Goal: Task Accomplishment & Management: Complete application form

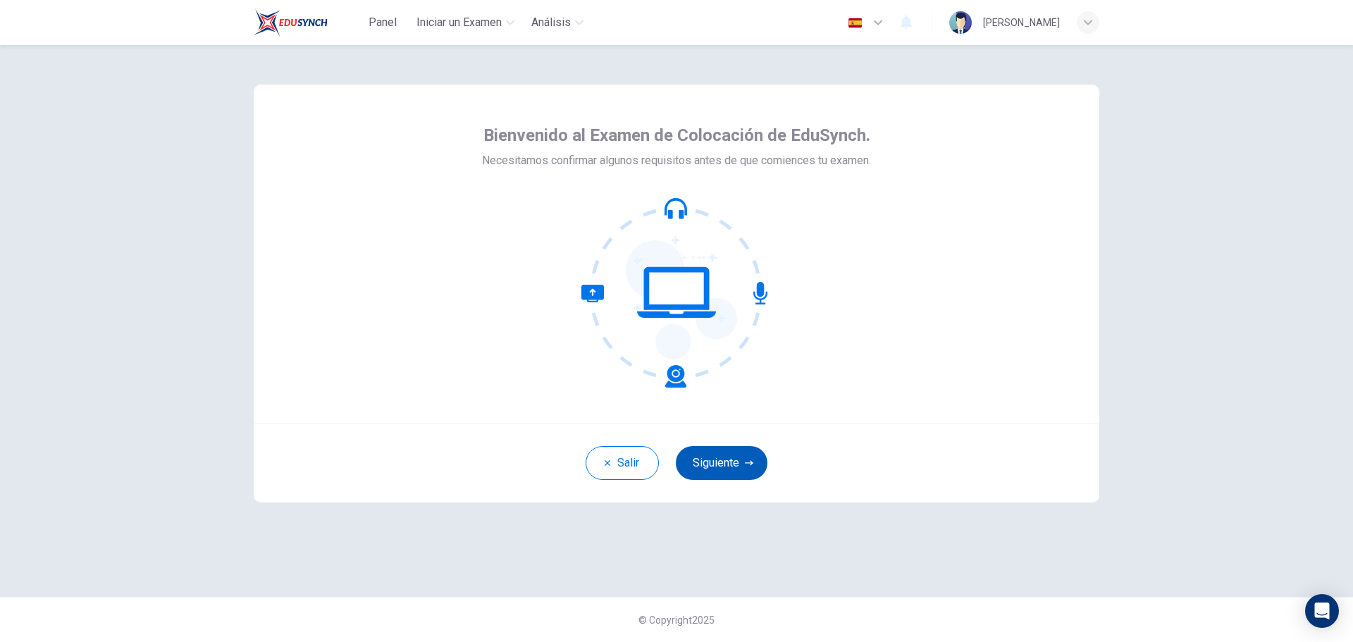
click at [727, 460] on button "Siguiente" at bounding box center [722, 463] width 92 height 34
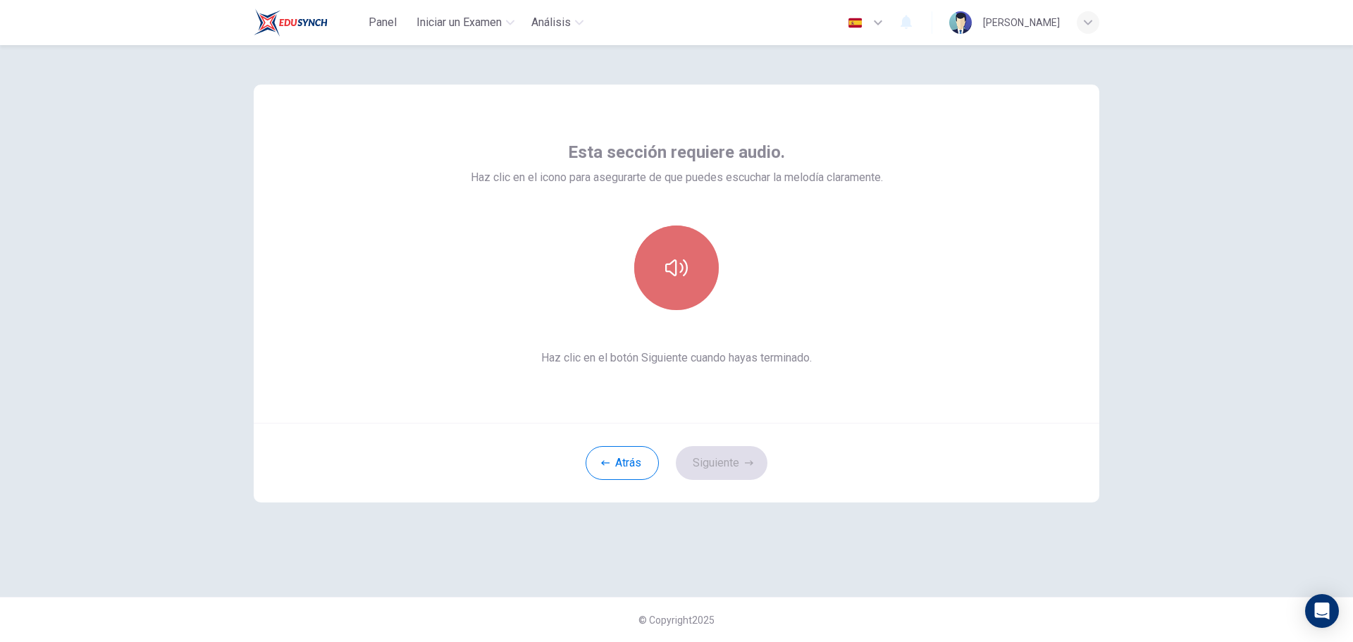
click at [679, 288] on button "button" at bounding box center [676, 268] width 85 height 85
click at [685, 274] on icon "button" at bounding box center [676, 268] width 23 height 23
click at [685, 274] on icon "button" at bounding box center [676, 267] width 23 height 17
click at [704, 462] on button "Siguiente" at bounding box center [722, 463] width 92 height 34
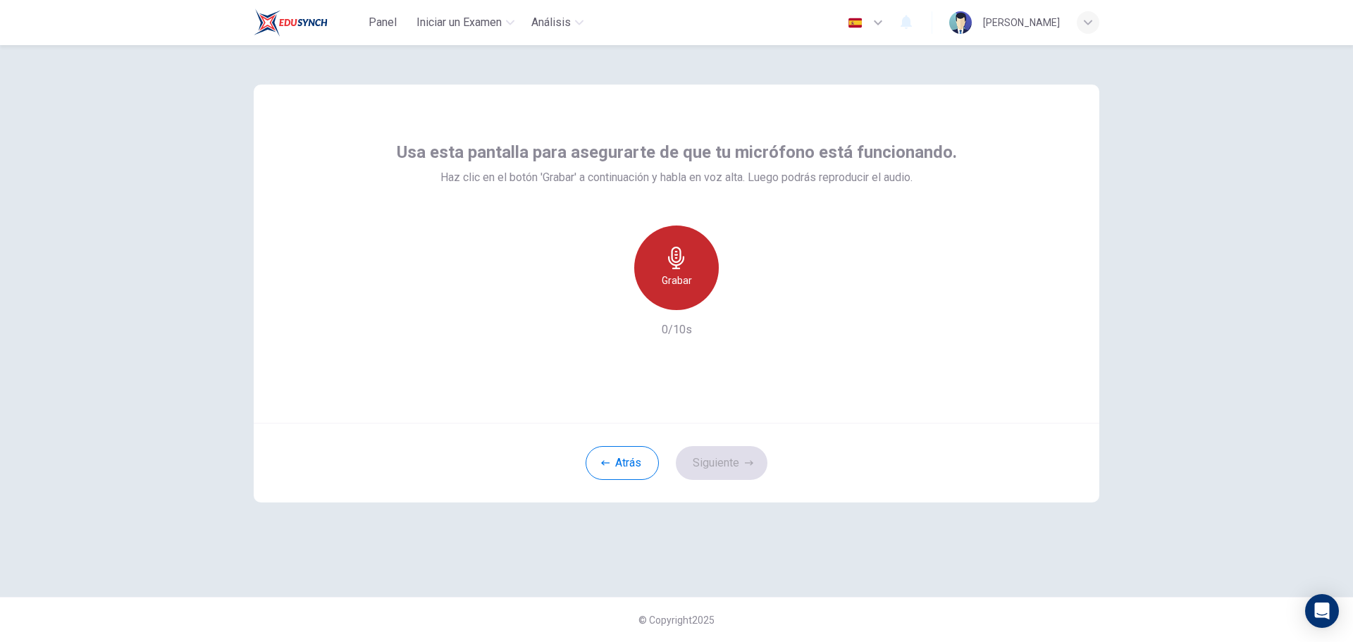
click at [693, 256] on div "Grabar" at bounding box center [676, 268] width 85 height 85
click at [693, 256] on div "Detener" at bounding box center [676, 268] width 85 height 85
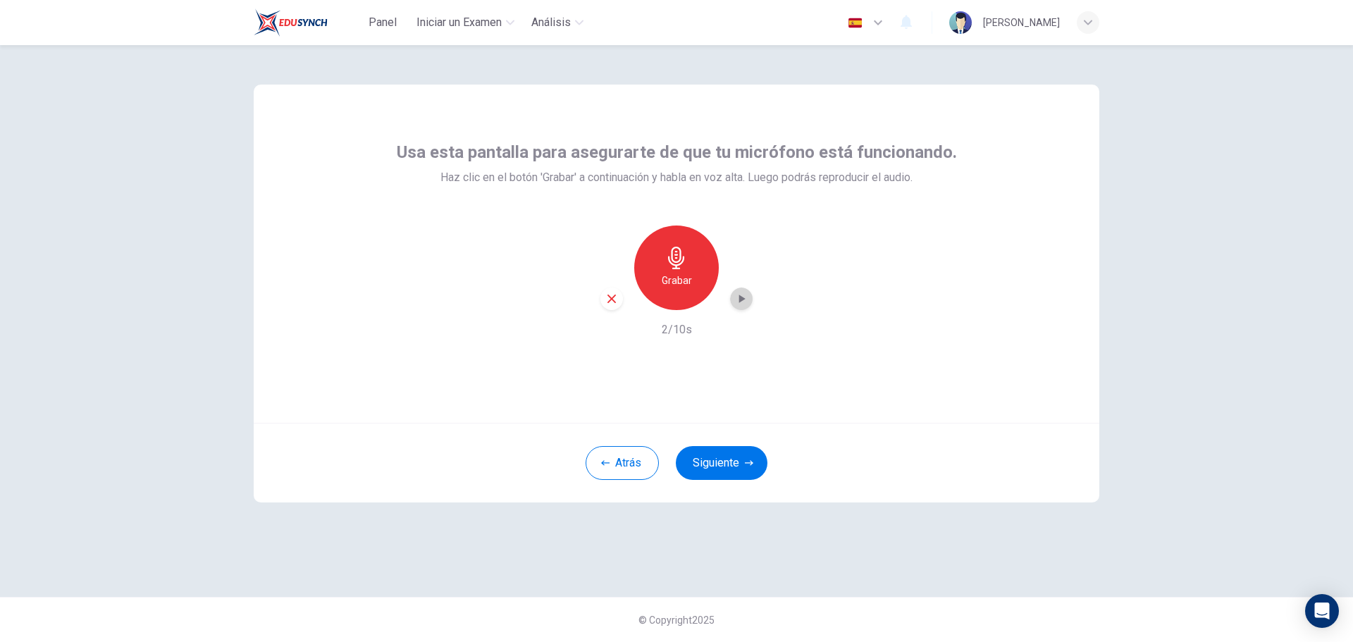
click at [743, 299] on icon "button" at bounding box center [742, 299] width 6 height 8
click at [716, 458] on button "Siguiente" at bounding box center [722, 463] width 92 height 34
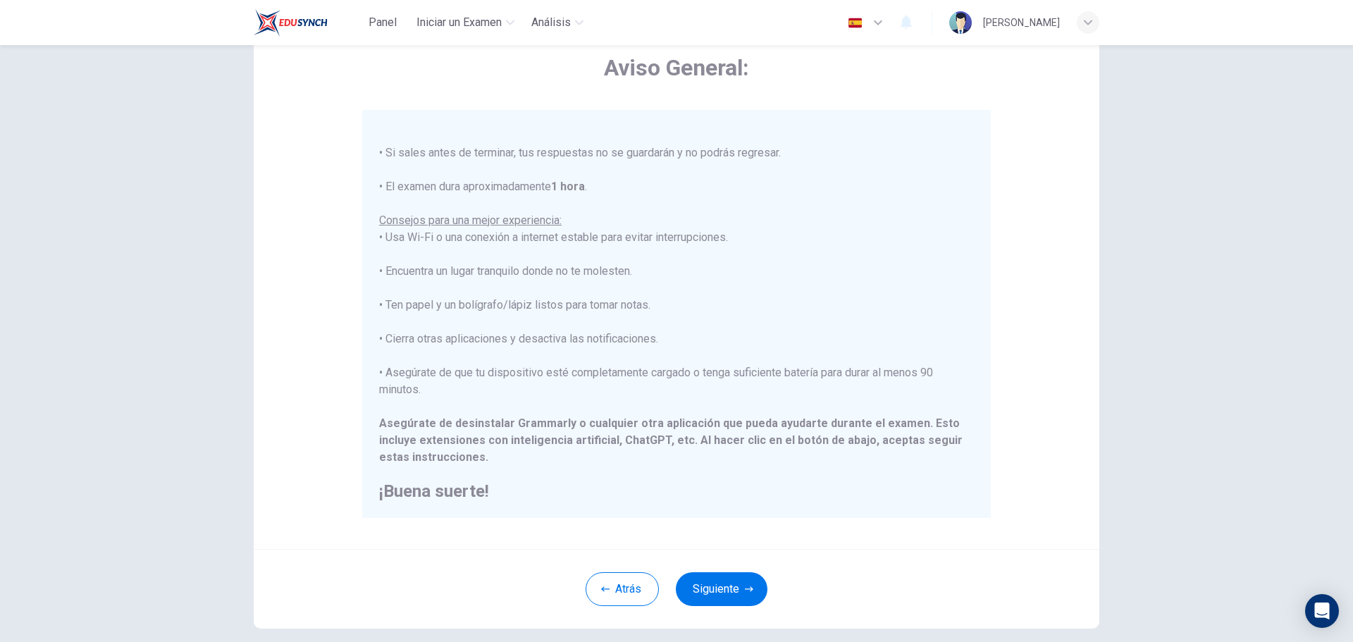
scroll to position [141, 0]
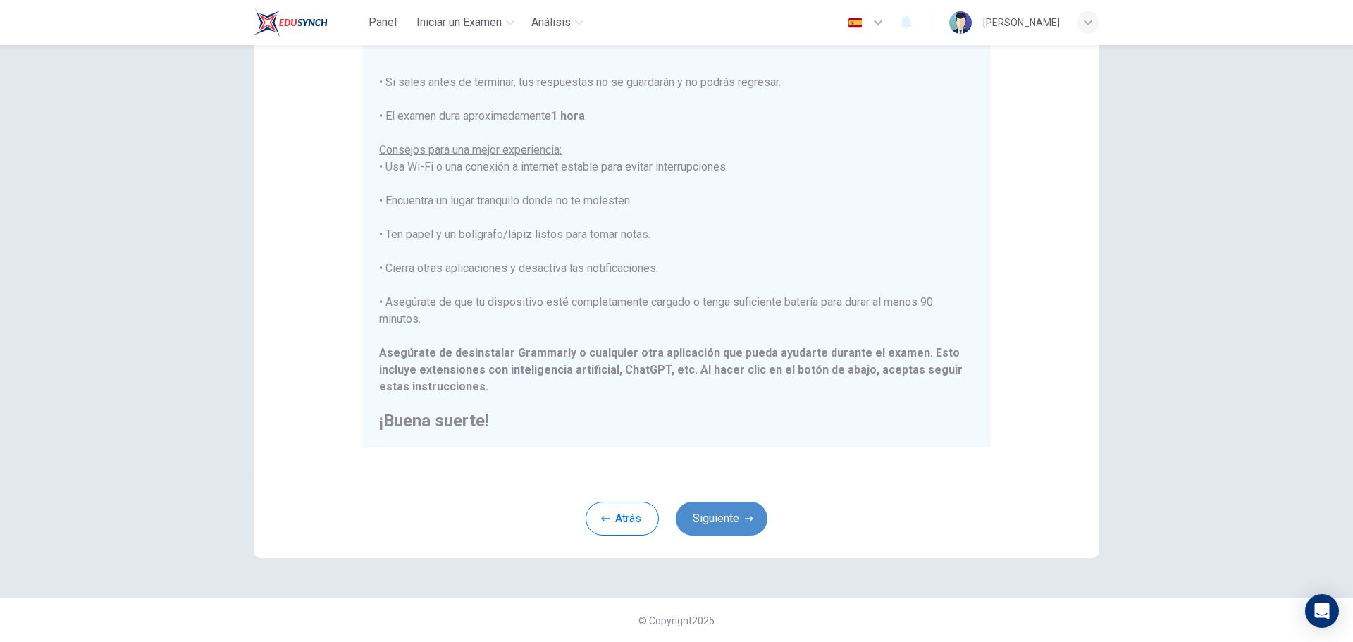
click at [708, 511] on button "Siguiente" at bounding box center [722, 519] width 92 height 34
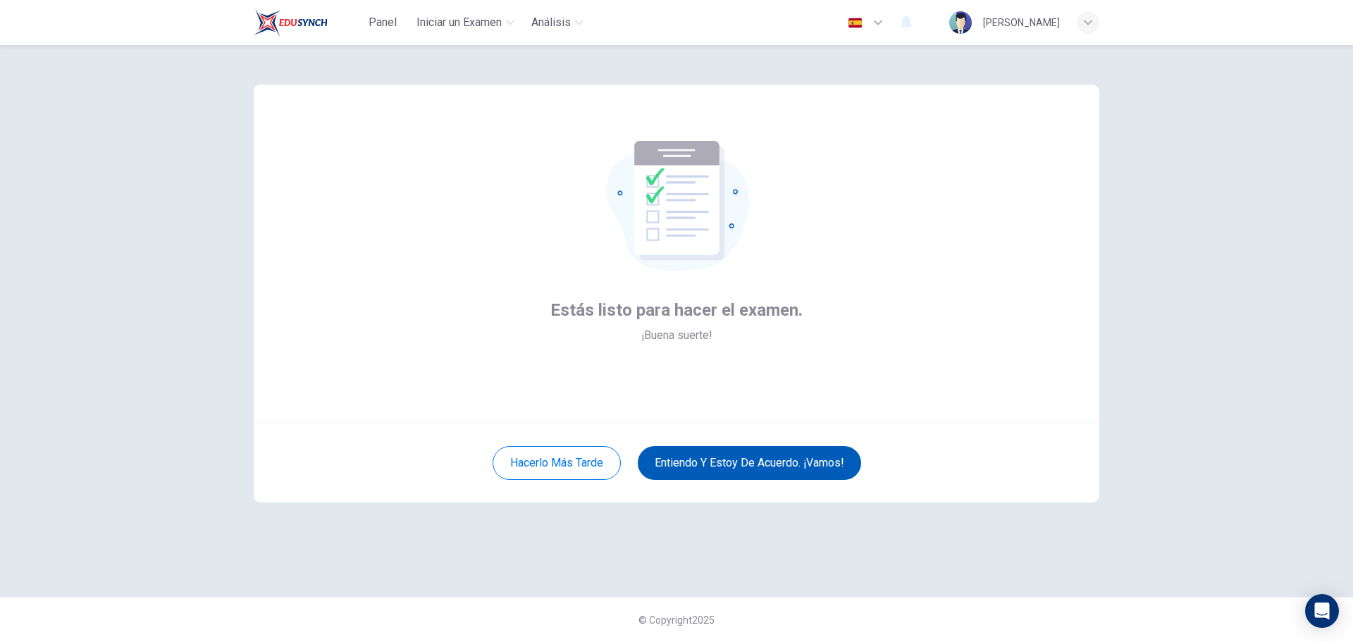
click at [695, 467] on button "Entiendo y estoy de acuerdo. ¡Vamos!" at bounding box center [749, 463] width 223 height 34
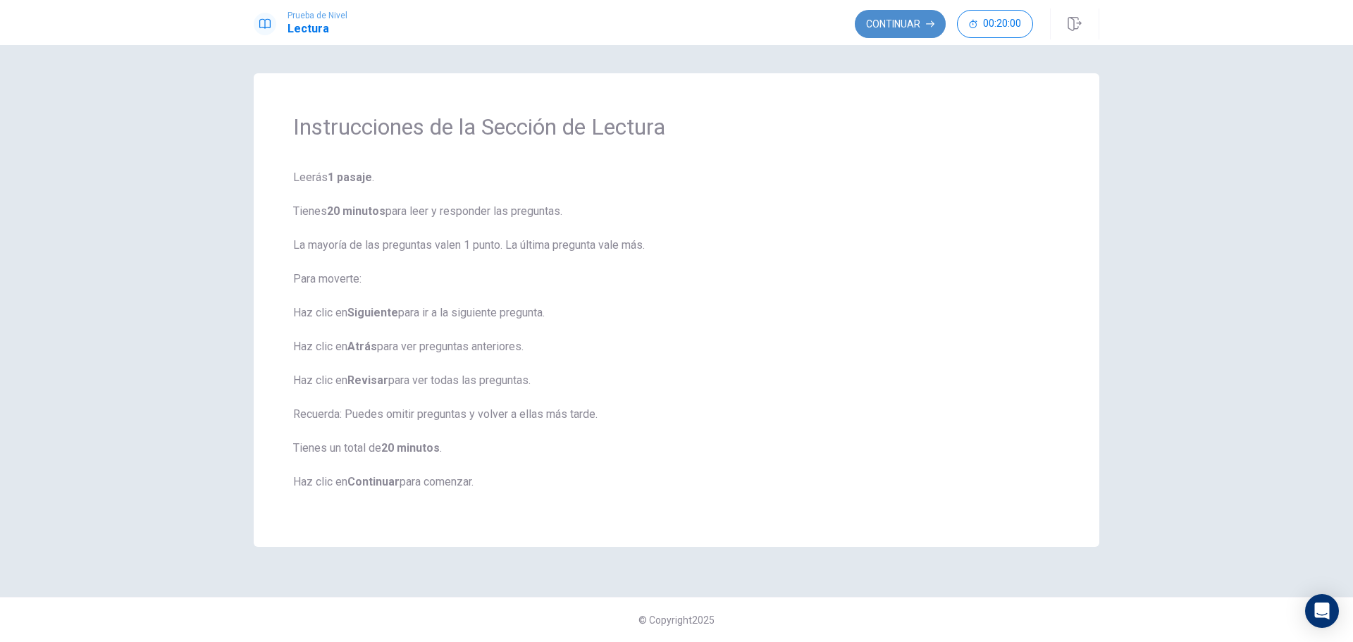
click at [874, 22] on button "Continuar" at bounding box center [900, 24] width 91 height 28
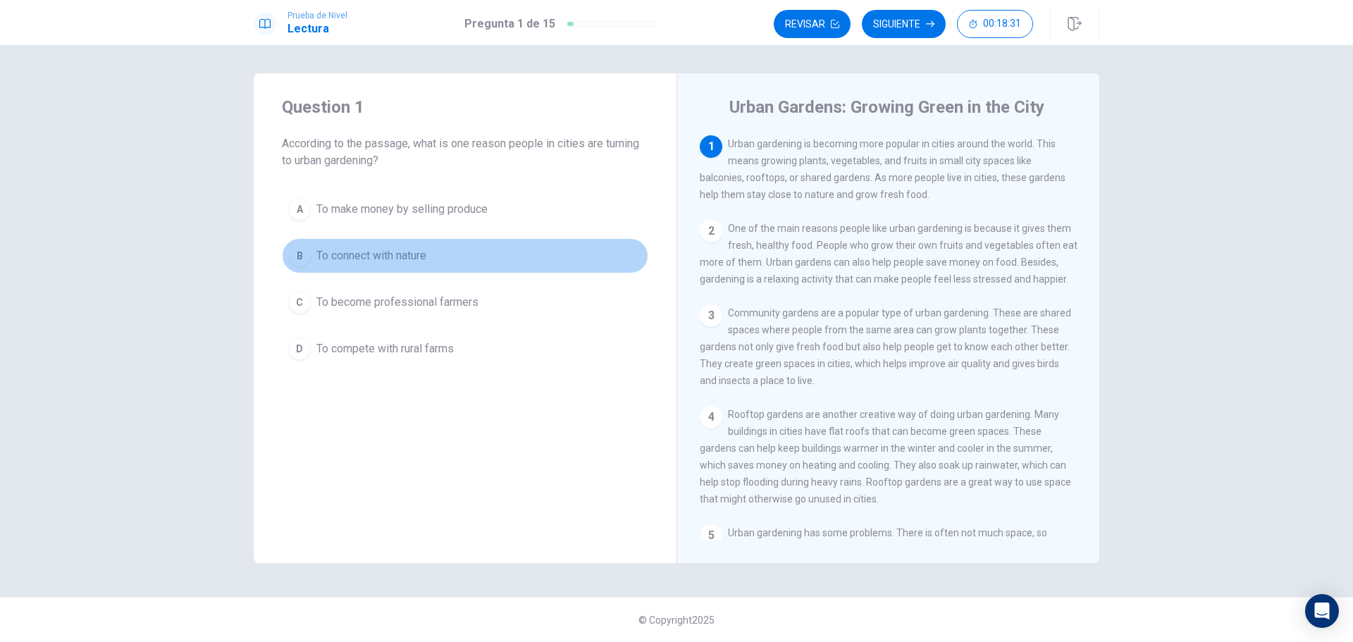
click at [293, 253] on div "B" at bounding box center [299, 256] width 23 height 23
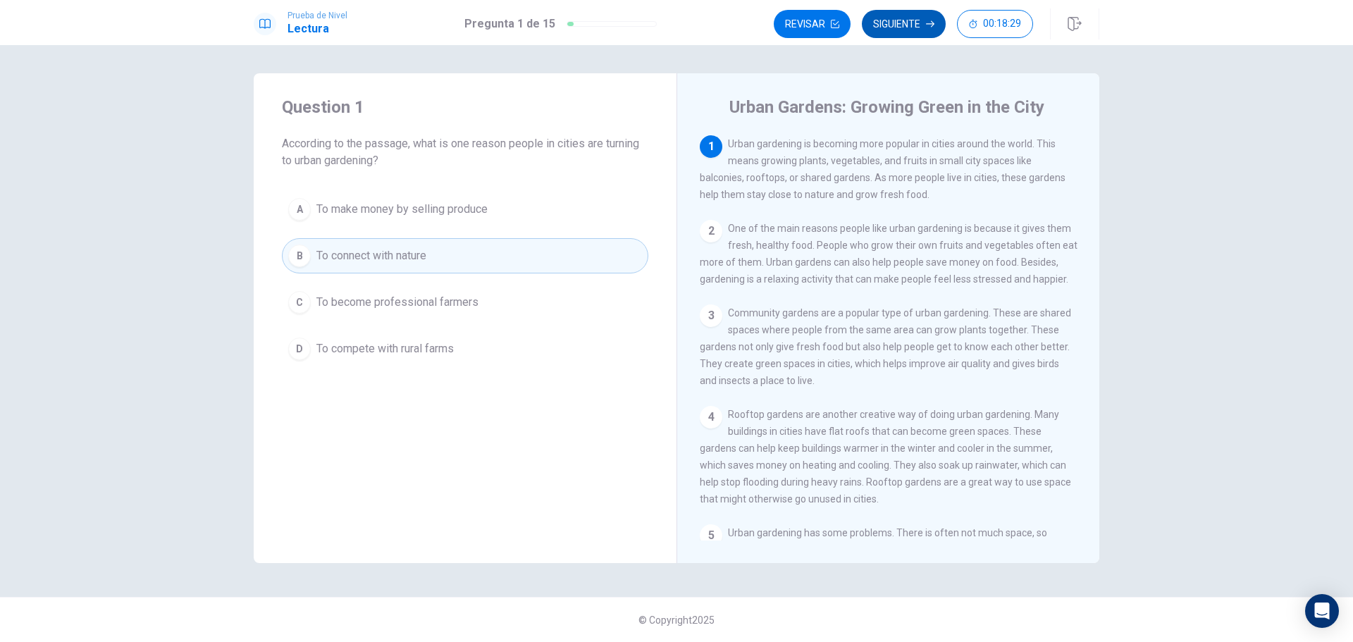
click at [921, 25] on button "Siguiente" at bounding box center [904, 24] width 84 height 28
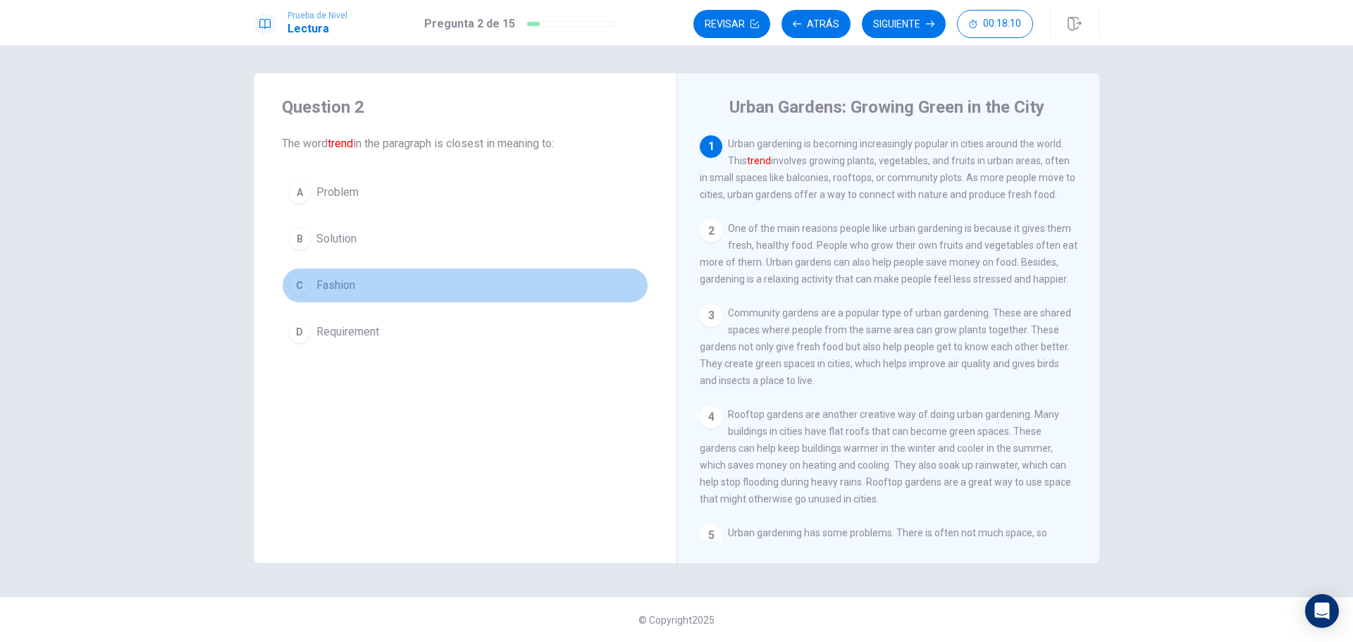
click at [301, 285] on div "C" at bounding box center [299, 285] width 23 height 23
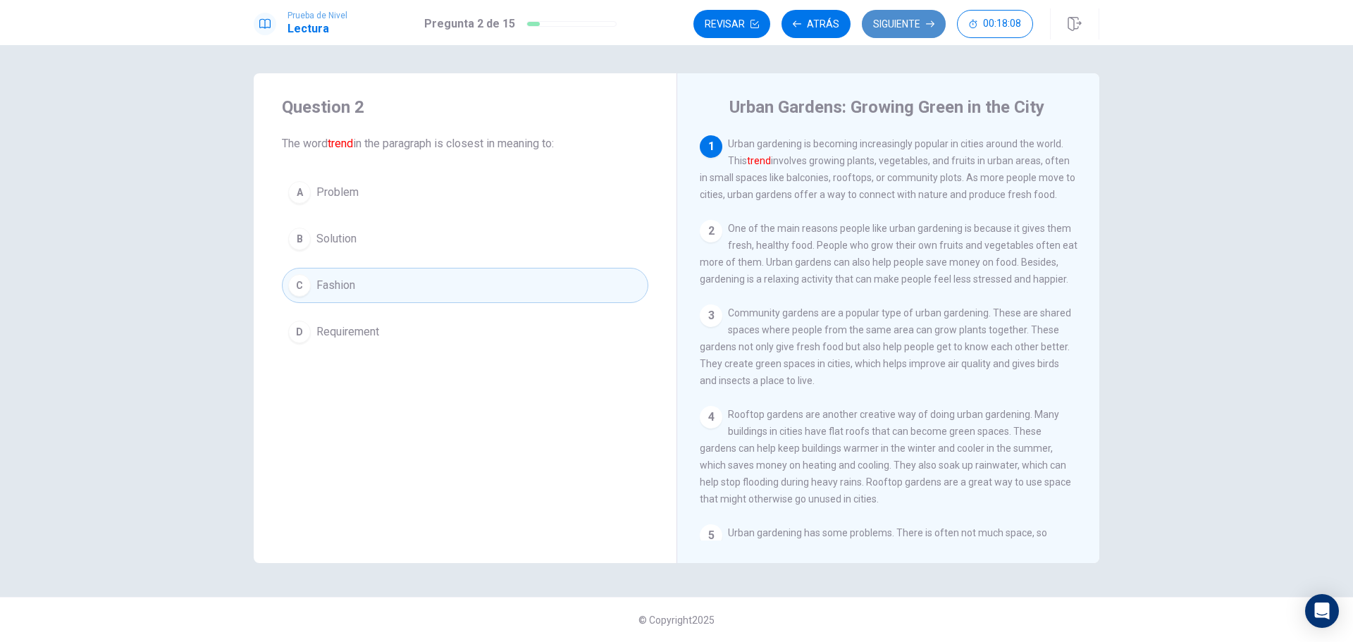
click at [900, 20] on button "Siguiente" at bounding box center [904, 24] width 84 height 28
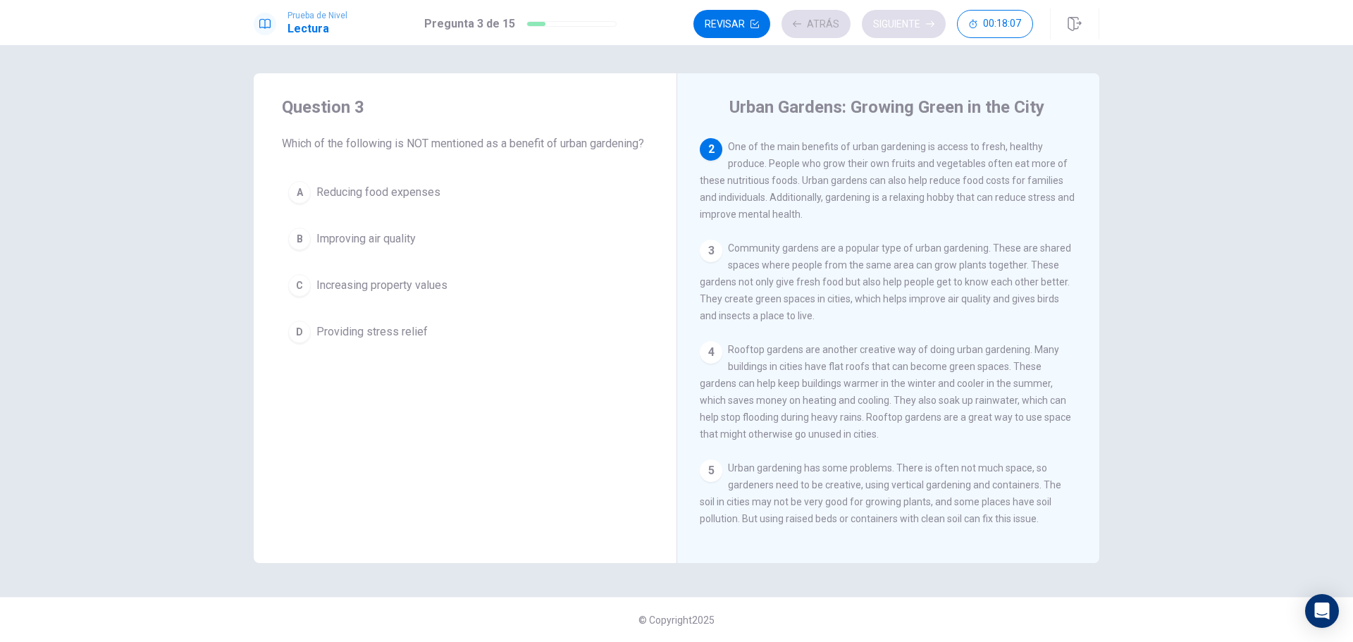
scroll to position [87, 0]
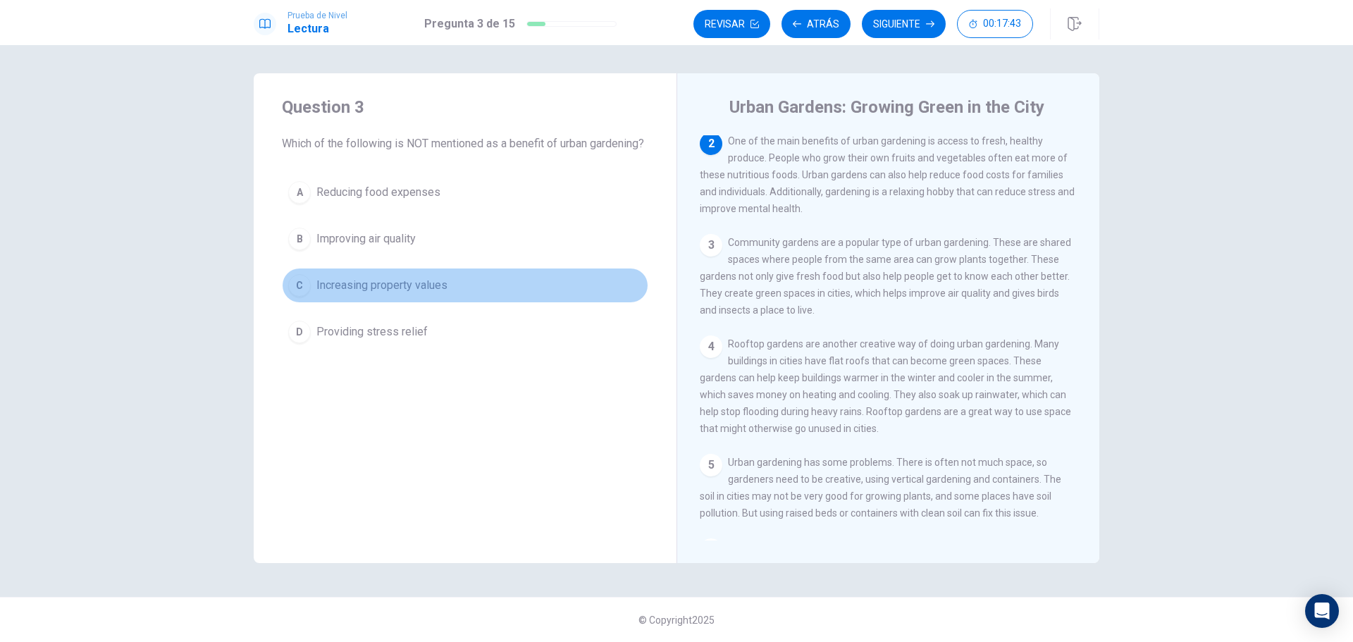
click at [305, 297] on div "C" at bounding box center [299, 285] width 23 height 23
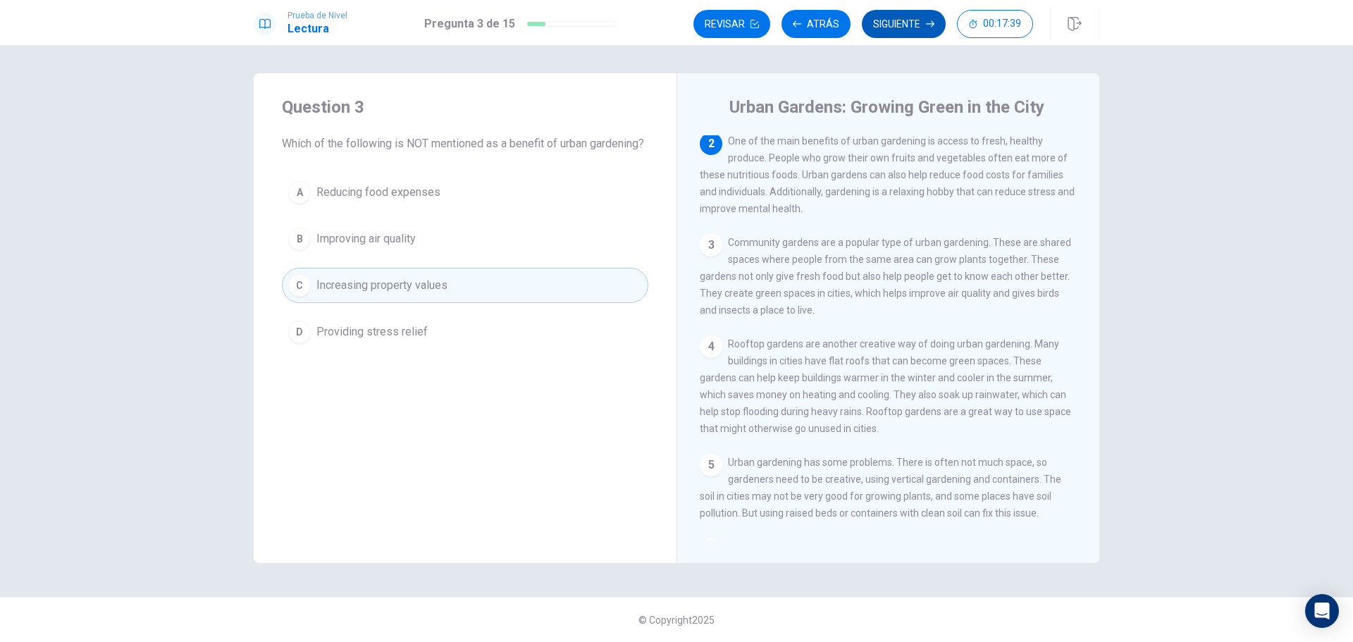
click at [922, 24] on button "Siguiente" at bounding box center [904, 24] width 84 height 28
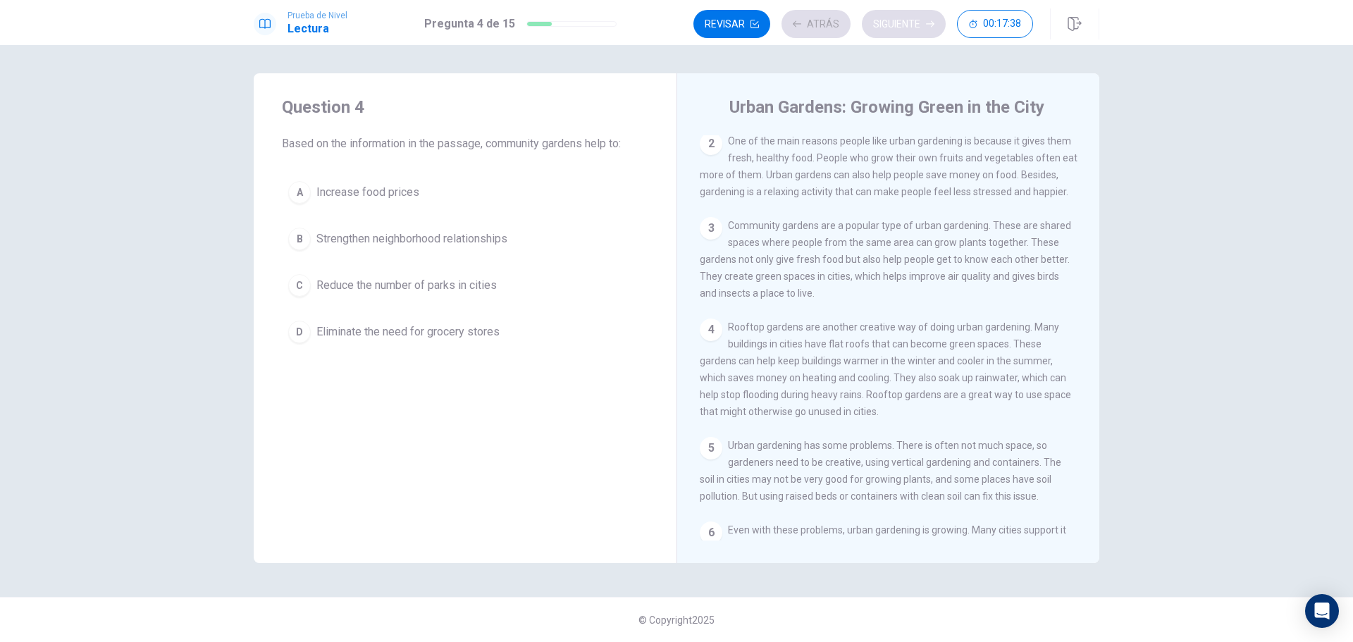
scroll to position [0, 0]
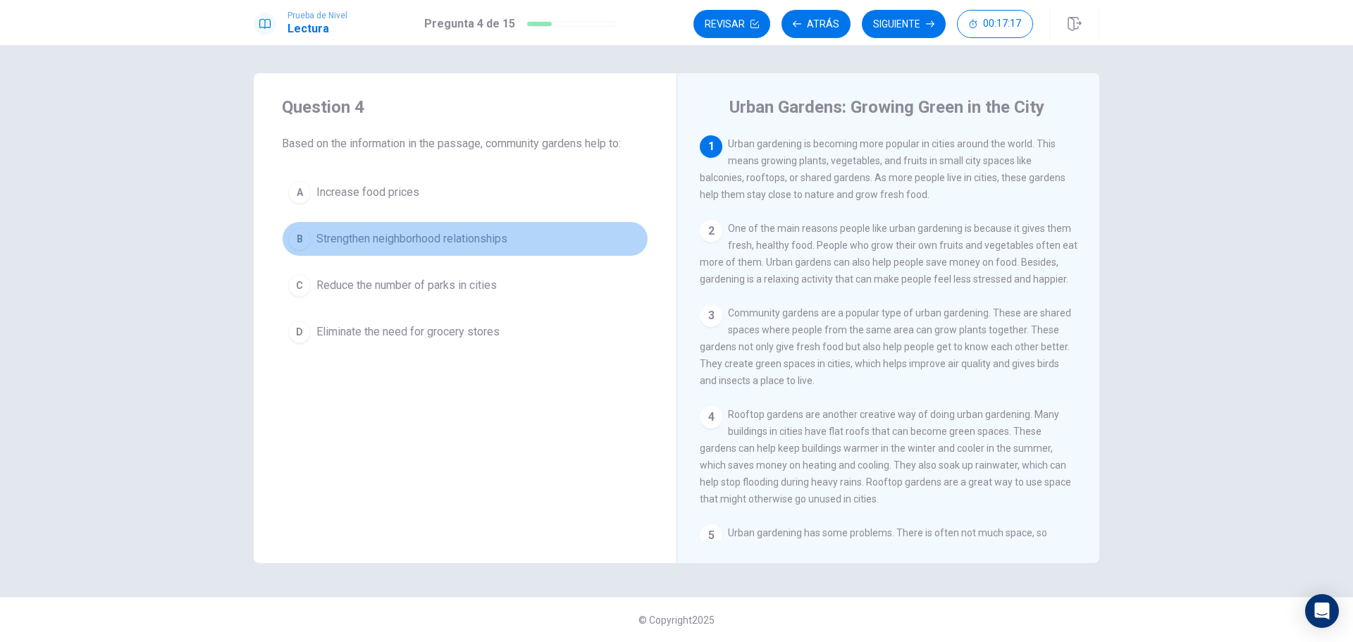
click at [398, 237] on span "Strengthen neighborhood relationships" at bounding box center [412, 239] width 191 height 17
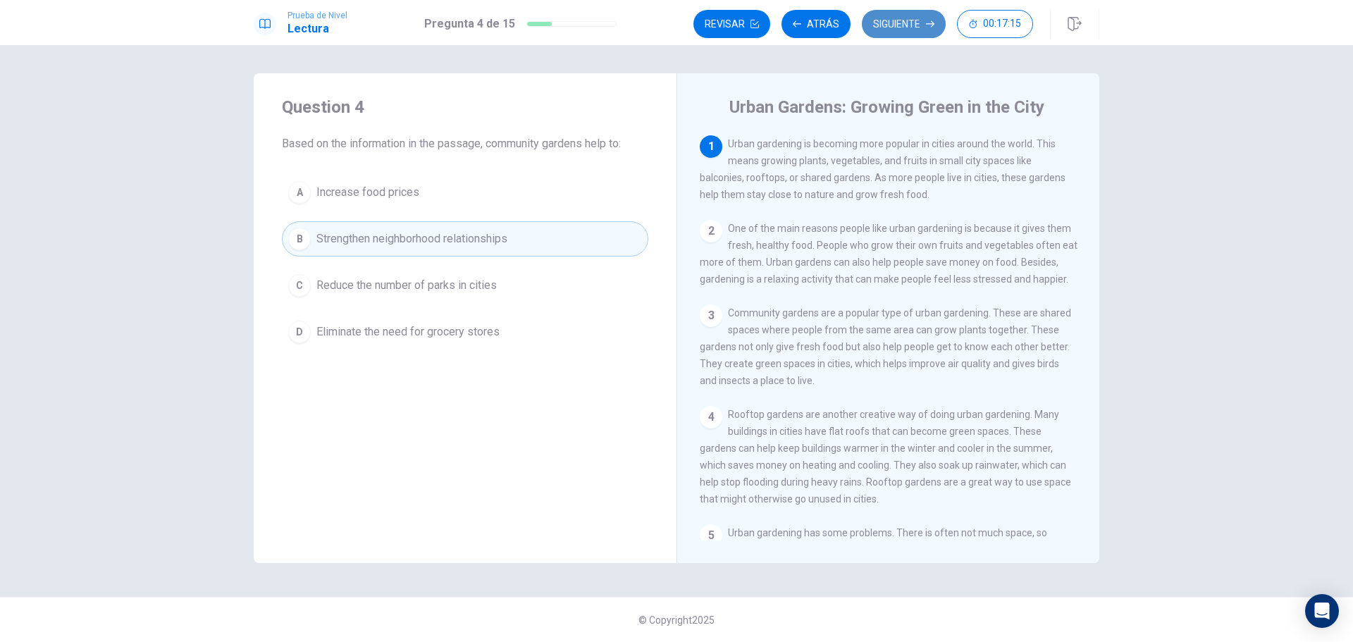
click at [880, 20] on button "Siguiente" at bounding box center [904, 24] width 84 height 28
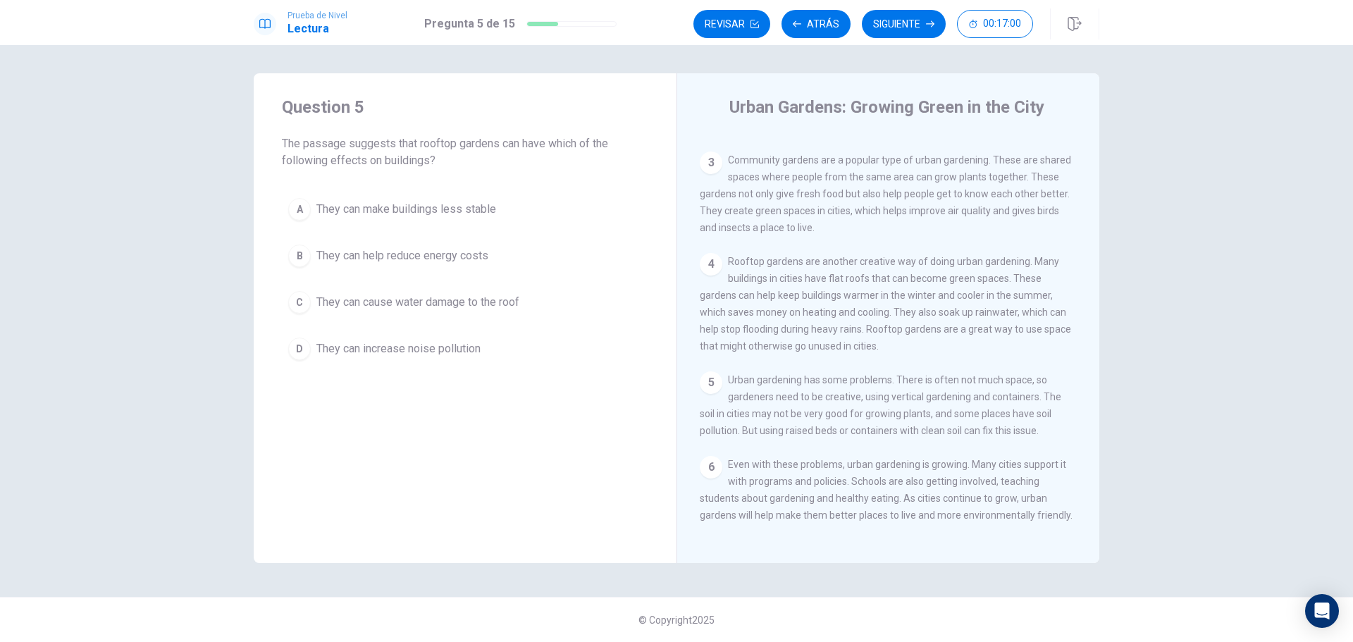
scroll to position [172, 0]
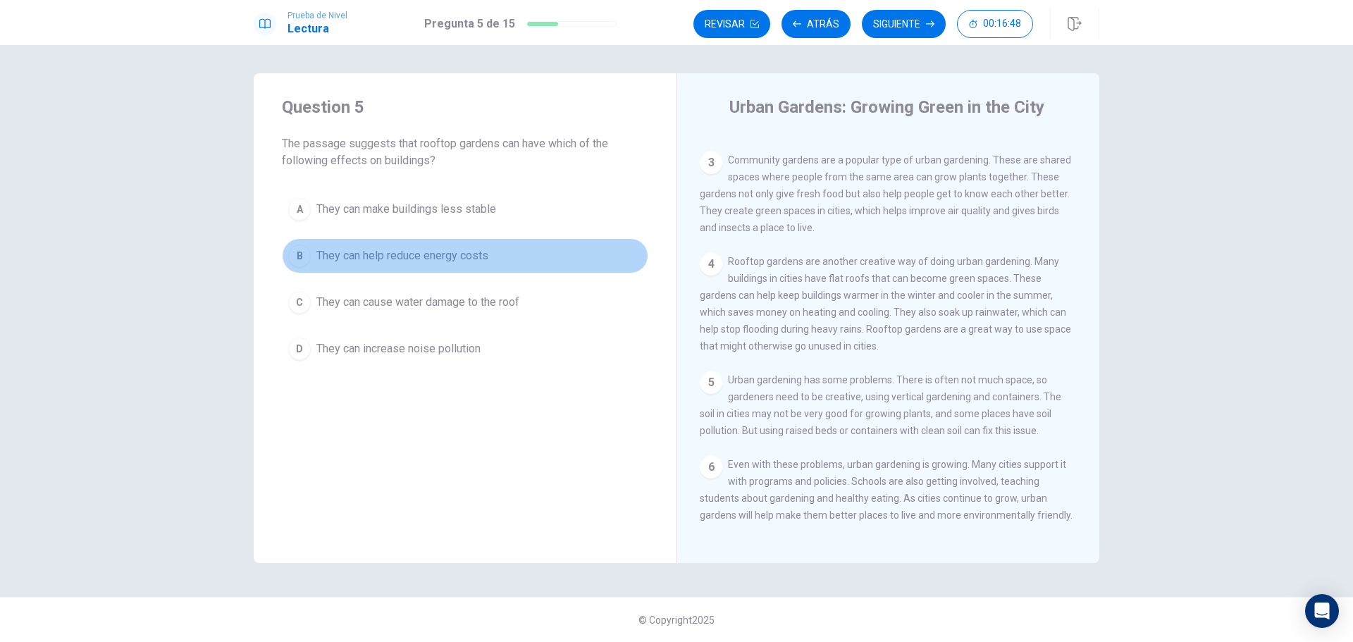
click at [300, 258] on div "B" at bounding box center [299, 256] width 23 height 23
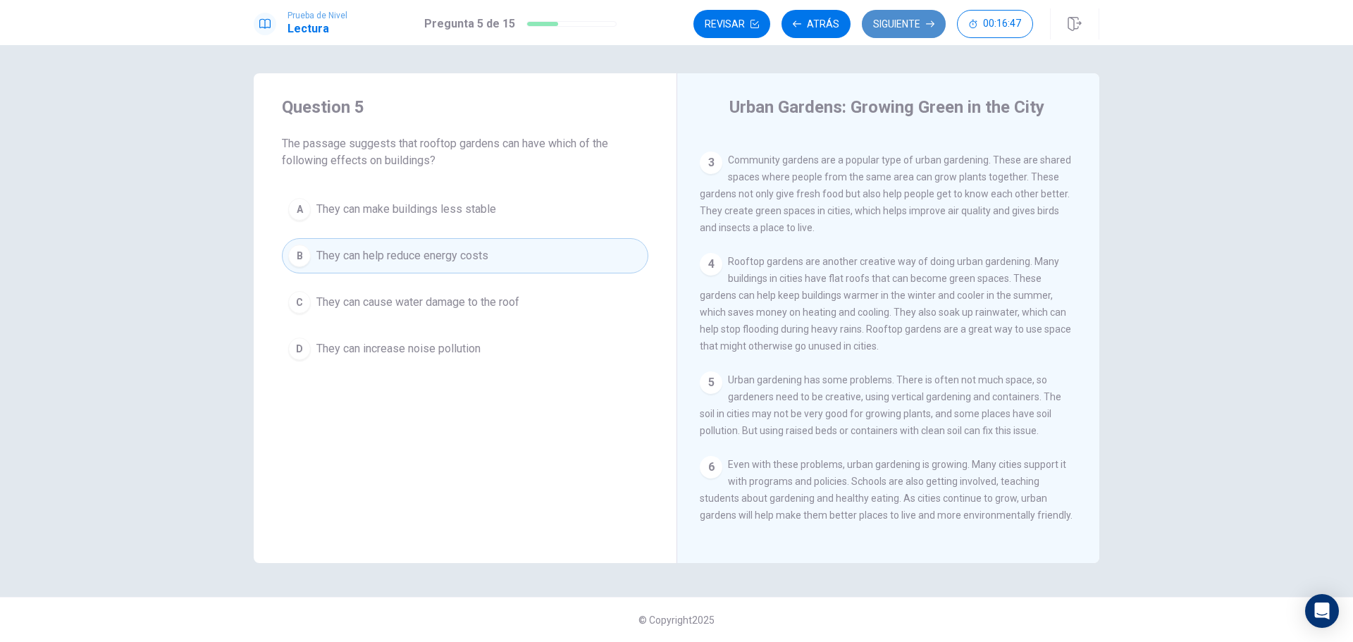
click at [916, 25] on button "Siguiente" at bounding box center [904, 24] width 84 height 28
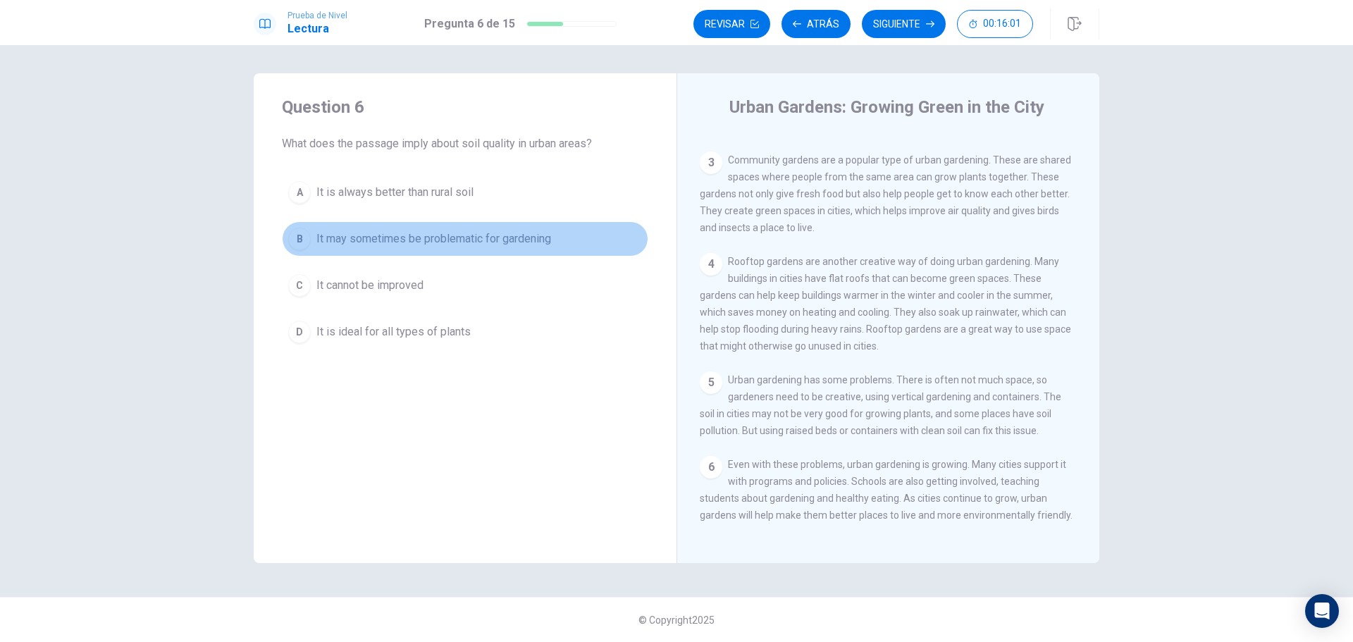
click at [417, 234] on span "It may sometimes be problematic for gardening" at bounding box center [434, 239] width 235 height 17
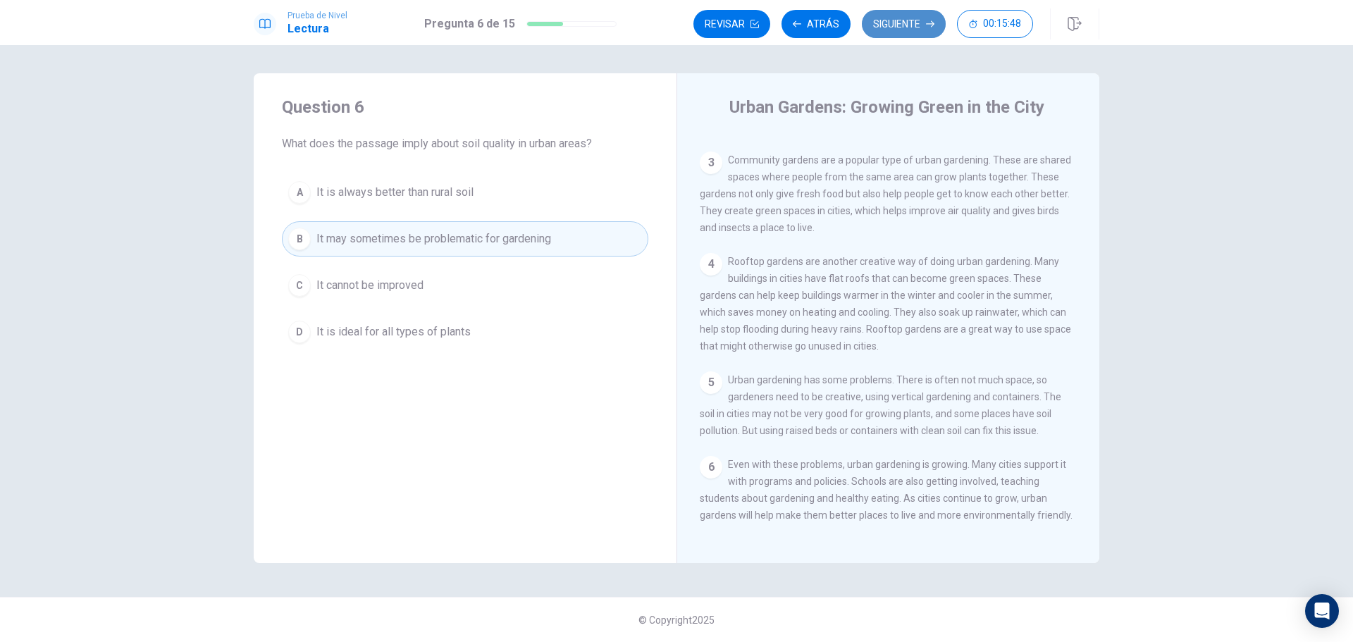
click at [916, 18] on button "Siguiente" at bounding box center [904, 24] width 84 height 28
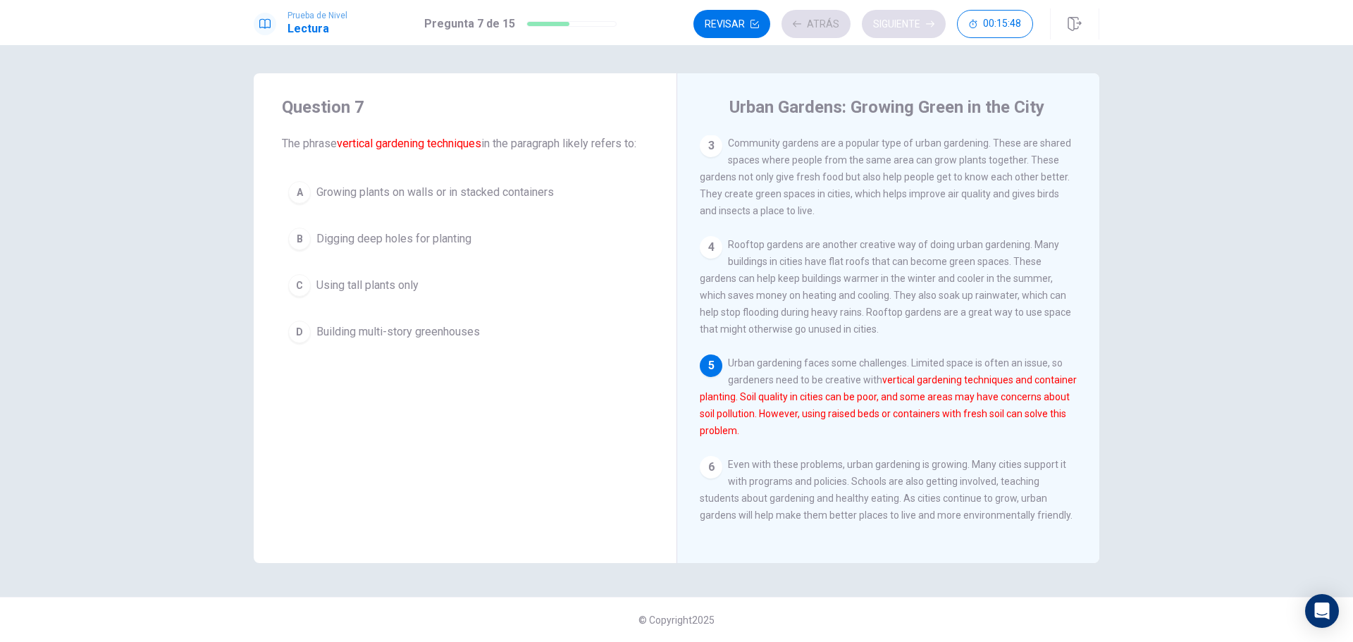
scroll to position [190, 0]
click at [499, 192] on span "Growing plants on walls or in stacked containers" at bounding box center [436, 192] width 238 height 17
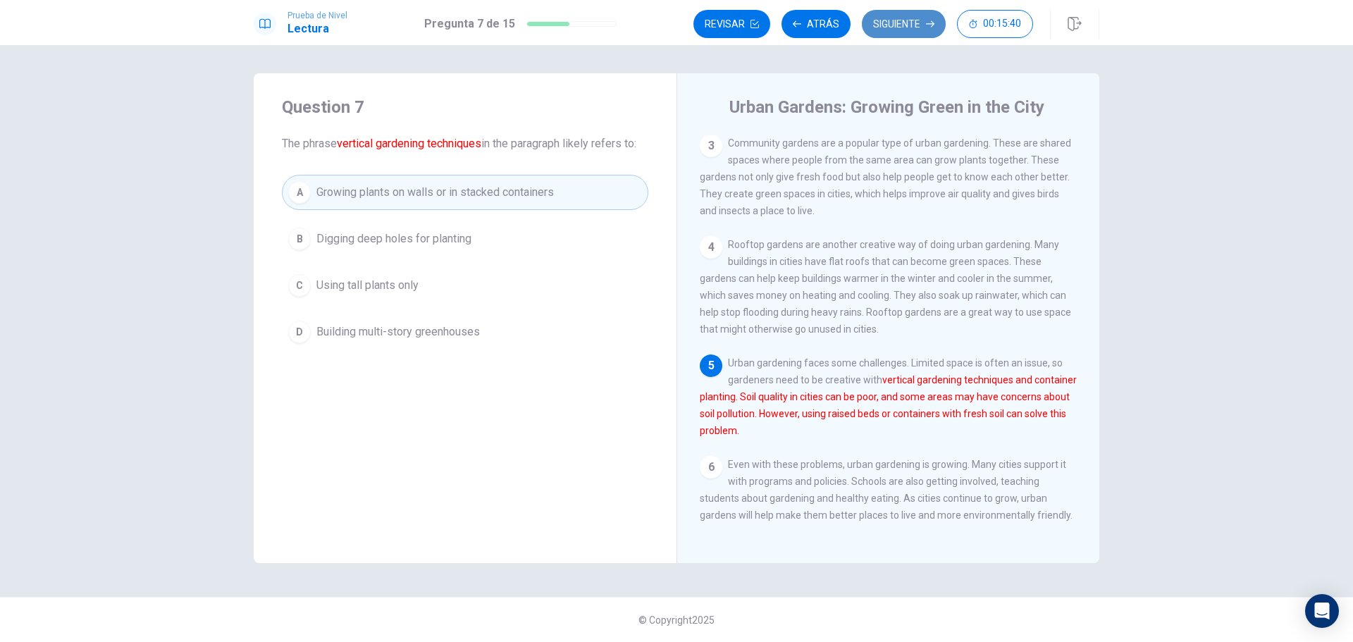
click at [880, 27] on button "Siguiente" at bounding box center [904, 24] width 84 height 28
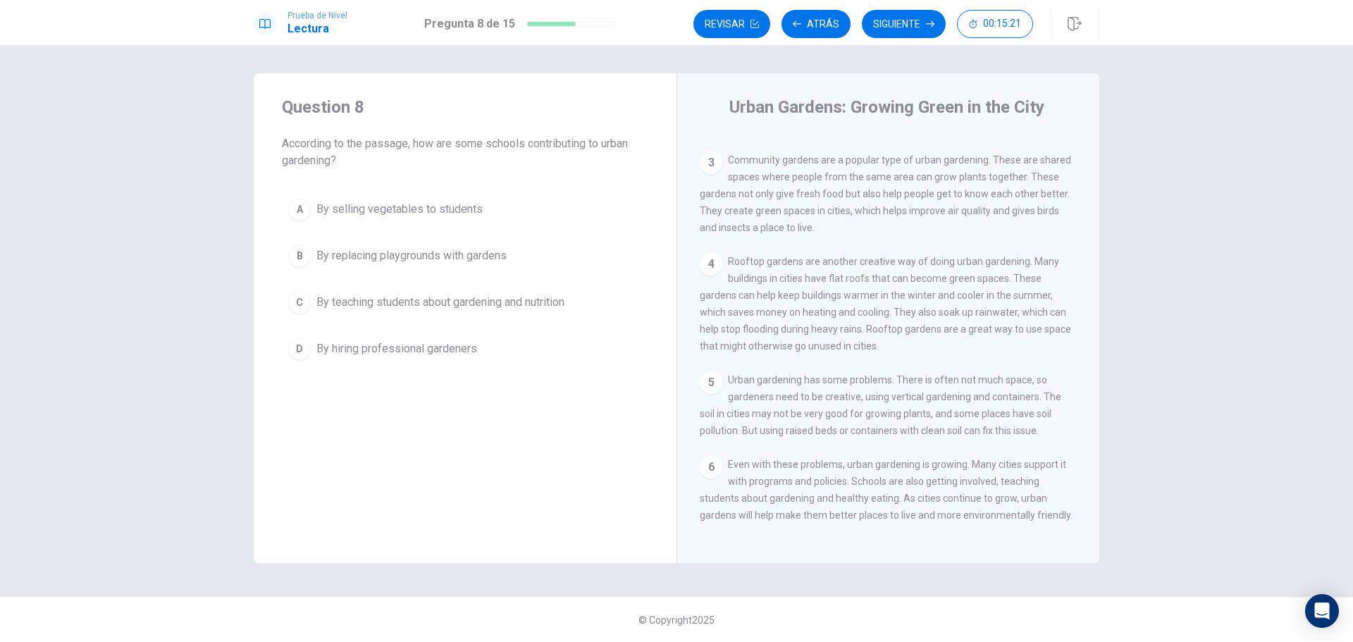
scroll to position [172, 0]
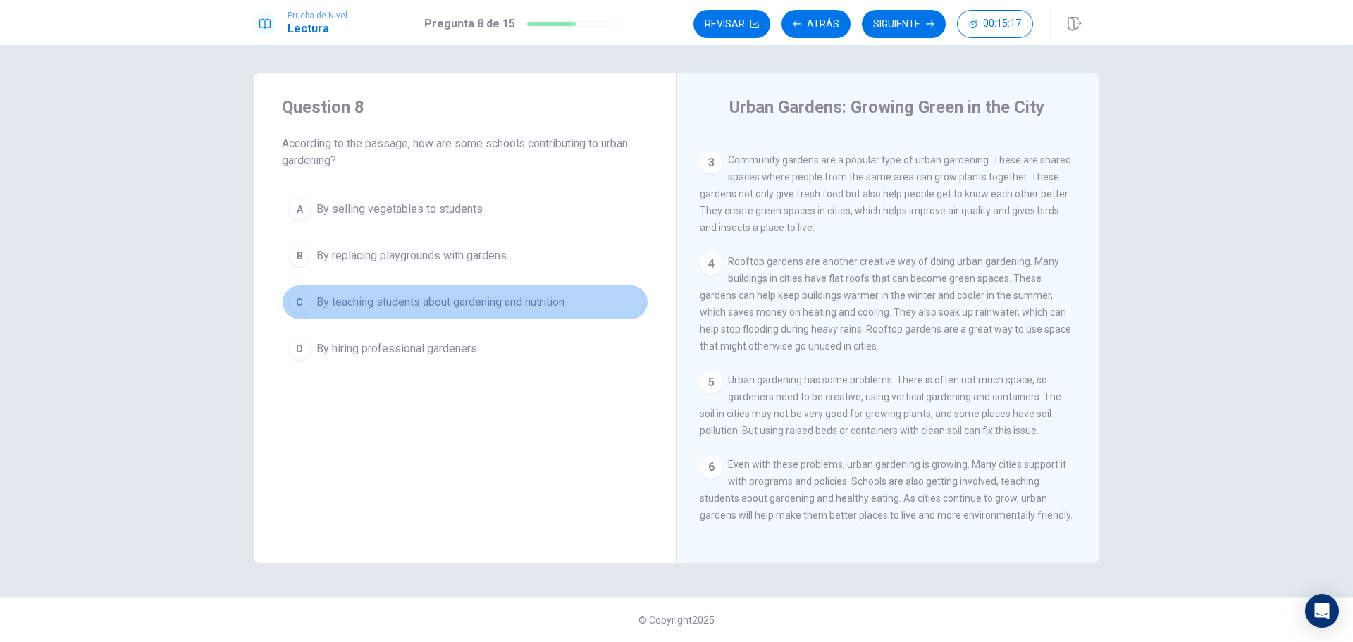
click at [353, 305] on span "By teaching students about gardening and nutrition" at bounding box center [441, 302] width 248 height 17
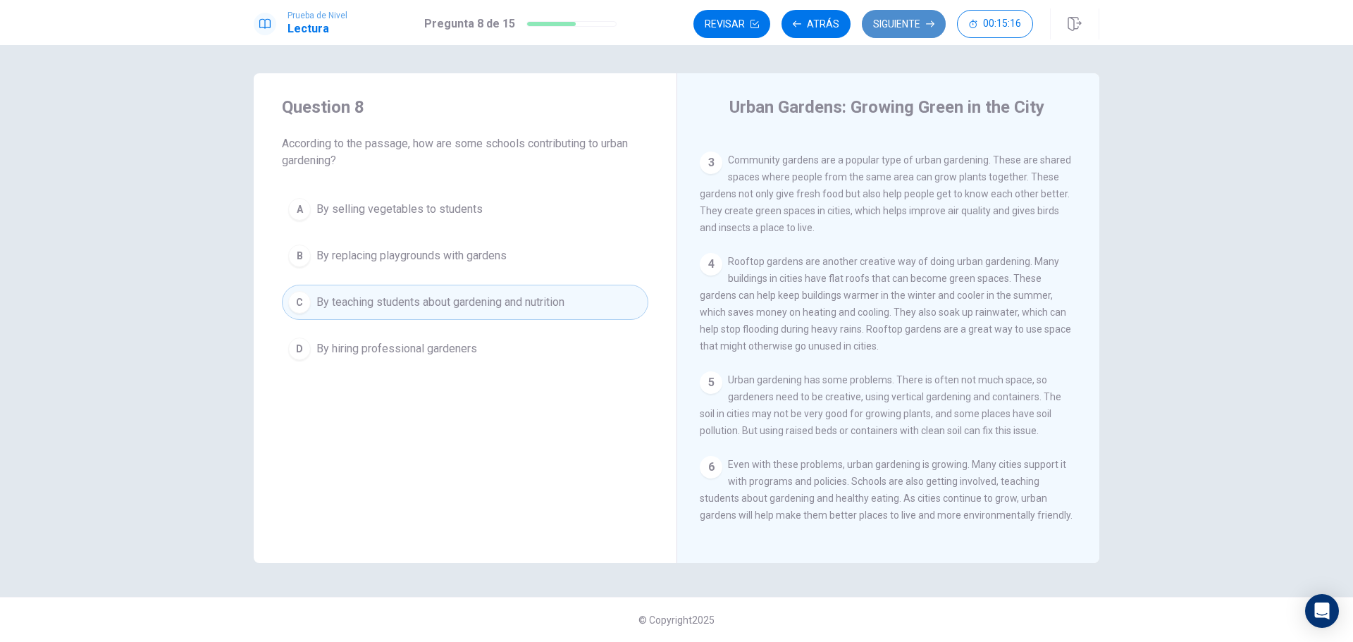
click at [901, 20] on button "Siguiente" at bounding box center [904, 24] width 84 height 28
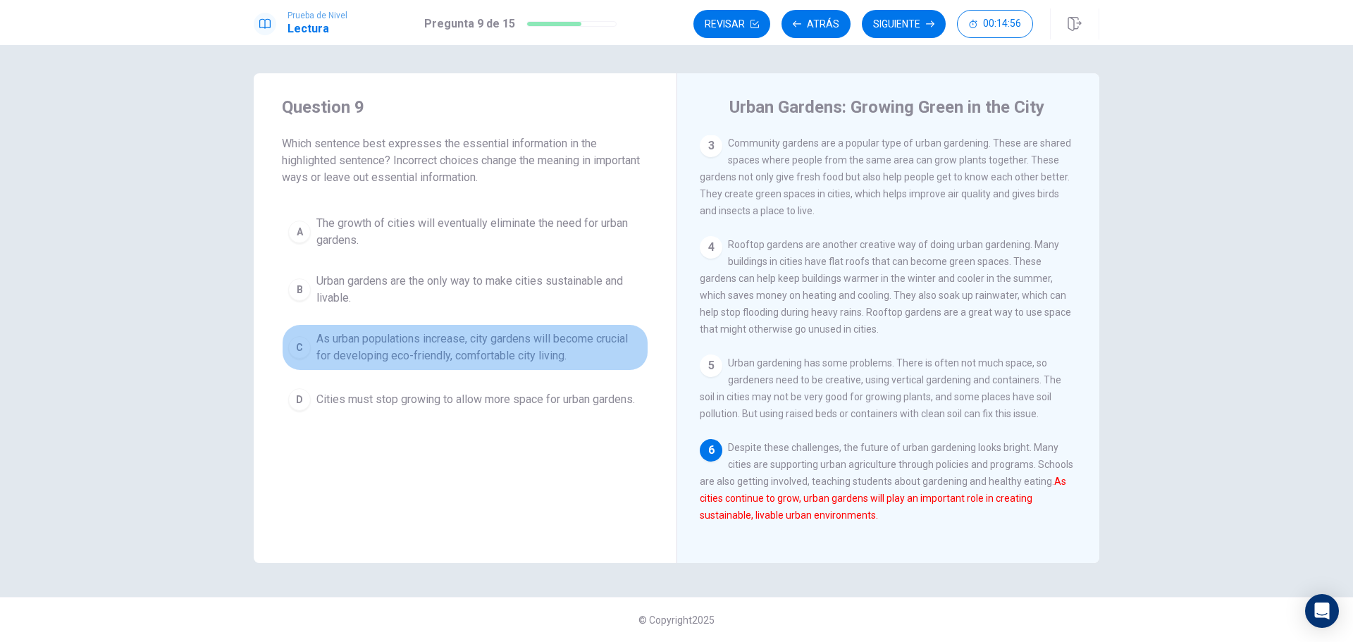
click at [536, 348] on span "As urban populations increase, city gardens will become crucial for developing …" at bounding box center [480, 348] width 326 height 34
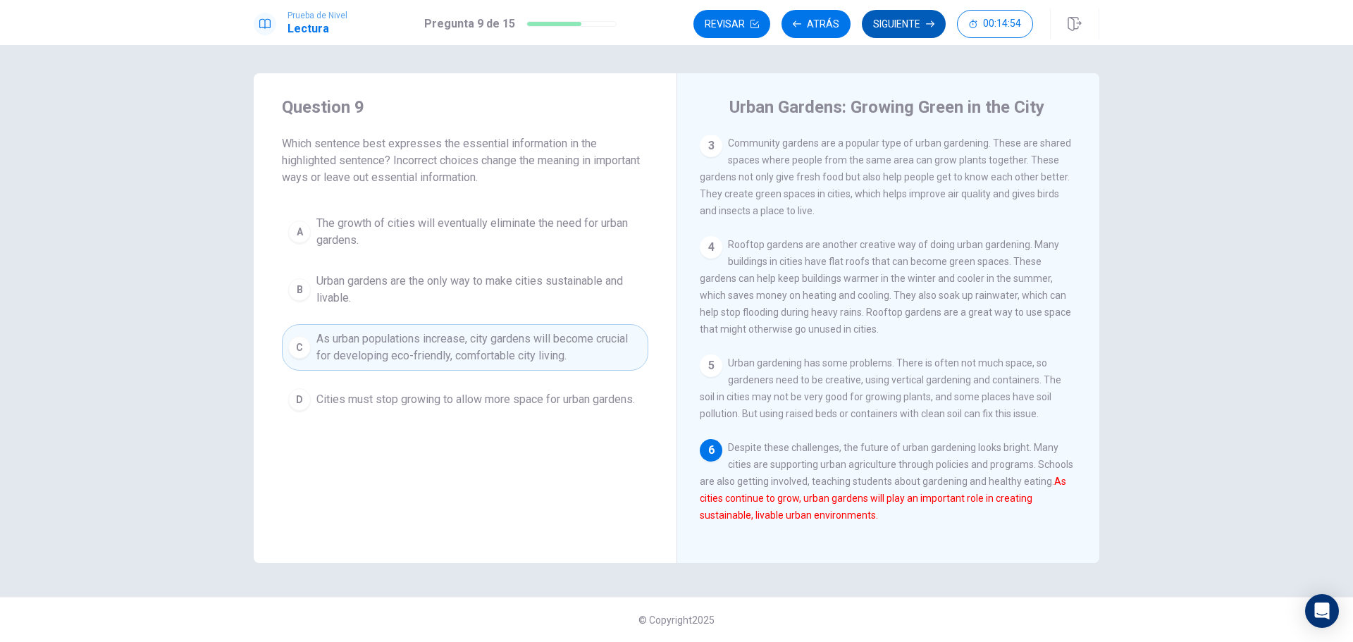
click at [920, 23] on button "Siguiente" at bounding box center [904, 24] width 84 height 28
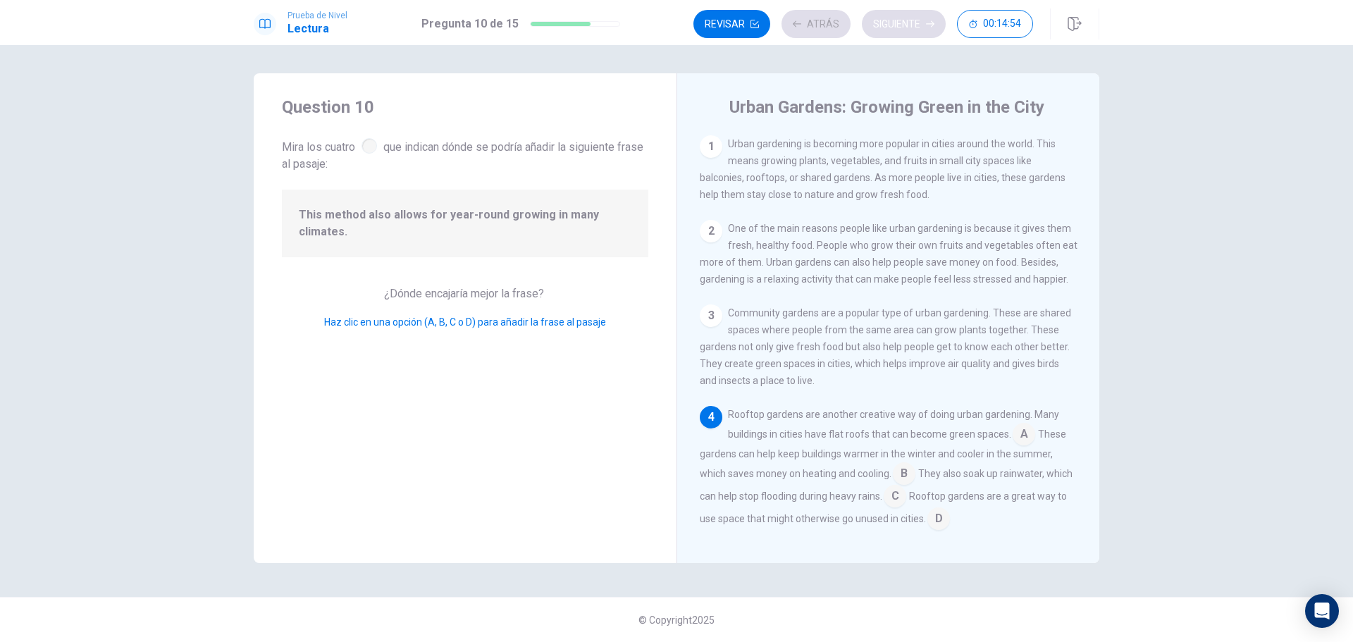
scroll to position [140, 0]
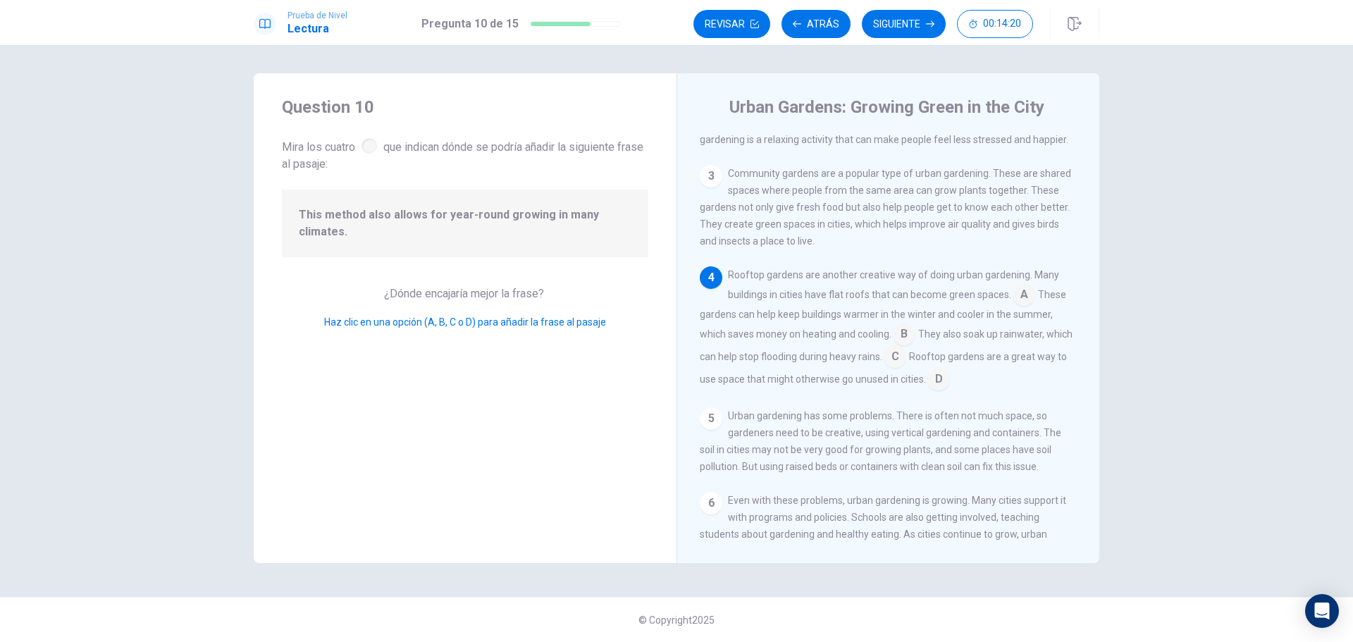
click at [907, 362] on input at bounding box center [895, 358] width 23 height 23
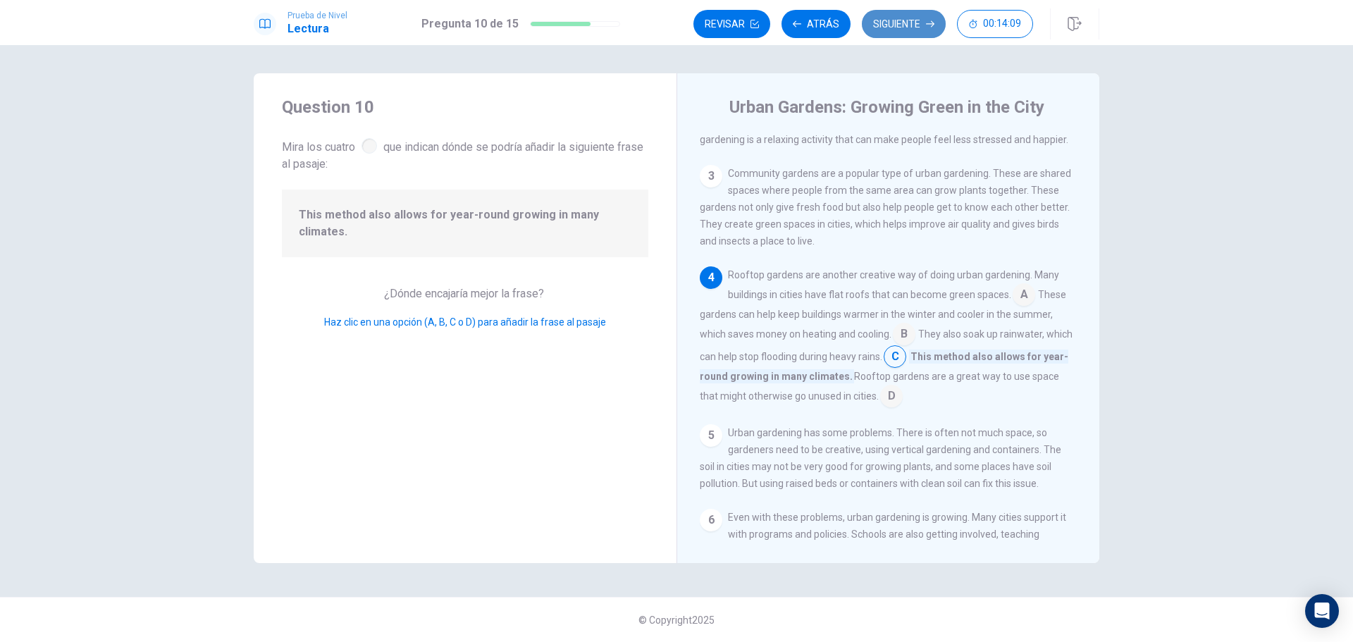
click at [912, 24] on button "Siguiente" at bounding box center [904, 24] width 84 height 28
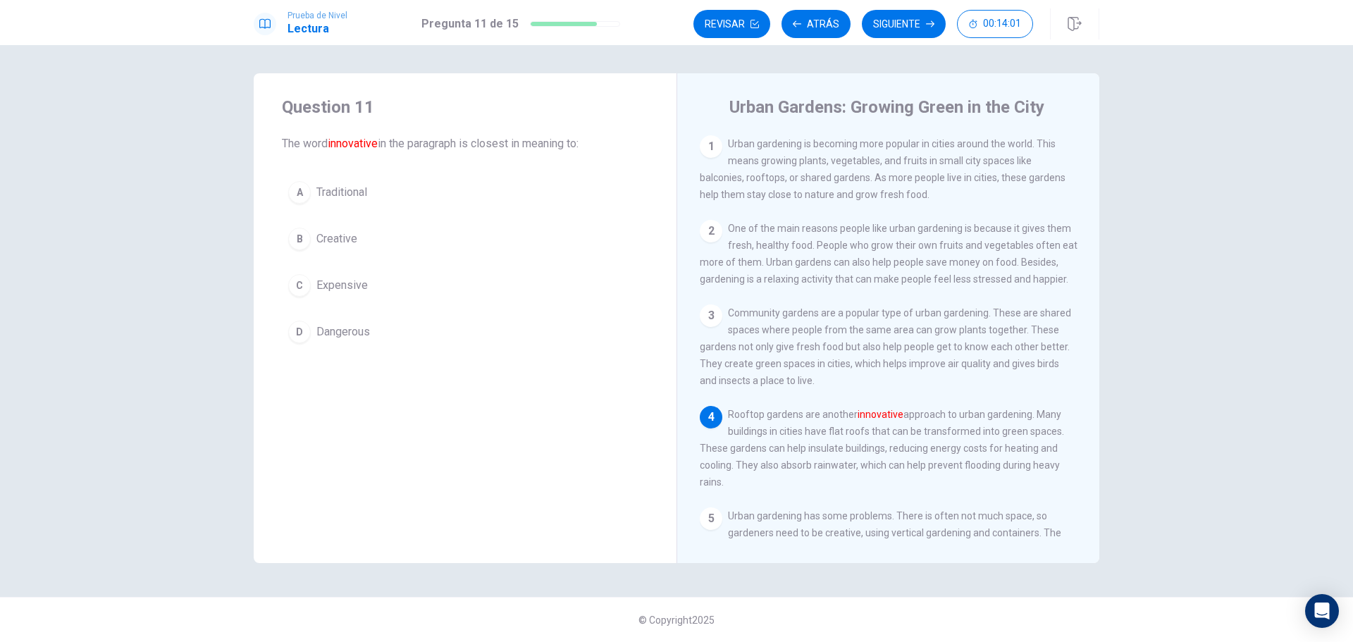
click at [337, 238] on span "Creative" at bounding box center [337, 239] width 41 height 17
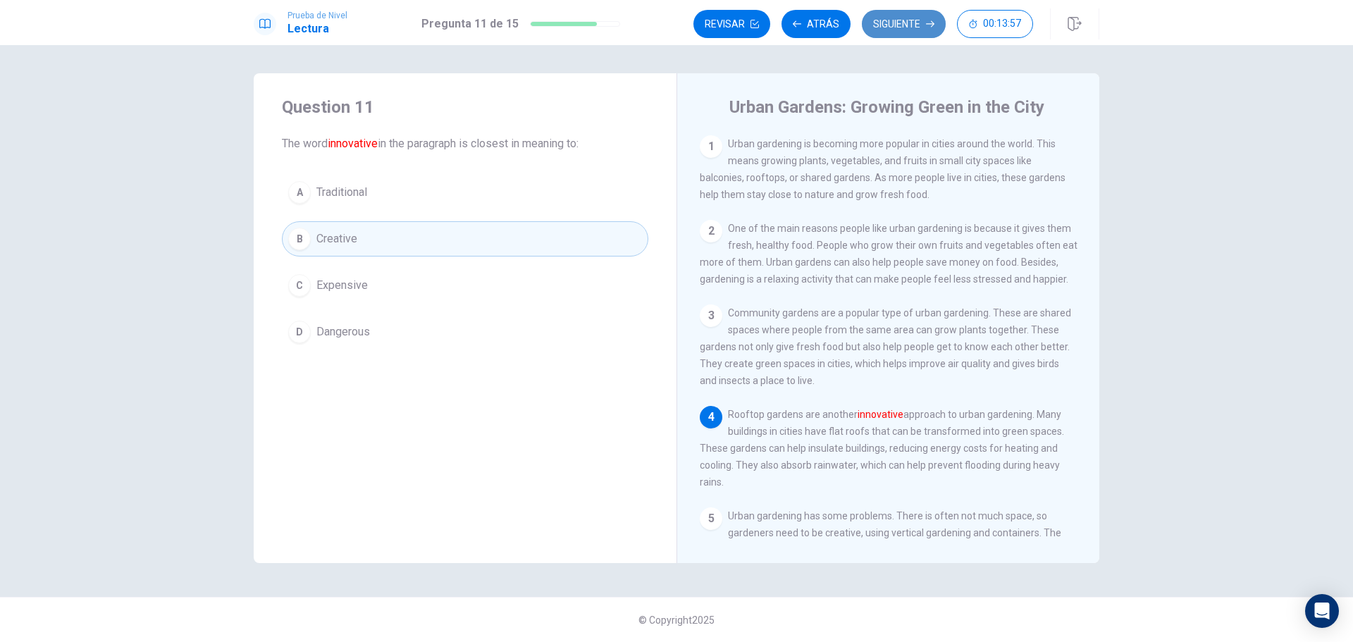
click at [891, 25] on button "Siguiente" at bounding box center [904, 24] width 84 height 28
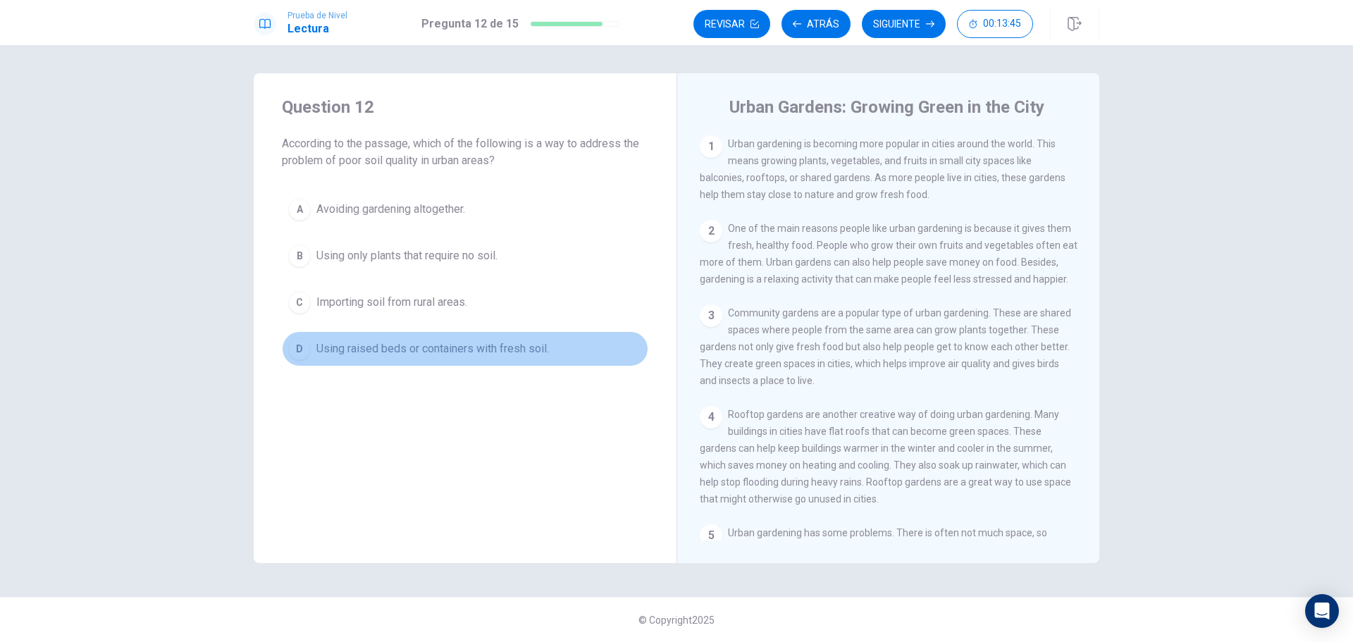
click at [534, 345] on span "Using raised beds or containers with fresh soil." at bounding box center [433, 348] width 233 height 17
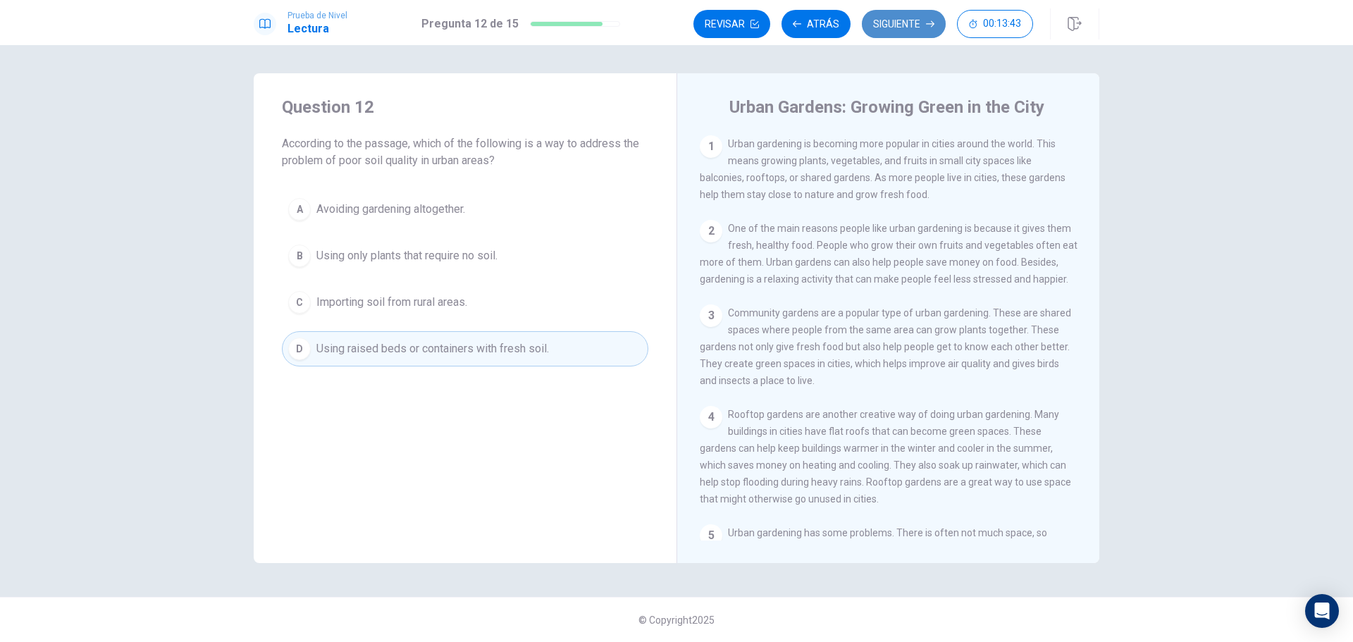
click at [886, 22] on button "Siguiente" at bounding box center [904, 24] width 84 height 28
click at [886, 22] on div "Revisar Atrás Siguiente 00:13:43" at bounding box center [864, 24] width 340 height 28
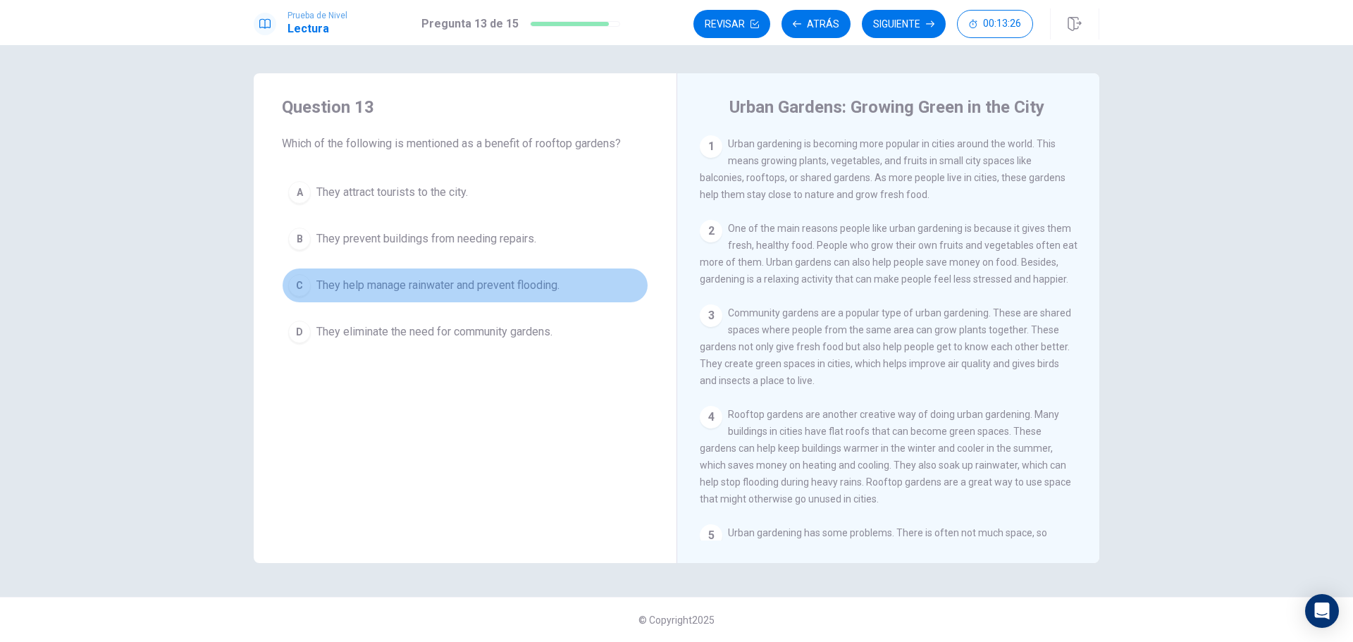
click at [419, 291] on span "They help manage rainwater and prevent flooding." at bounding box center [438, 285] width 243 height 17
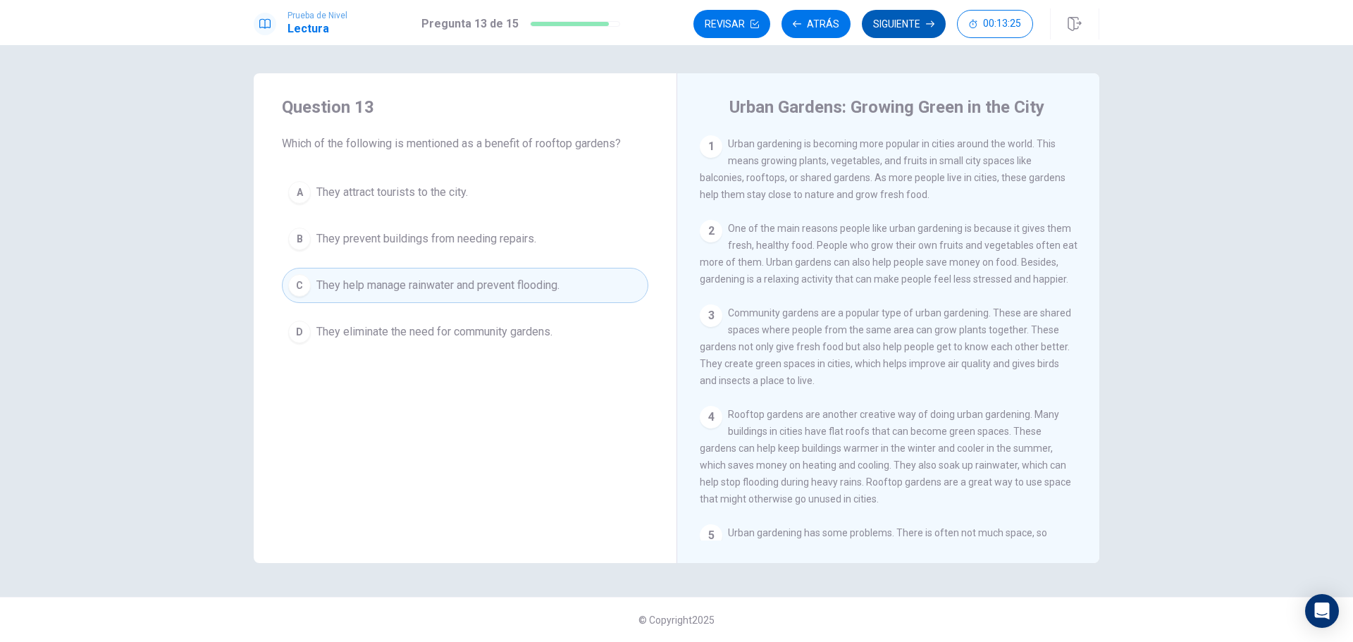
click at [909, 26] on button "Siguiente" at bounding box center [904, 24] width 84 height 28
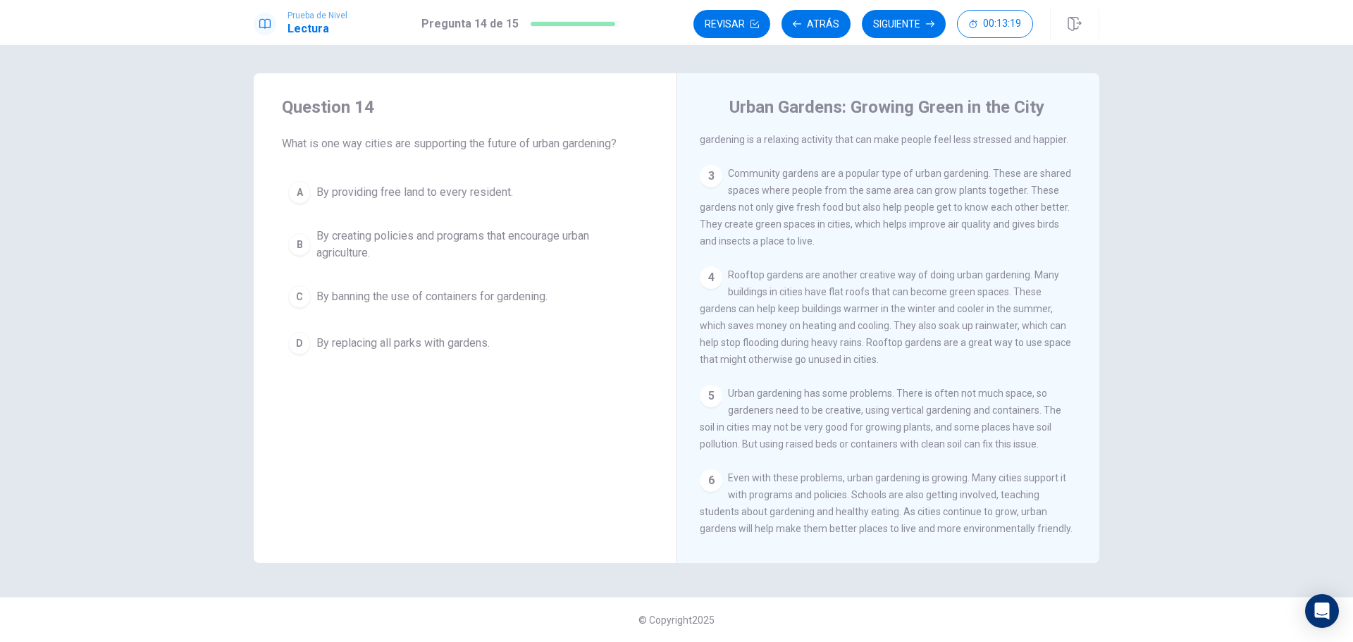
scroll to position [172, 0]
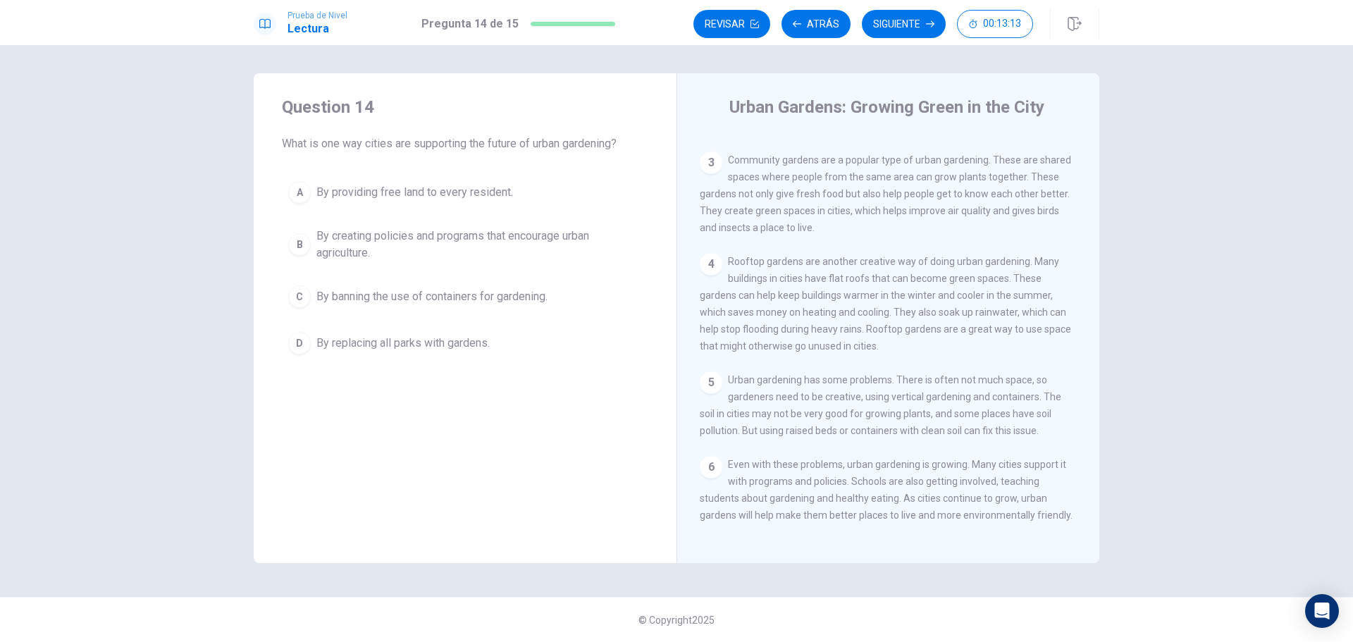
click at [505, 246] on span "By creating policies and programs that encourage urban agriculture." at bounding box center [480, 245] width 326 height 34
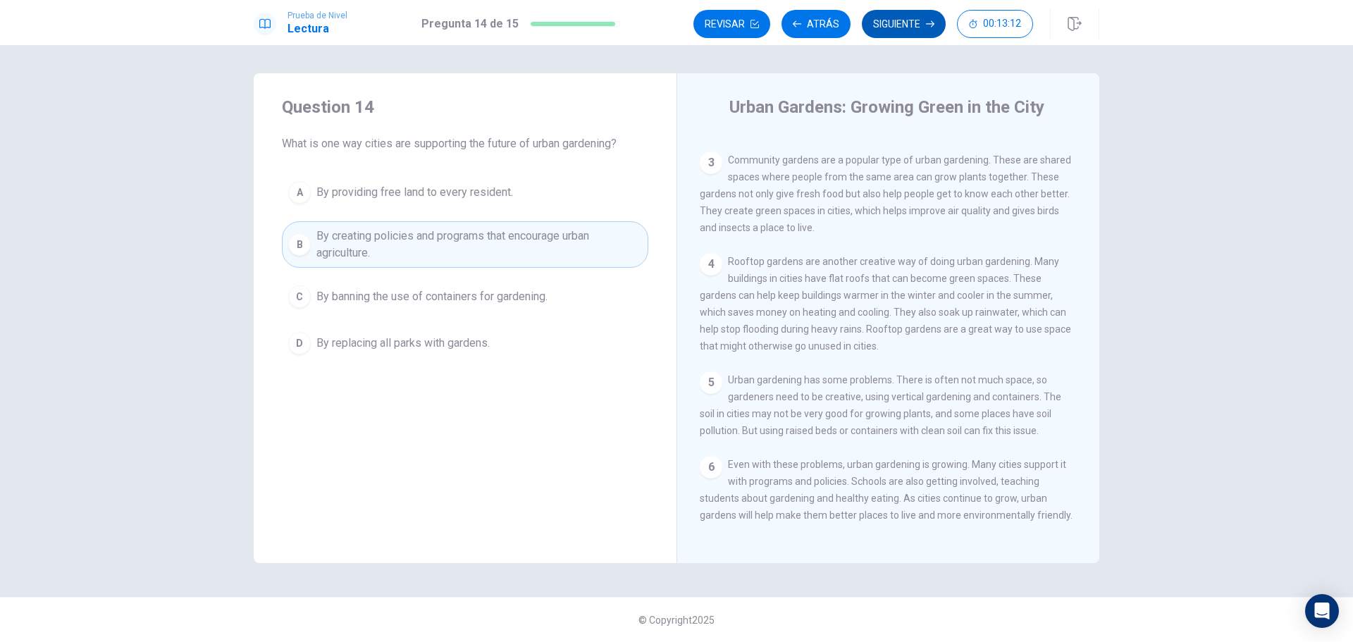
click at [916, 23] on button "Siguiente" at bounding box center [904, 24] width 84 height 28
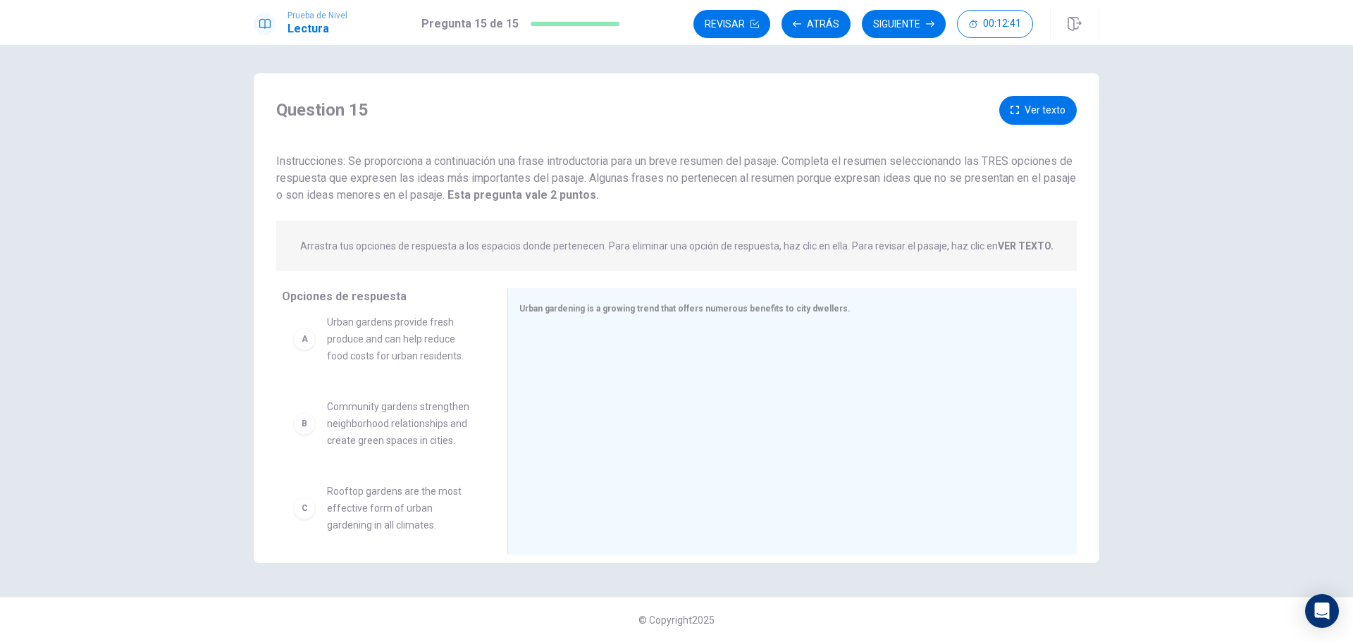
scroll to position [0, 0]
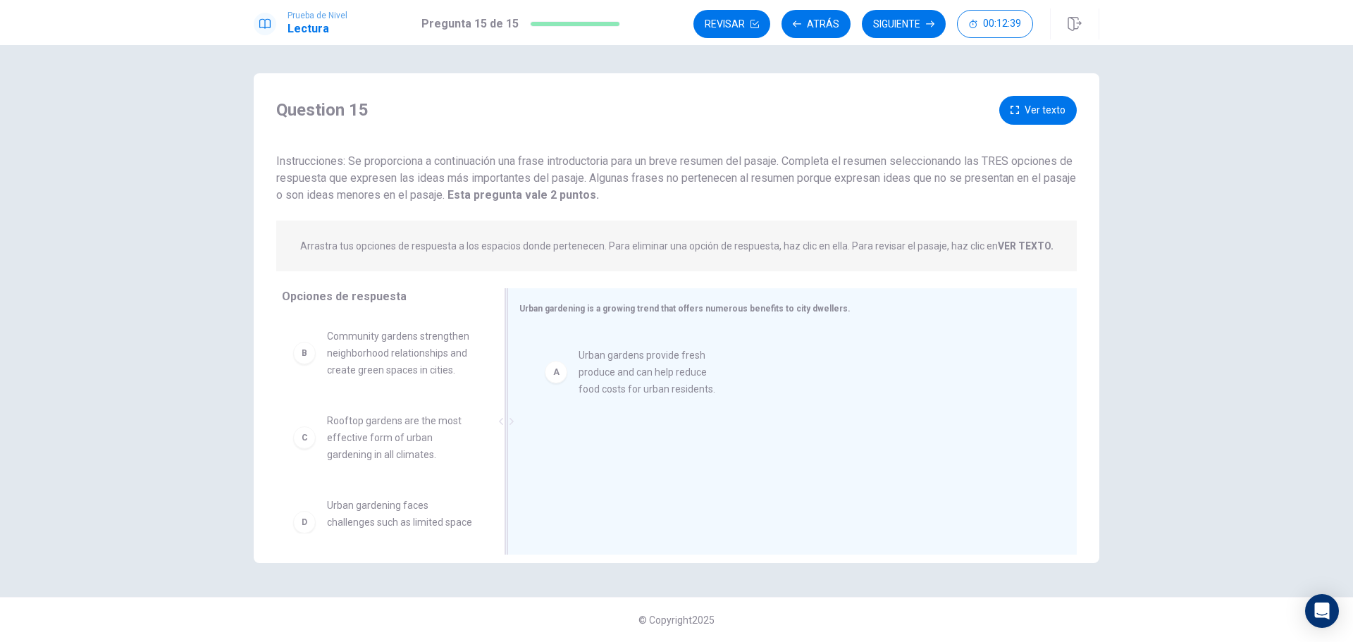
drag, startPoint x: 400, startPoint y: 352, endPoint x: 659, endPoint y: 373, distance: 260.2
drag, startPoint x: 386, startPoint y: 436, endPoint x: 671, endPoint y: 414, distance: 286.3
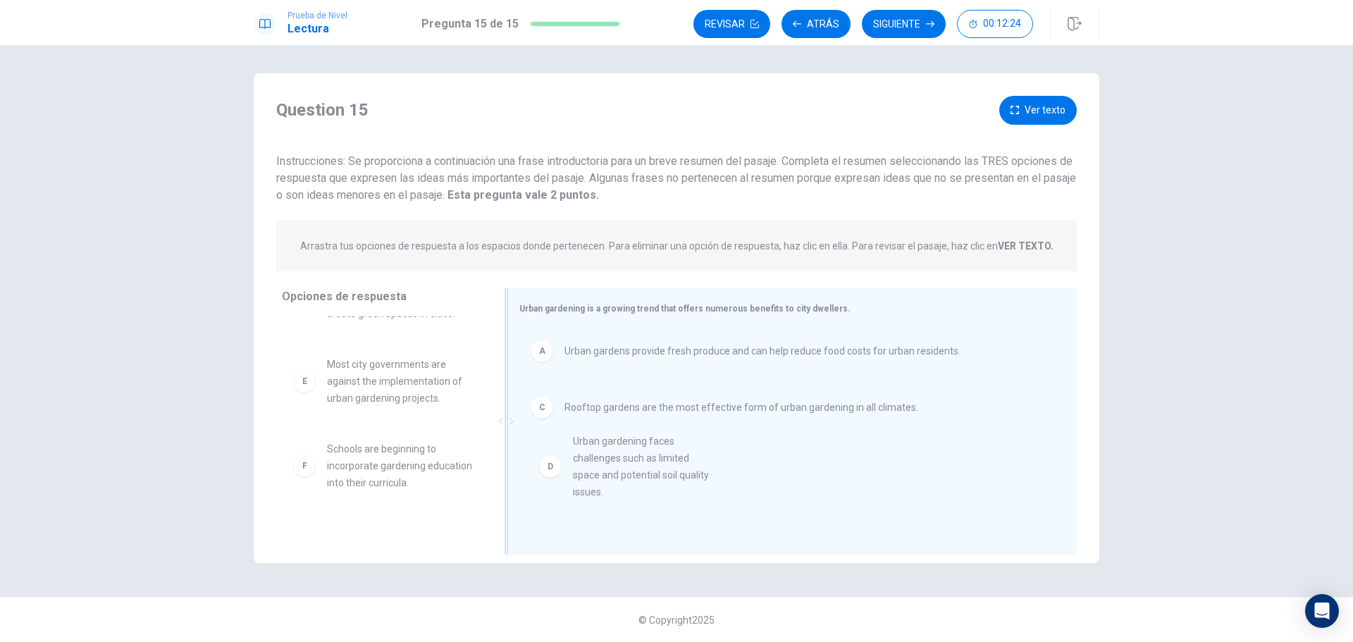
drag, startPoint x: 378, startPoint y: 382, endPoint x: 631, endPoint y: 464, distance: 265.9
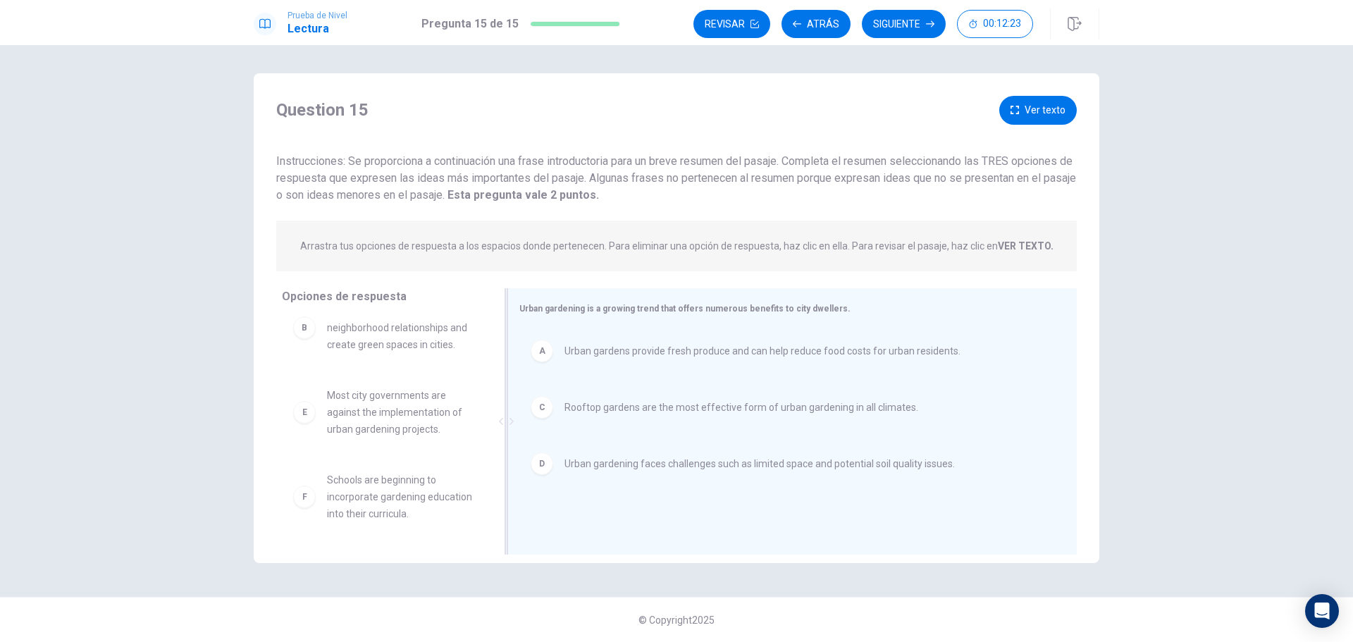
scroll to position [25, 0]
click at [911, 23] on button "Siguiente" at bounding box center [904, 24] width 84 height 28
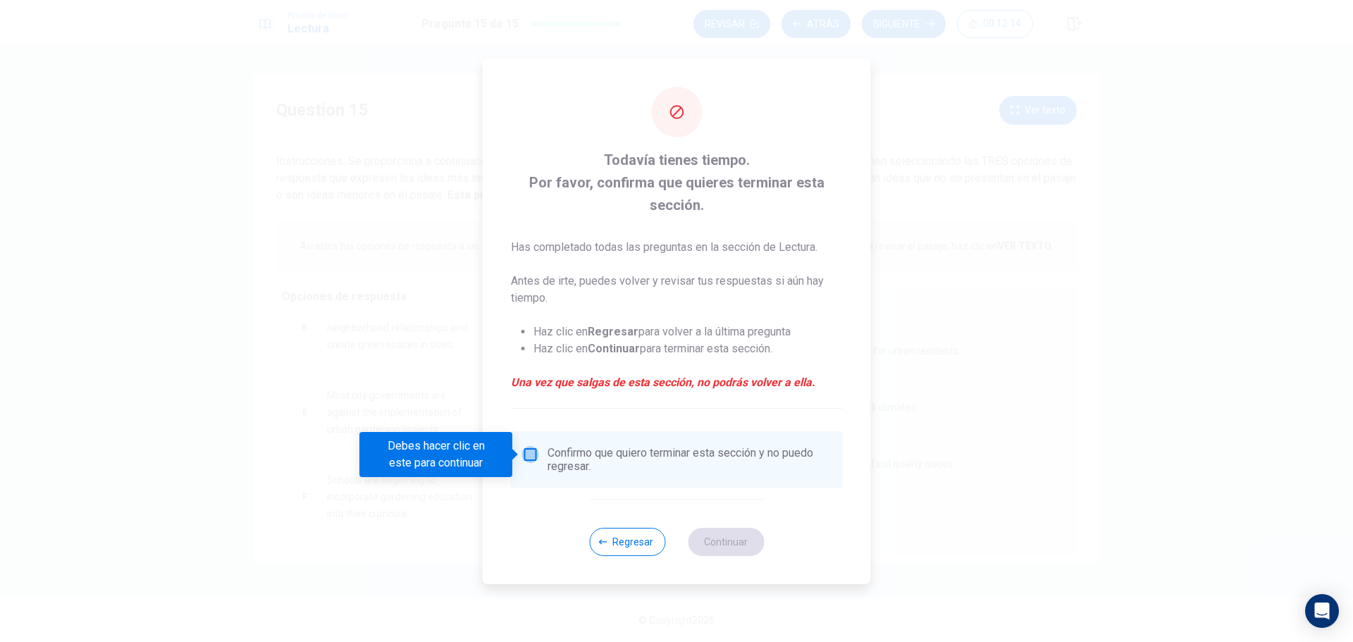
click at [535, 455] on input "Debes hacer clic en este para continuar" at bounding box center [530, 454] width 17 height 17
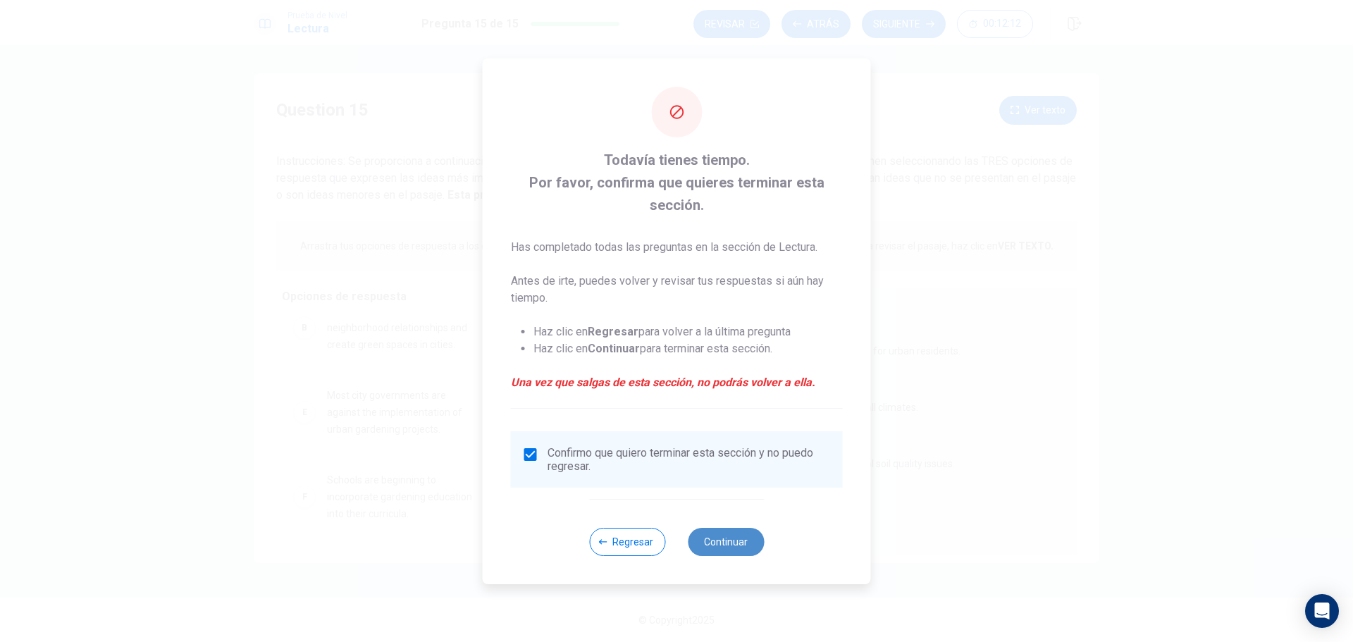
click at [726, 536] on button "Continuar" at bounding box center [726, 542] width 76 height 28
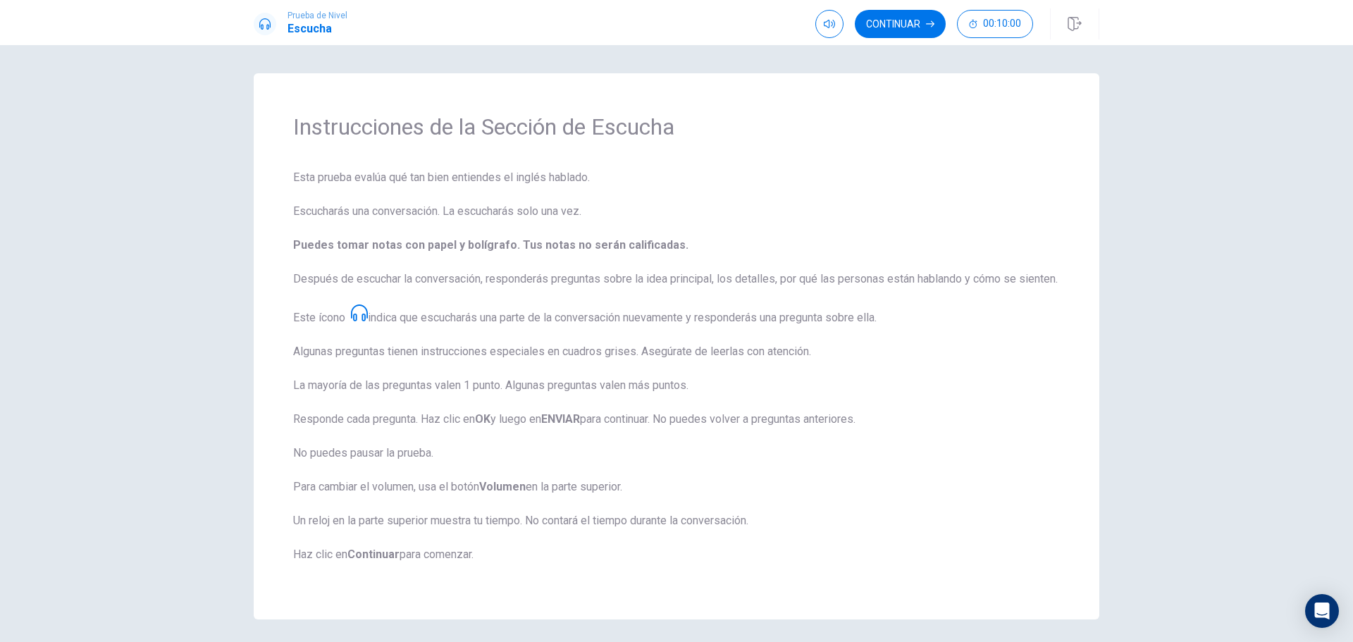
scroll to position [68, 0]
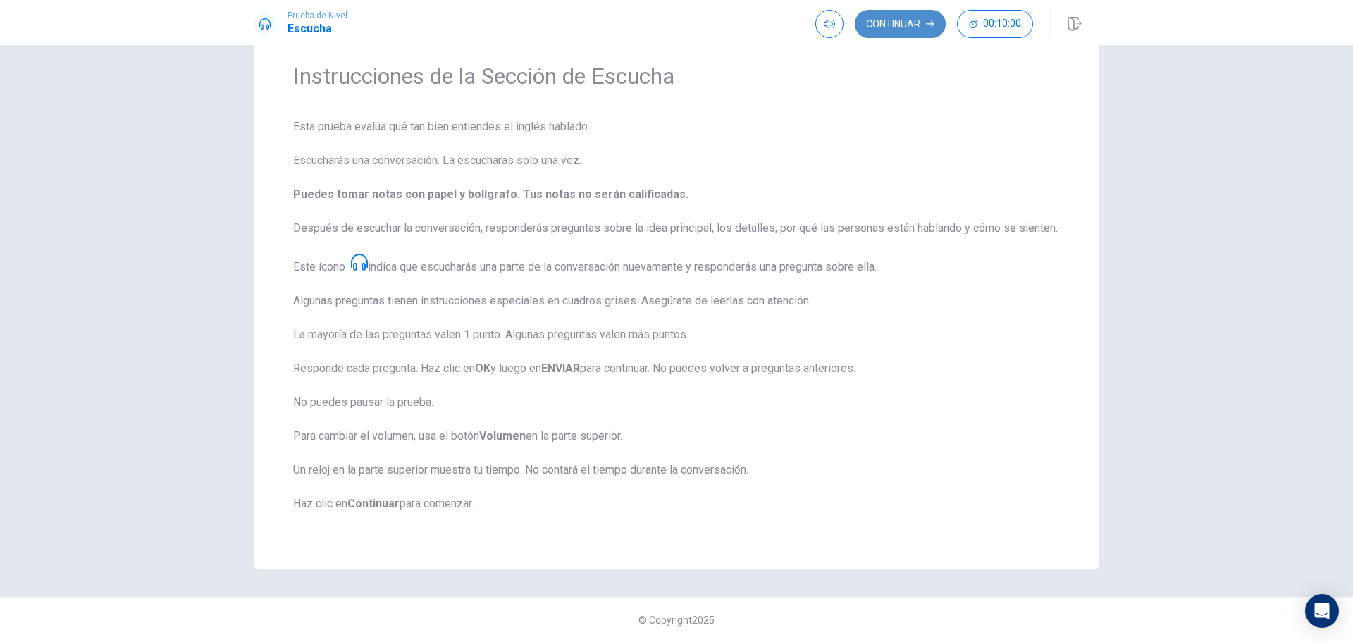
click at [895, 27] on button "Continuar" at bounding box center [900, 24] width 91 height 28
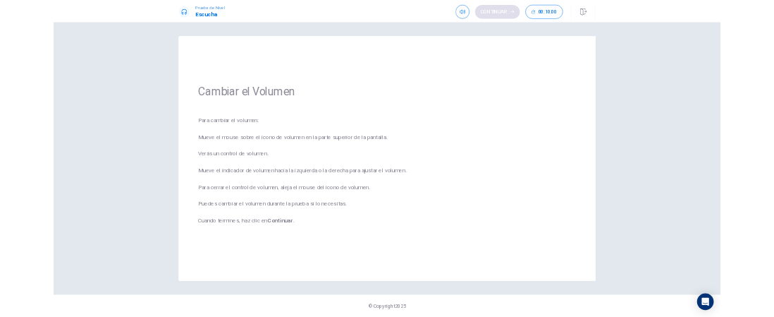
scroll to position [0, 0]
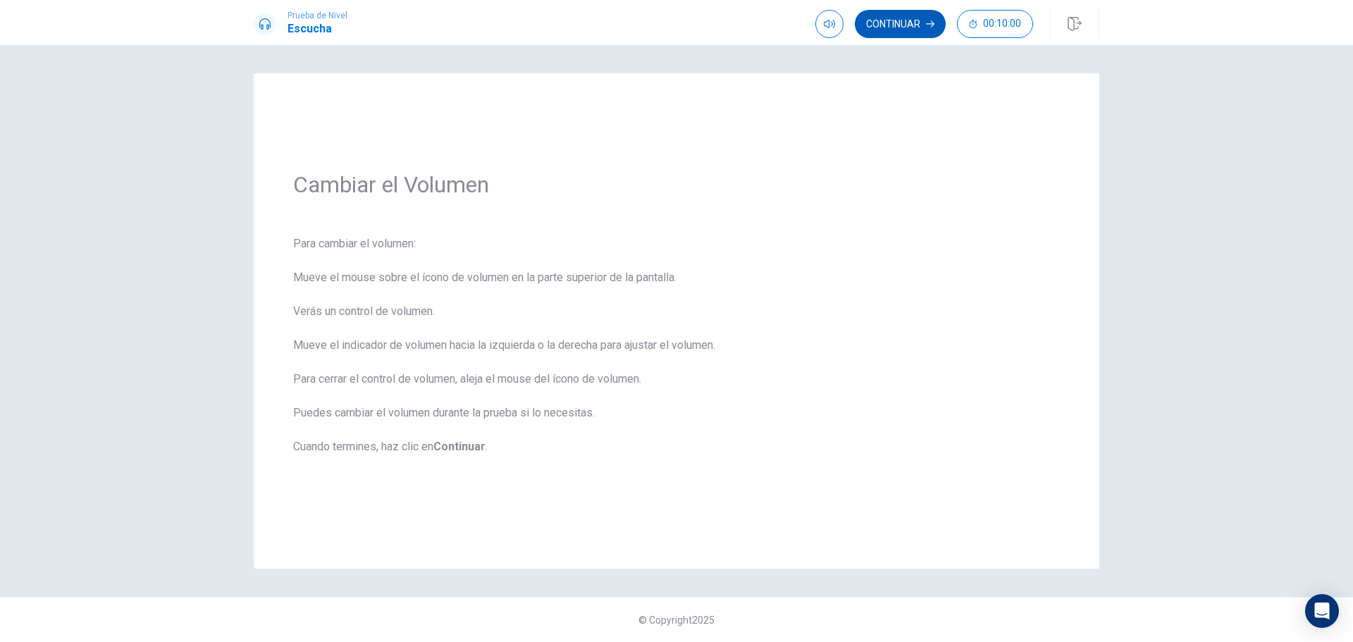
click at [891, 23] on button "Continuar" at bounding box center [900, 24] width 91 height 28
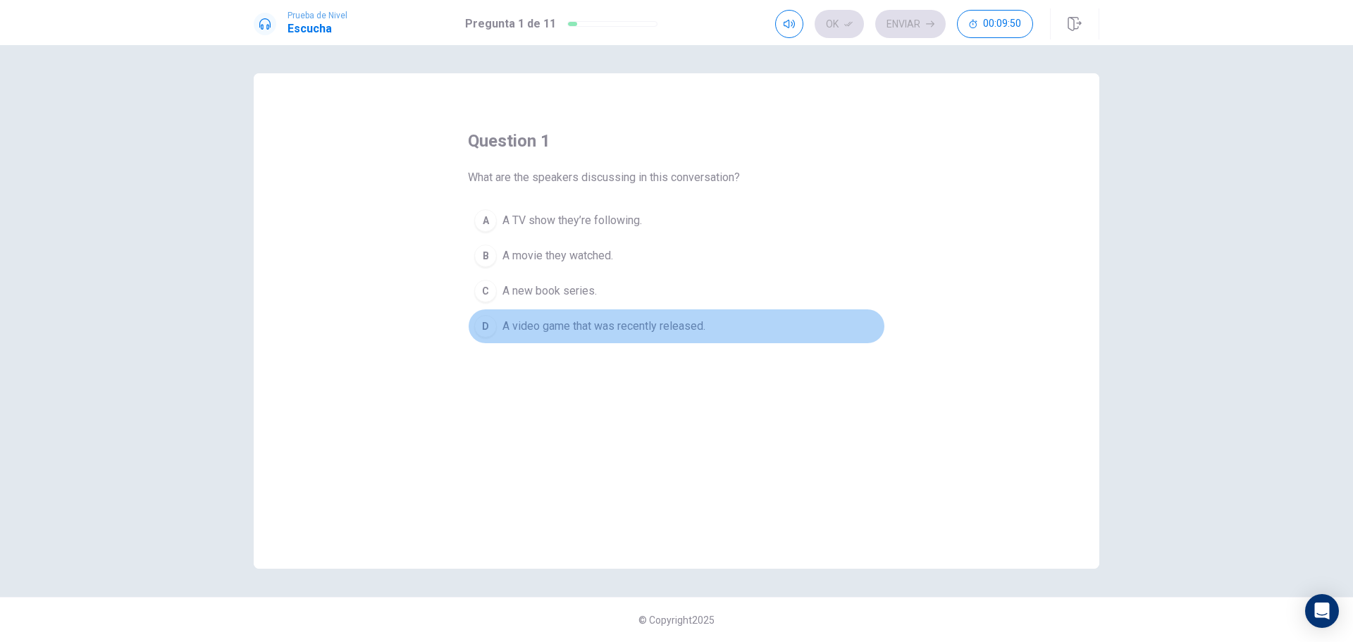
click at [673, 325] on span "A video game that was recently released." at bounding box center [604, 326] width 203 height 17
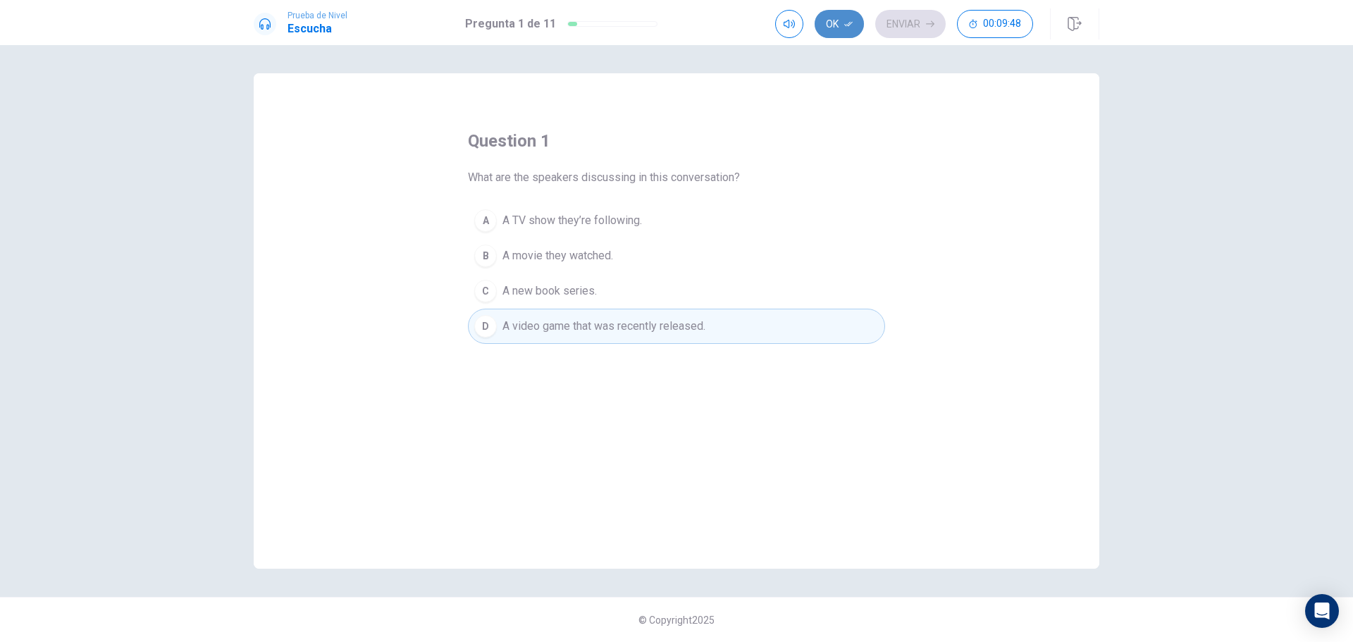
click at [836, 19] on button "Ok" at bounding box center [839, 24] width 49 height 28
click at [909, 25] on button "Enviar" at bounding box center [911, 24] width 70 height 28
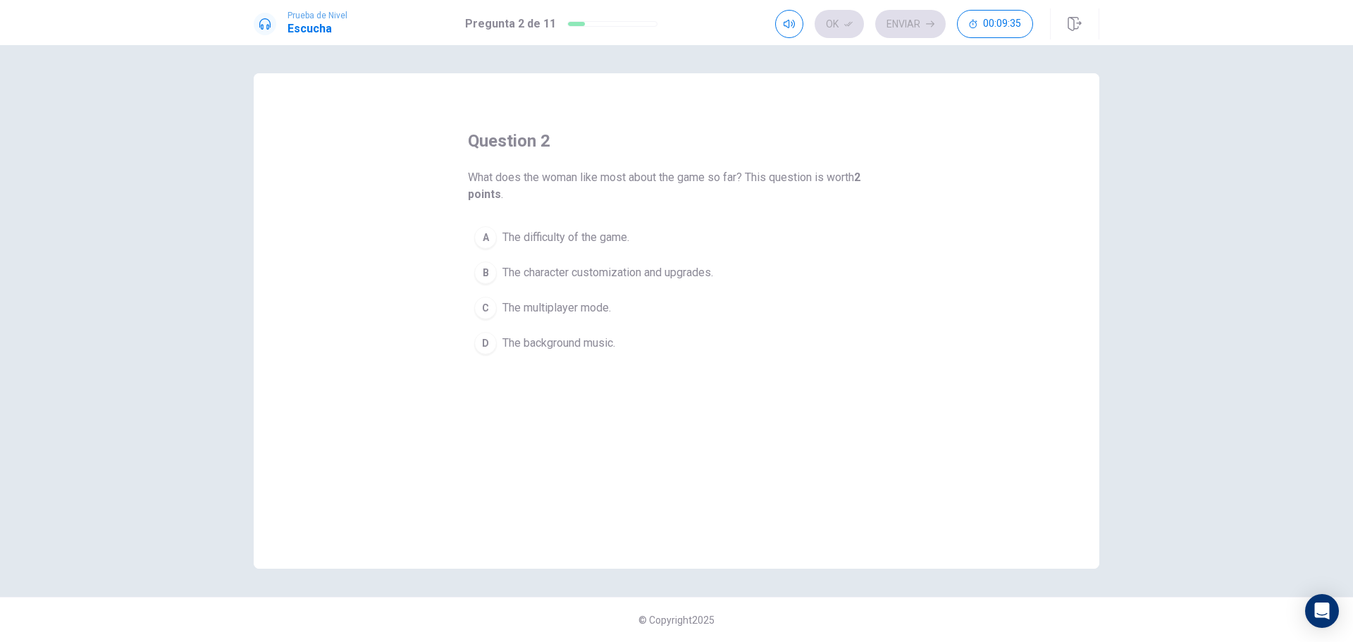
click at [615, 270] on span "The character customization and upgrades." at bounding box center [608, 272] width 211 height 17
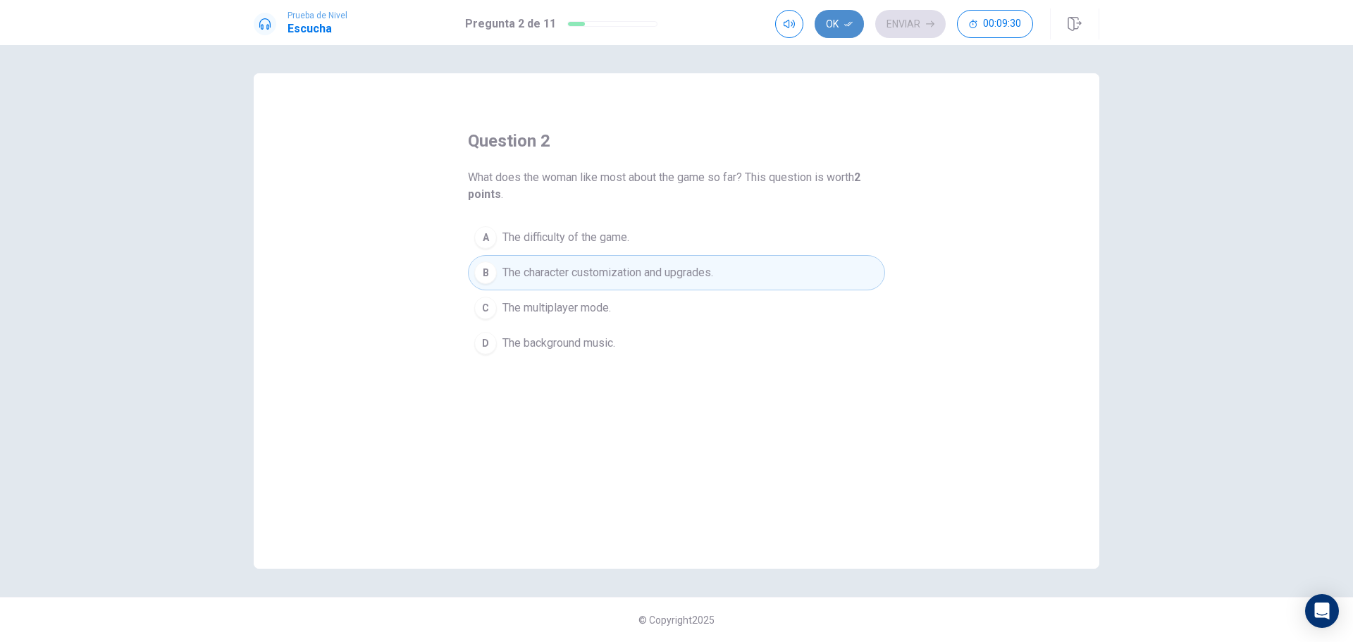
click at [833, 21] on button "Ok" at bounding box center [839, 24] width 49 height 28
click at [895, 18] on button "Enviar" at bounding box center [911, 24] width 70 height 28
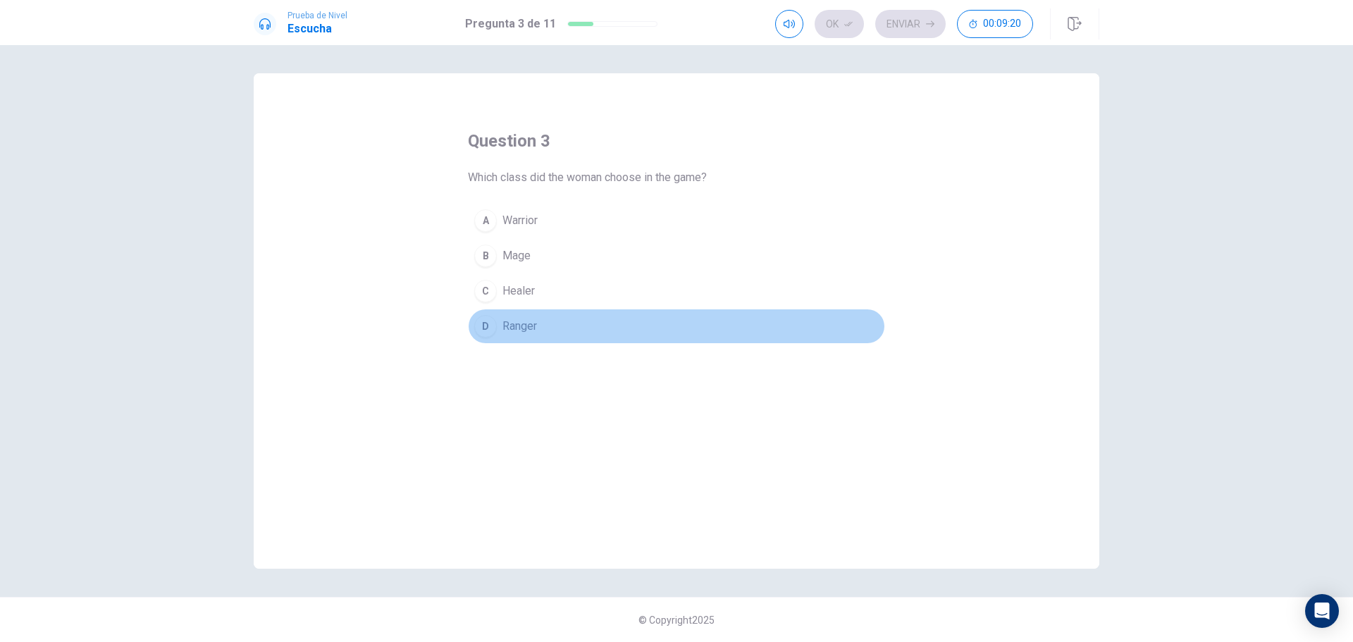
click at [528, 329] on span "Ranger" at bounding box center [520, 326] width 35 height 17
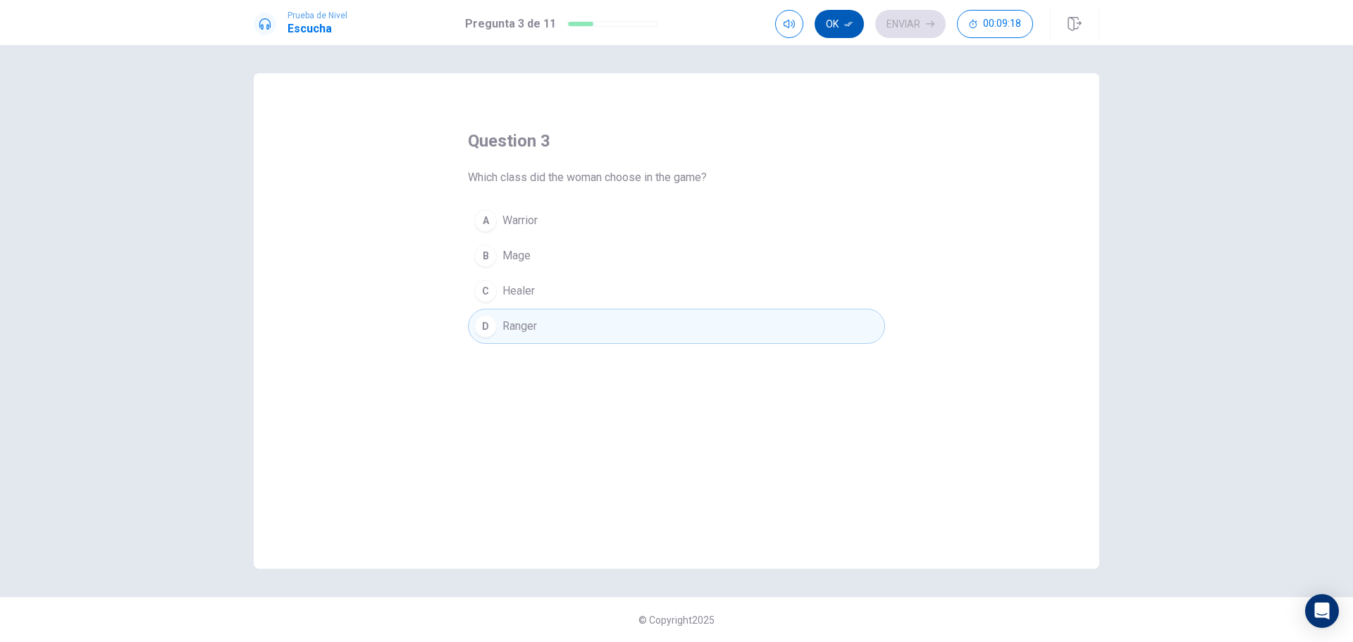
click at [846, 26] on icon "button" at bounding box center [848, 24] width 8 height 5
click at [893, 19] on button "Enviar" at bounding box center [911, 24] width 70 height 28
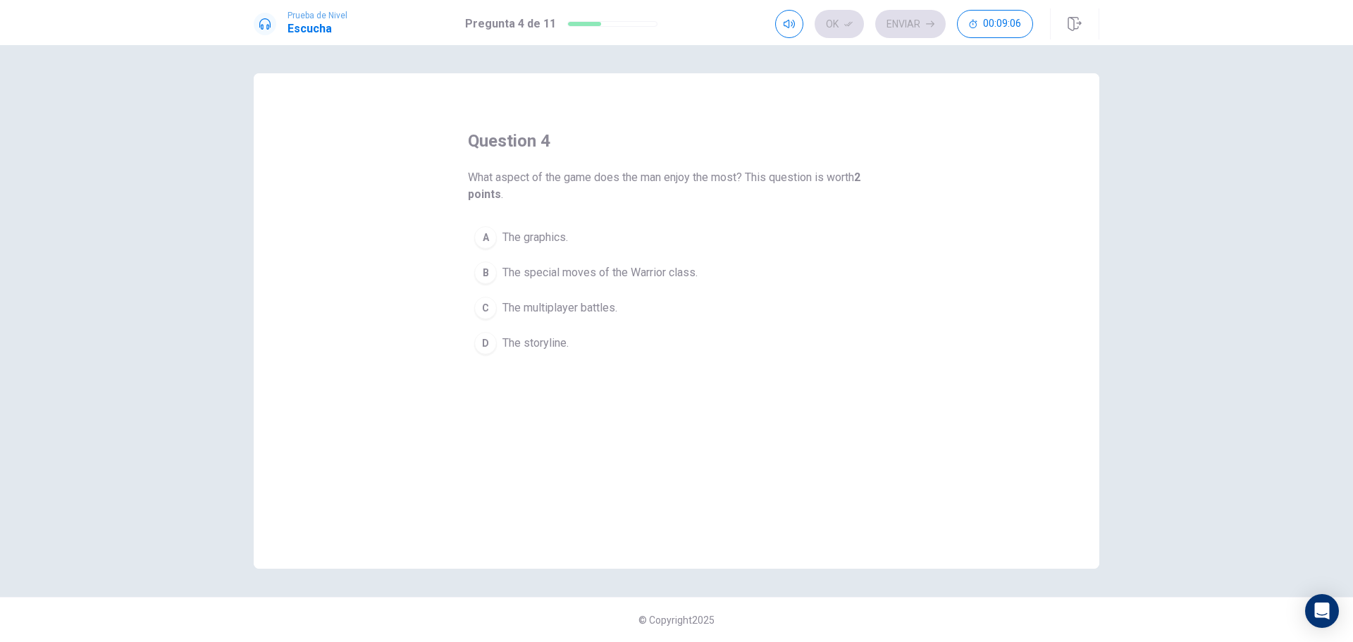
click at [558, 235] on span "The graphics." at bounding box center [536, 237] width 66 height 17
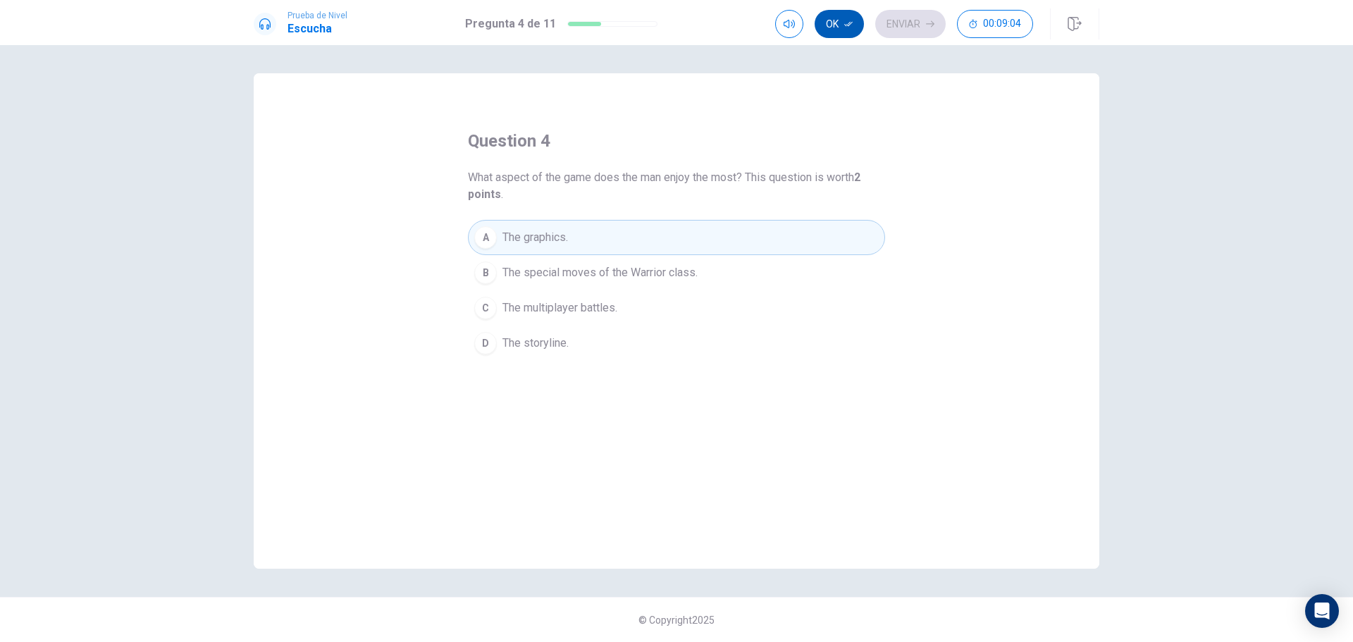
click at [838, 23] on button "Ok" at bounding box center [839, 24] width 49 height 28
click at [901, 23] on button "Enviar" at bounding box center [911, 24] width 70 height 28
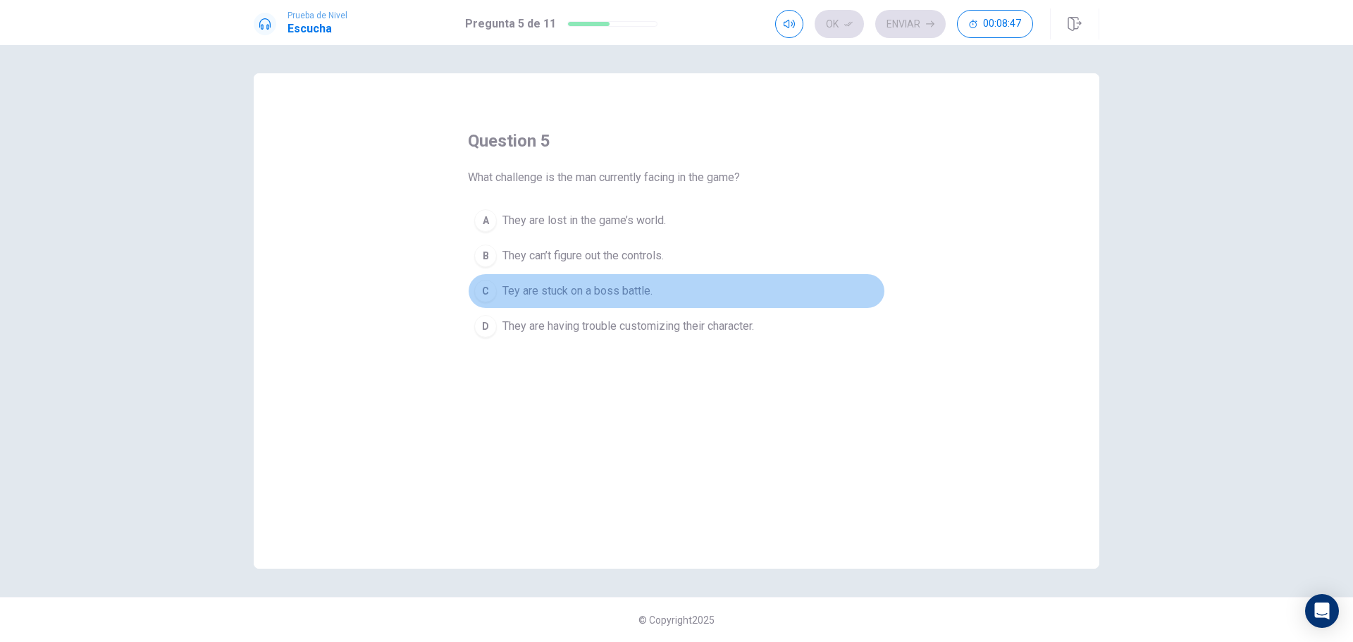
click at [641, 289] on span "Tey are stuck on a boss battle." at bounding box center [578, 291] width 150 height 17
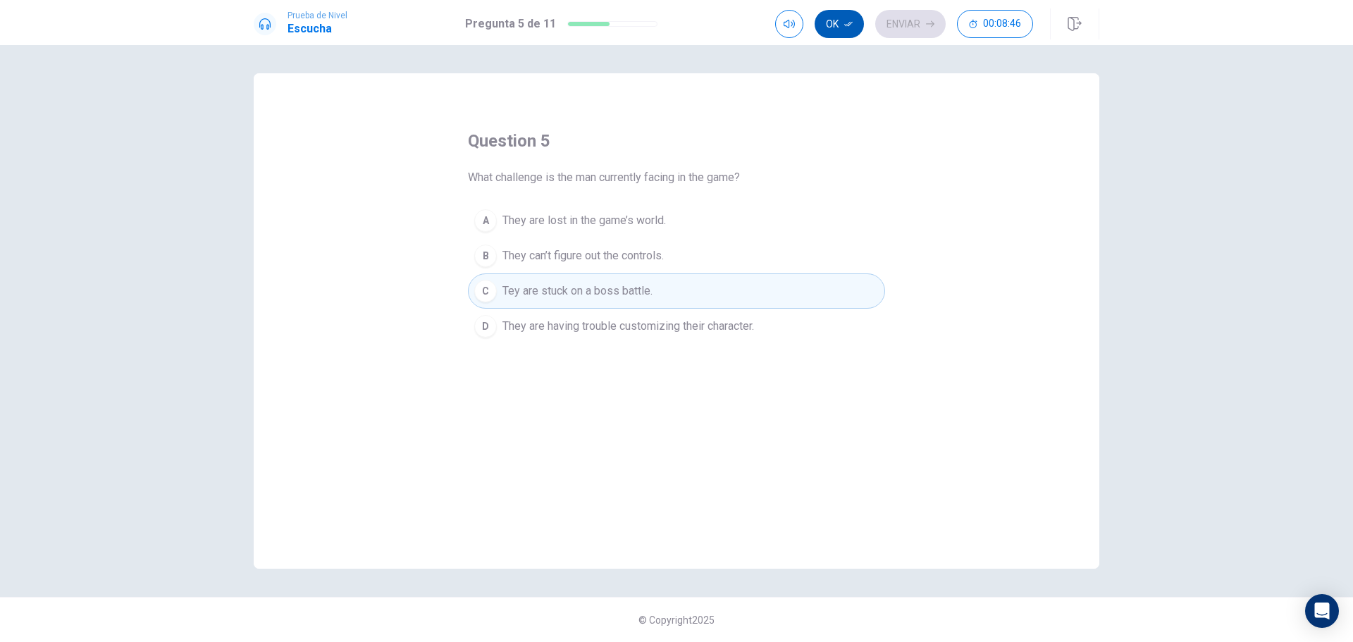
click at [833, 22] on button "Ok" at bounding box center [839, 24] width 49 height 28
click at [920, 22] on button "Enviar" at bounding box center [911, 24] width 70 height 28
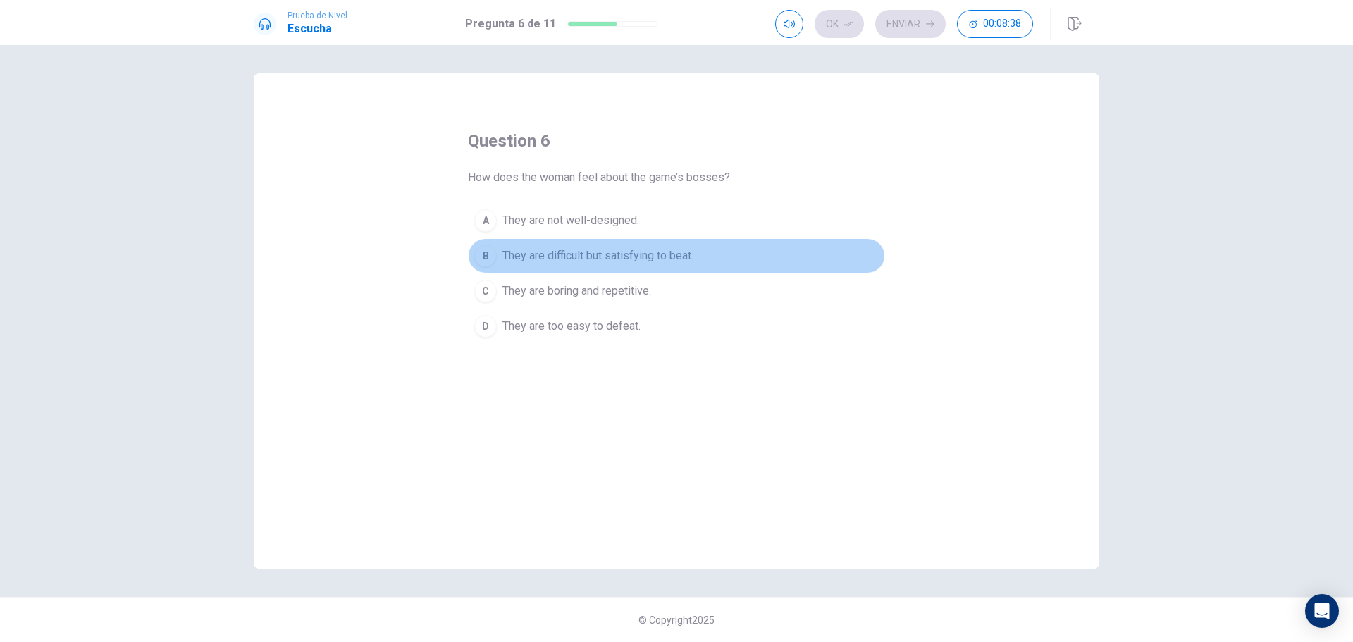
click at [589, 247] on button "B They are difficult but satisfying to beat." at bounding box center [676, 255] width 417 height 35
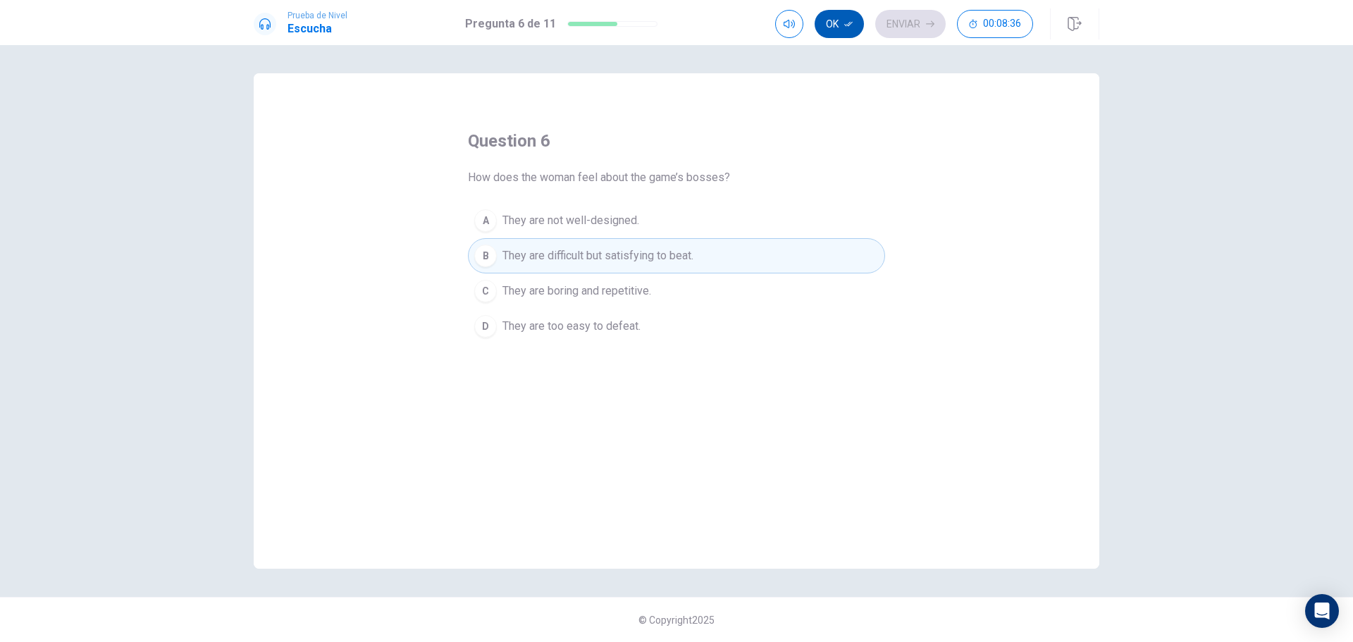
click at [849, 18] on button "Ok" at bounding box center [839, 24] width 49 height 28
click at [897, 18] on button "Enviar" at bounding box center [911, 24] width 70 height 28
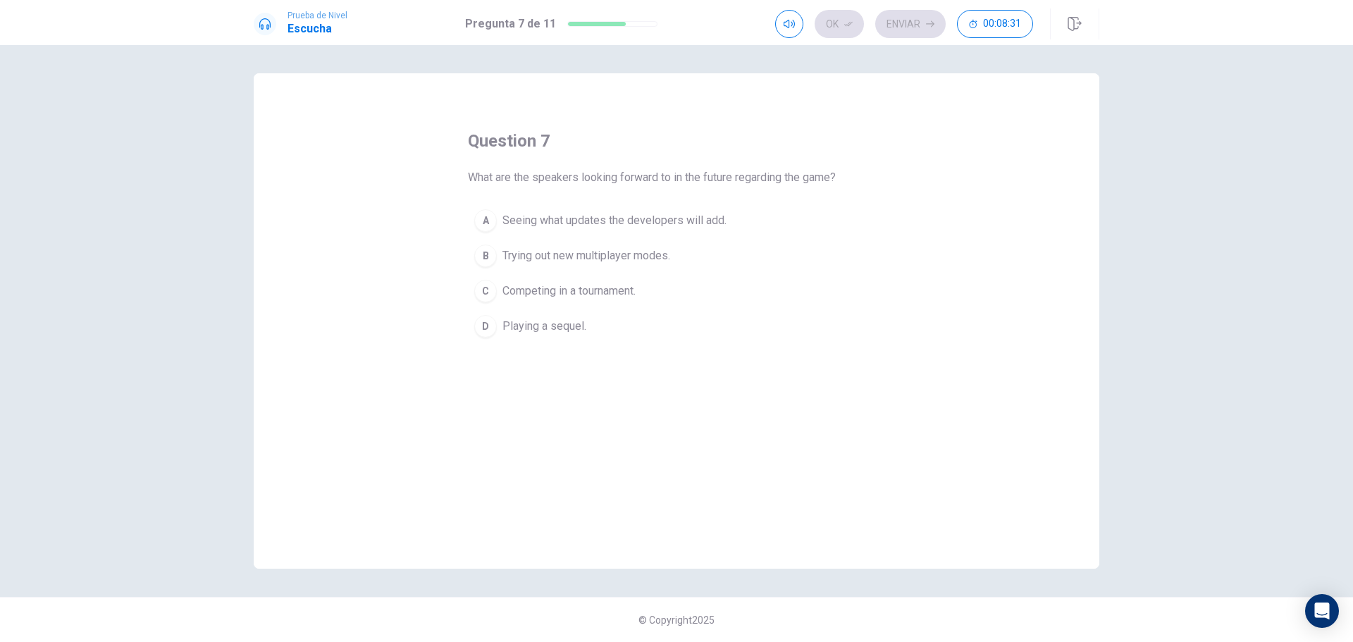
click at [560, 253] on span "Trying out new multiplayer modes." at bounding box center [587, 255] width 168 height 17
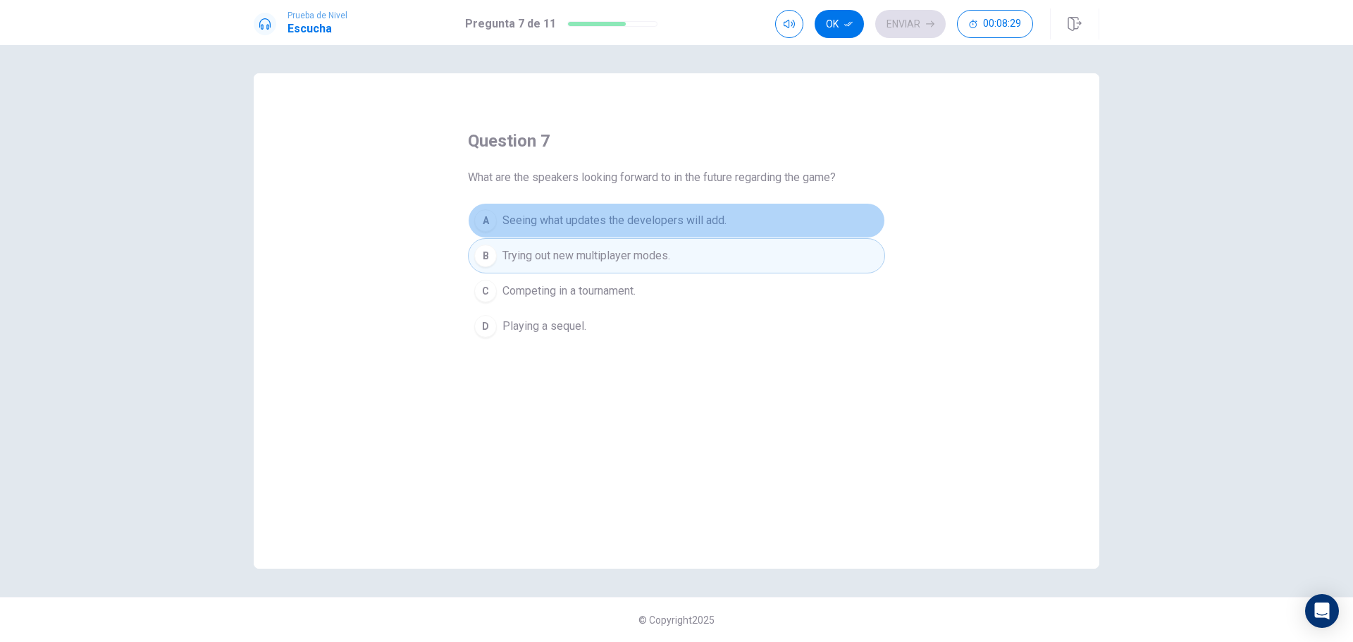
click at [575, 214] on span "Seeing what updates the developers will add." at bounding box center [615, 220] width 224 height 17
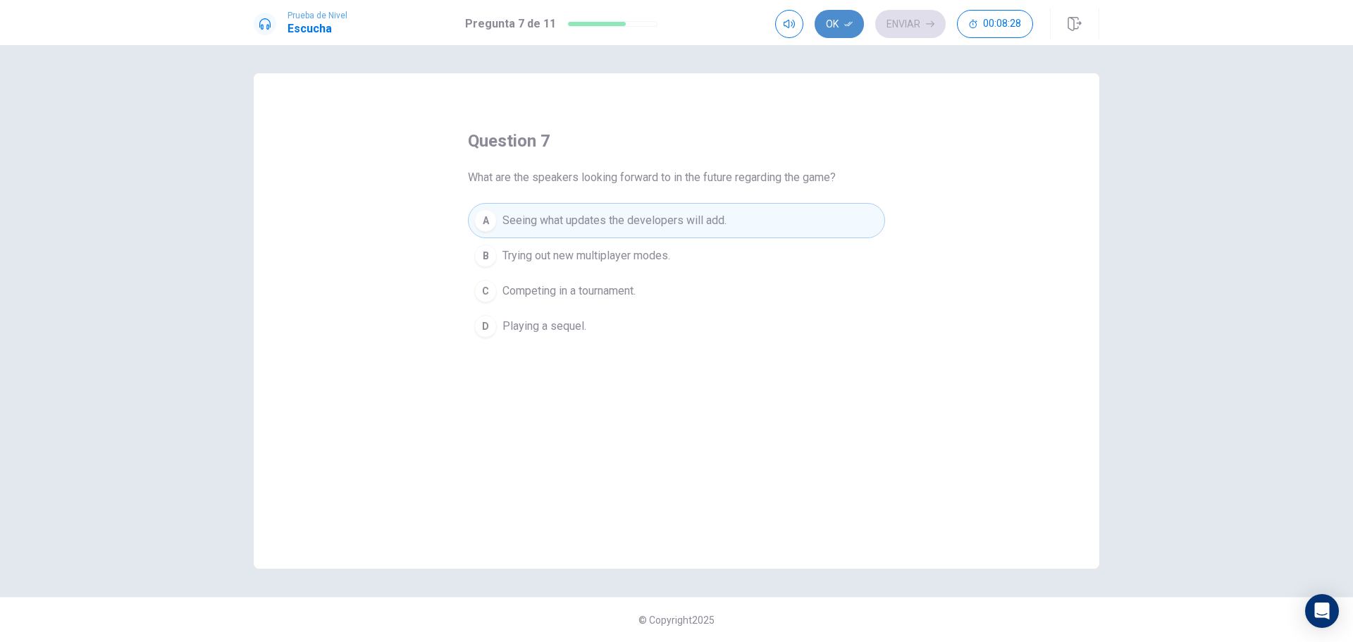
click at [842, 24] on button "Ok" at bounding box center [839, 24] width 49 height 28
click at [897, 20] on button "Enviar" at bounding box center [911, 24] width 70 height 28
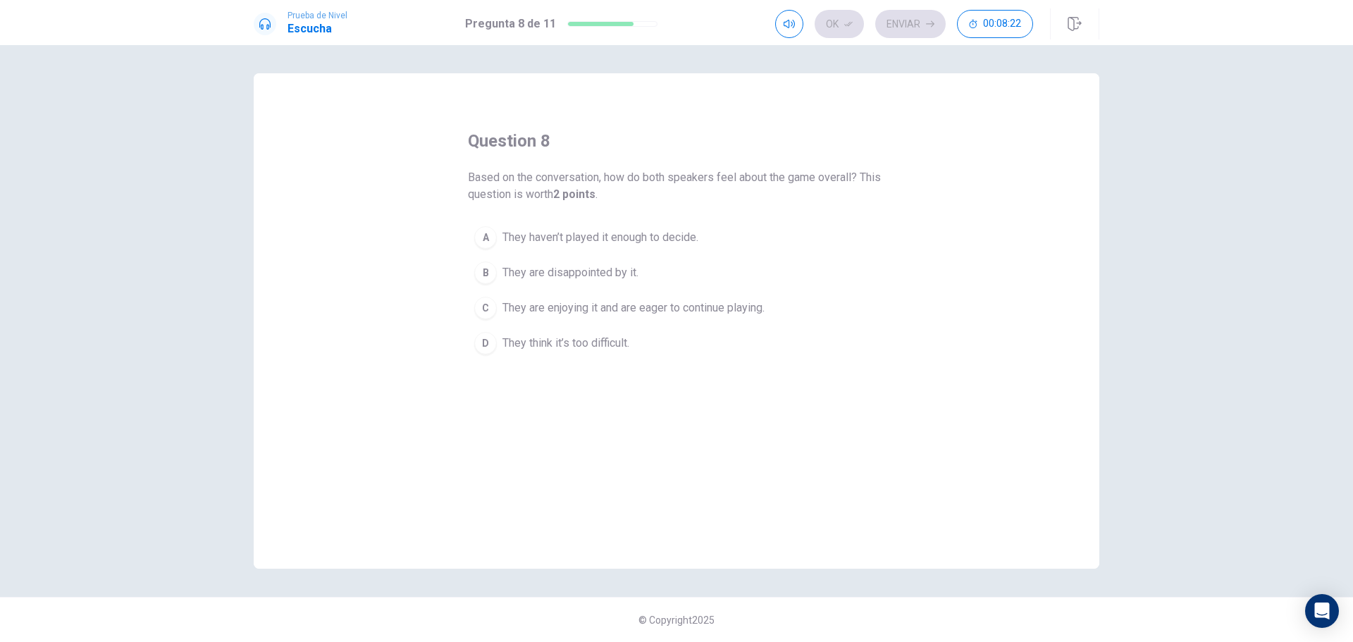
click at [710, 307] on span "They are enjoying it and are eager to continue playing." at bounding box center [634, 308] width 262 height 17
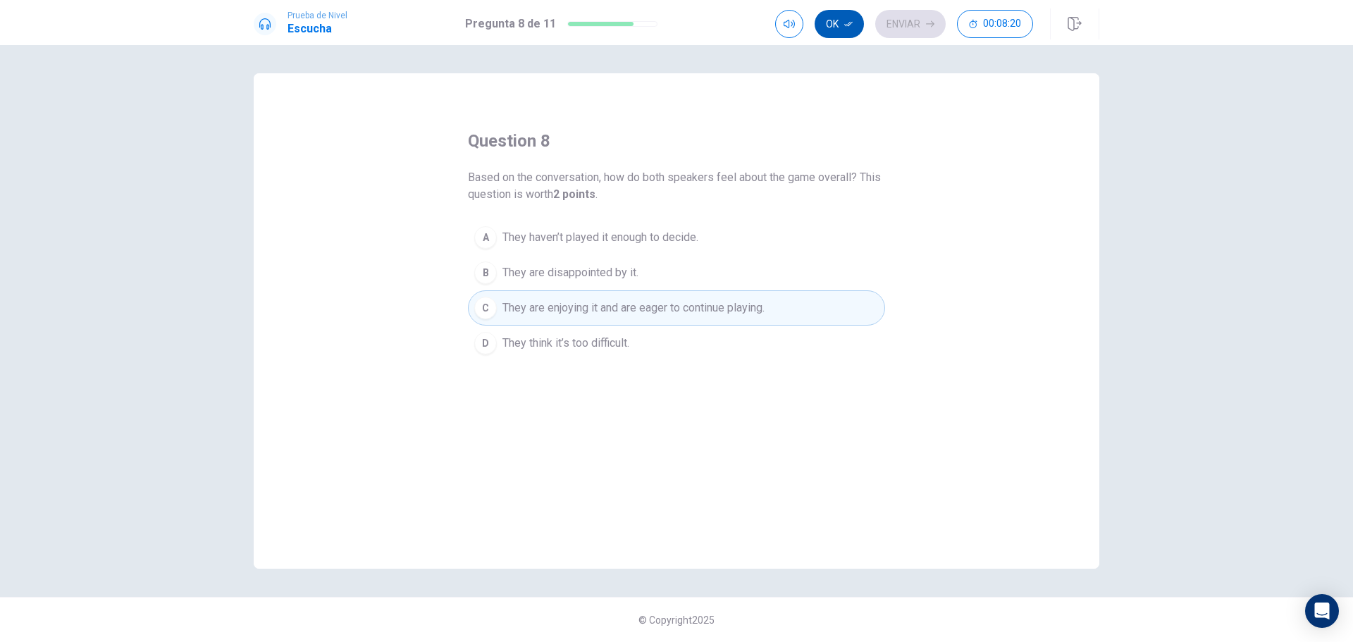
click at [840, 27] on button "Ok" at bounding box center [839, 24] width 49 height 28
click at [911, 15] on button "Enviar" at bounding box center [911, 24] width 70 height 28
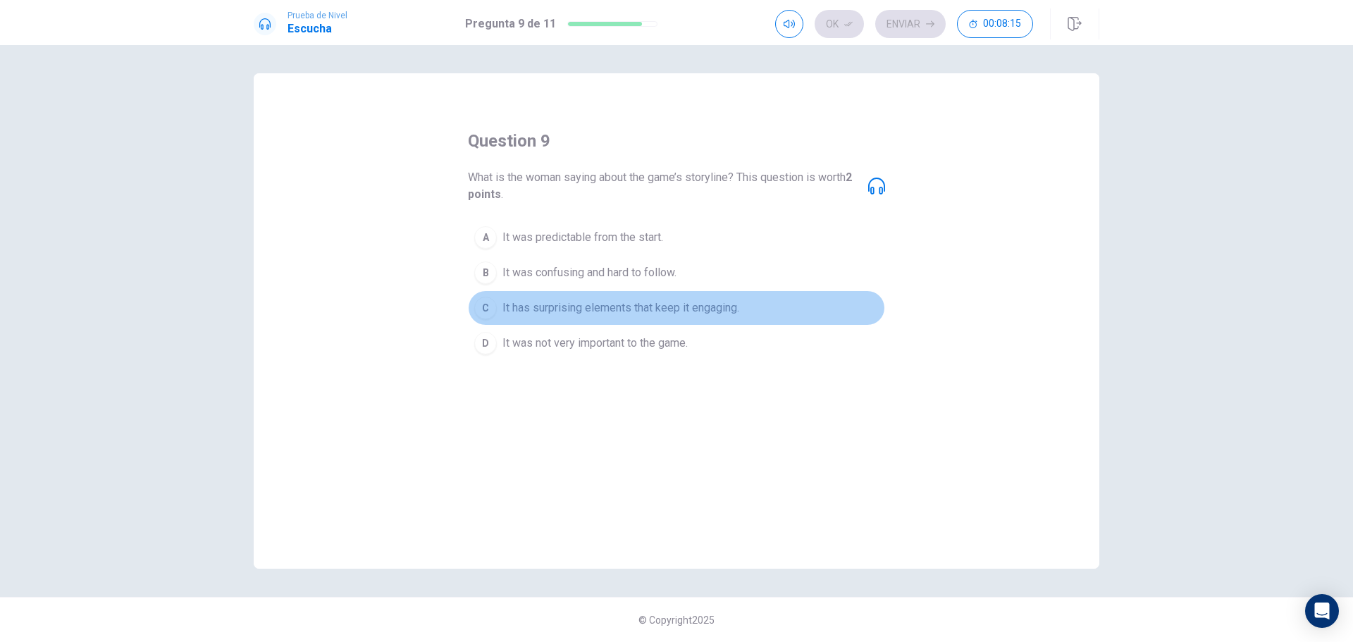
click at [660, 308] on span "It has surprising elements that keep it engaging." at bounding box center [621, 308] width 237 height 17
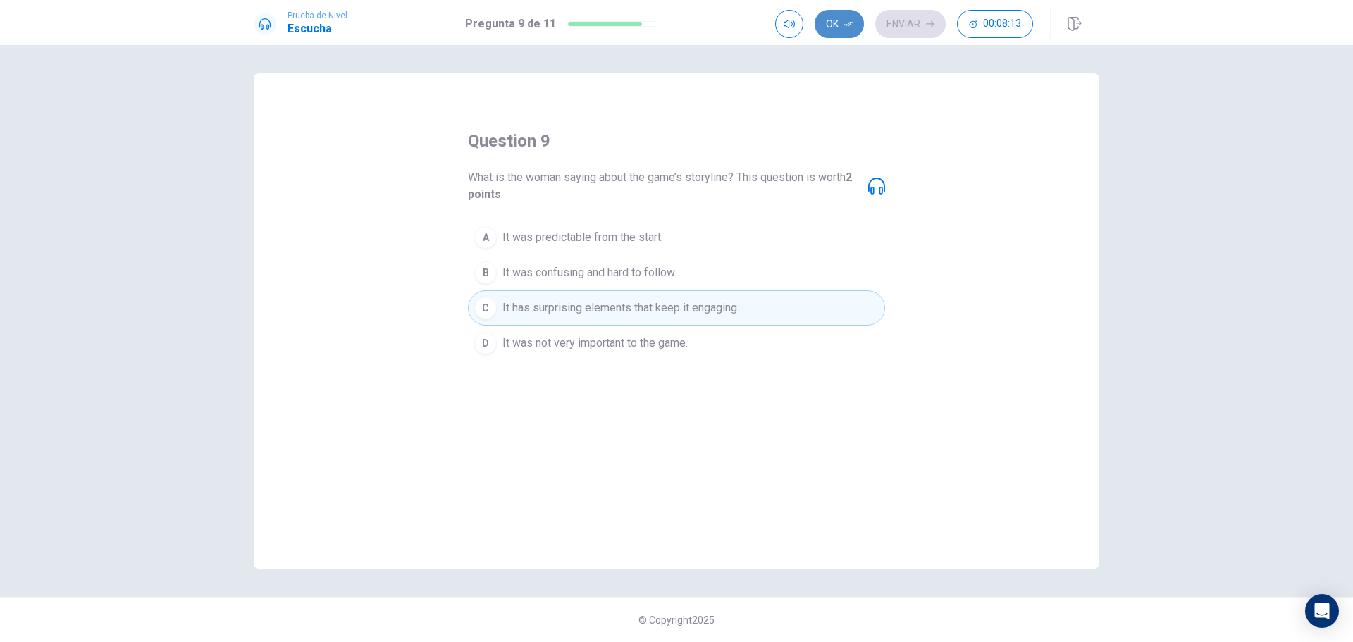
click at [837, 19] on button "Ok" at bounding box center [839, 24] width 49 height 28
click at [911, 23] on button "Enviar" at bounding box center [911, 24] width 70 height 28
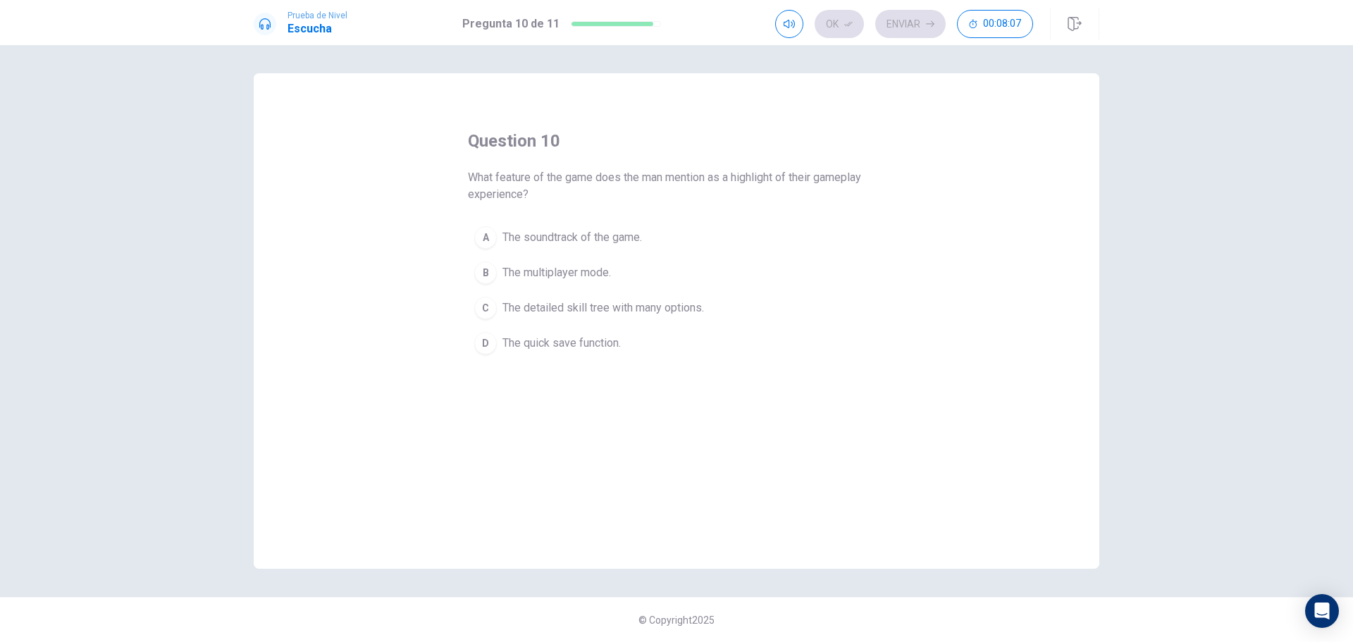
click at [555, 266] on span "The multiplayer mode." at bounding box center [557, 272] width 109 height 17
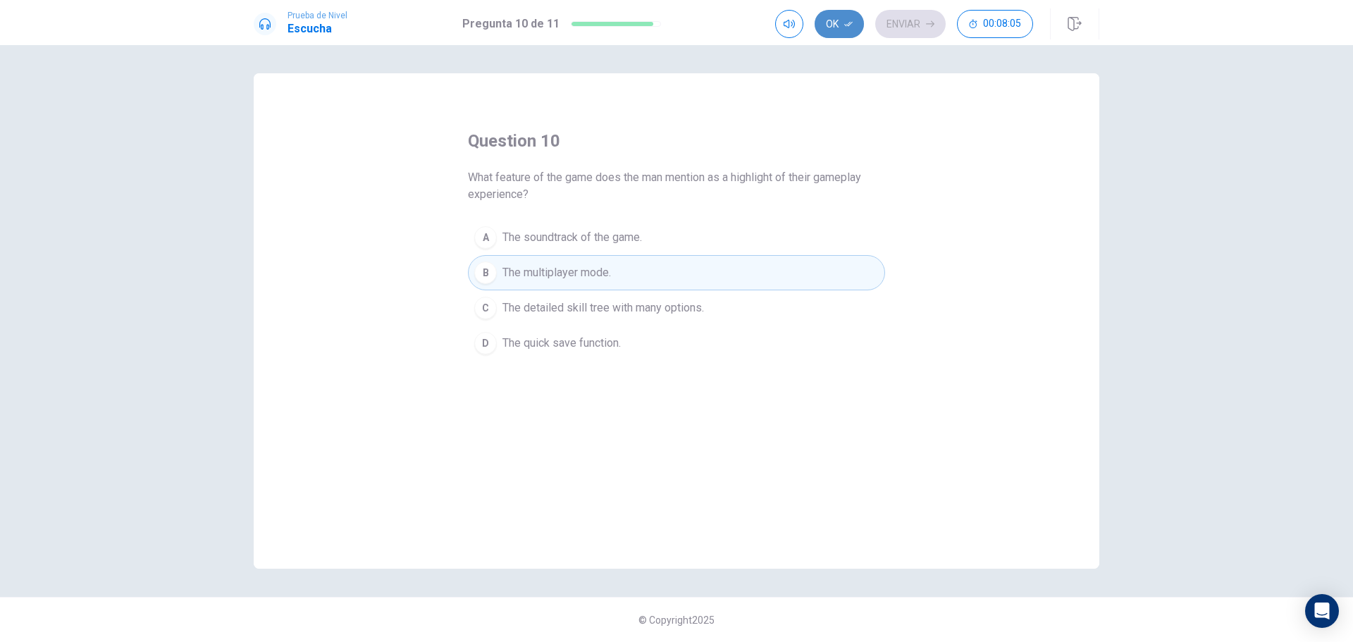
click at [849, 23] on icon "button" at bounding box center [848, 24] width 8 height 8
click at [905, 22] on button "Enviar" at bounding box center [911, 24] width 70 height 28
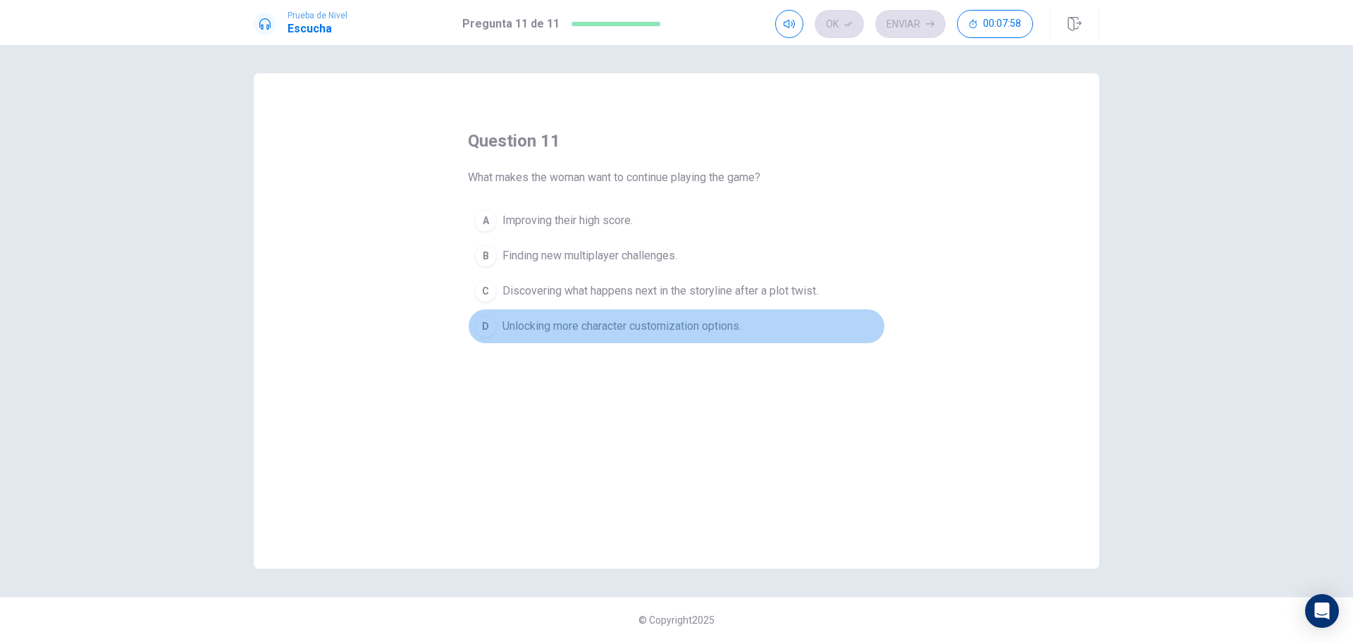
click at [668, 317] on button "D Unlocking more character customization options." at bounding box center [676, 326] width 417 height 35
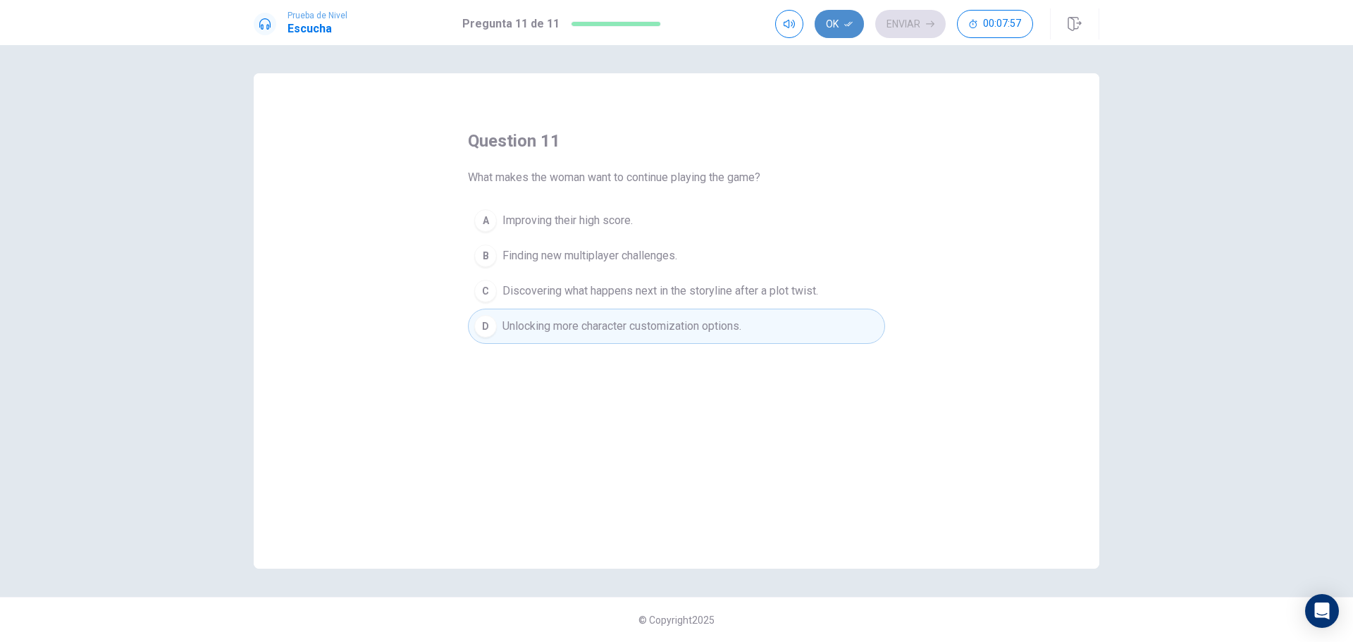
click at [833, 23] on button "Ok" at bounding box center [839, 24] width 49 height 28
click at [898, 17] on button "Enviar" at bounding box center [911, 24] width 70 height 28
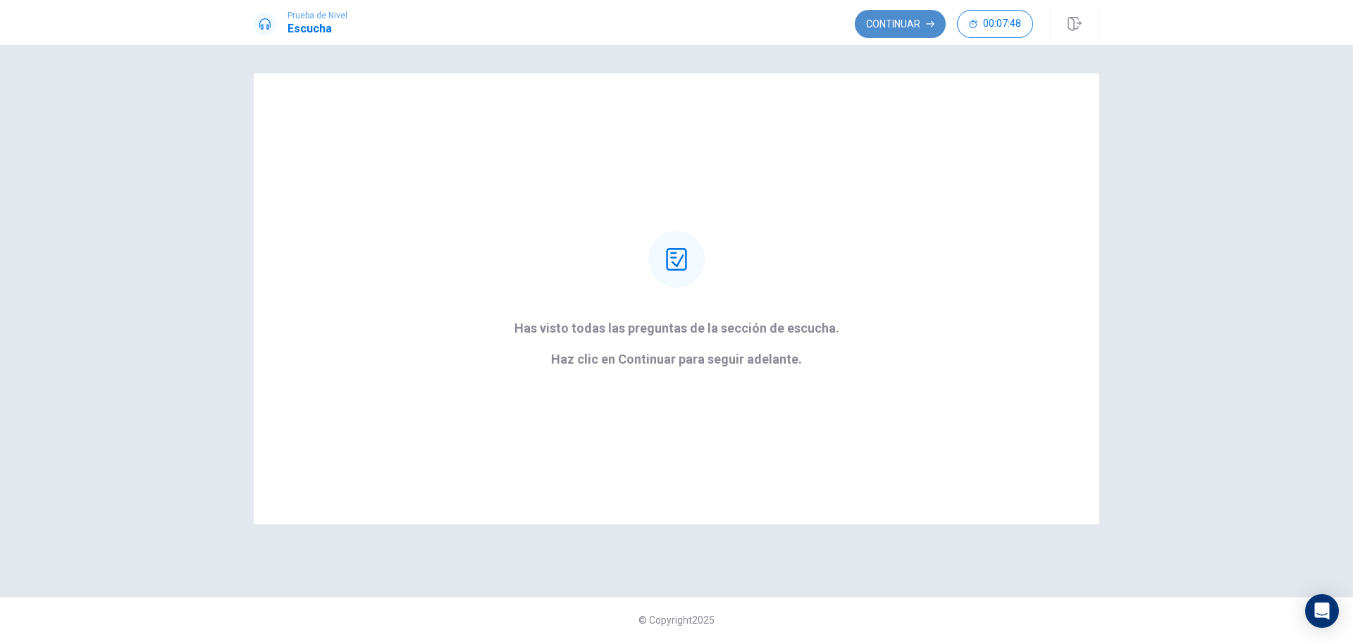
click at [895, 17] on button "Continuar" at bounding box center [900, 24] width 91 height 28
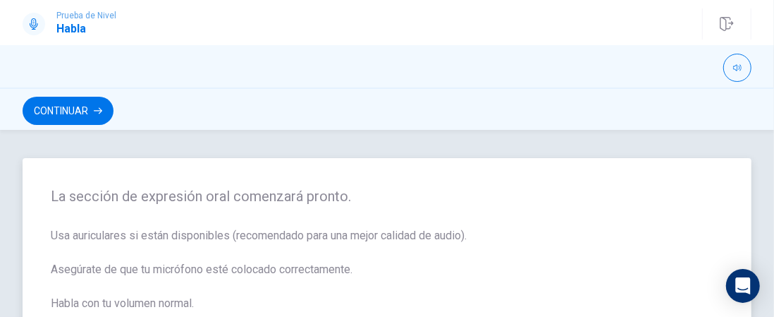
click at [161, 195] on span "La sección de expresión oral comenzará pronto." at bounding box center [387, 196] width 672 height 17
click at [82, 106] on button "Continuar" at bounding box center [68, 111] width 91 height 28
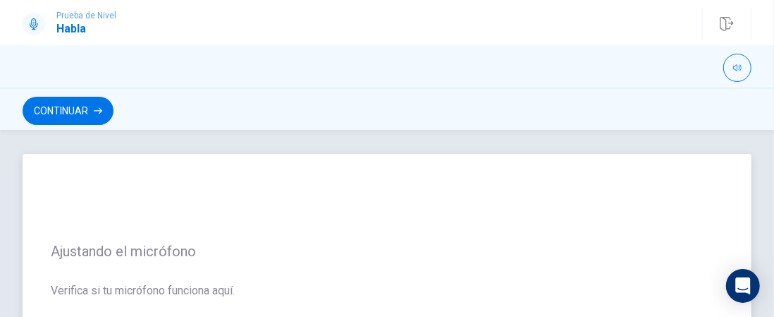
scroll to position [21, 0]
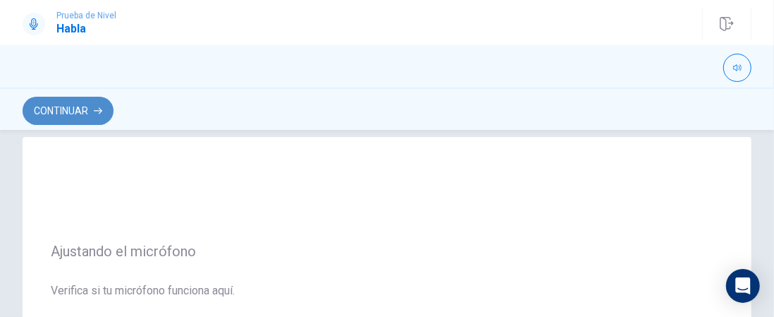
click at [82, 105] on button "Continuar" at bounding box center [68, 111] width 91 height 28
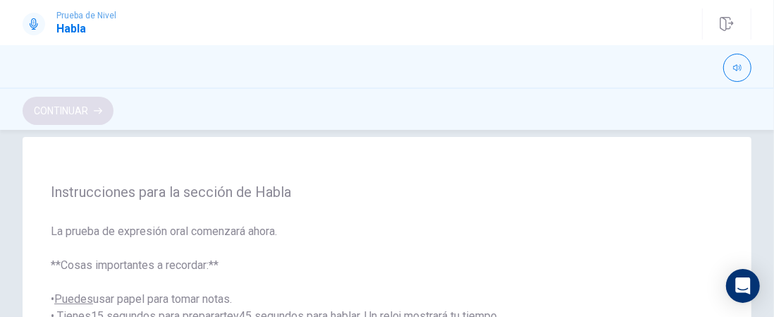
scroll to position [11, 0]
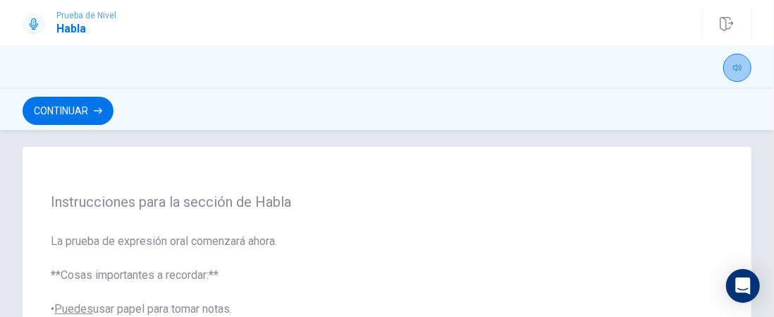
click at [740, 66] on icon "button" at bounding box center [737, 67] width 8 height 8
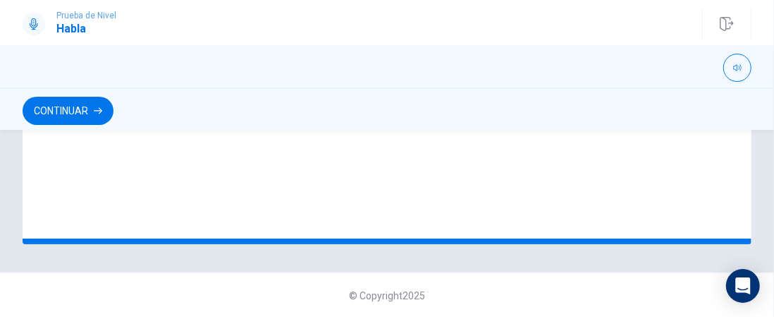
scroll to position [264, 0]
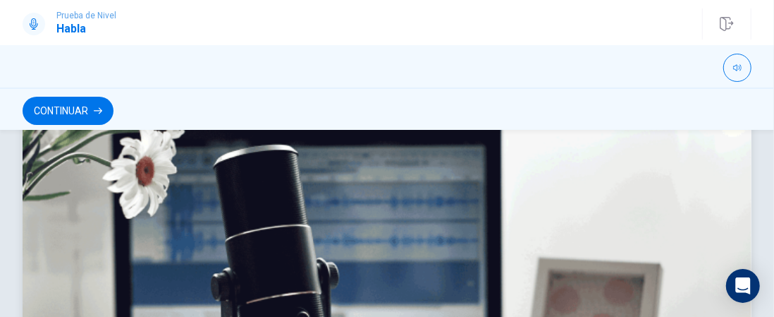
click at [516, 228] on img at bounding box center [387, 318] width 729 height 381
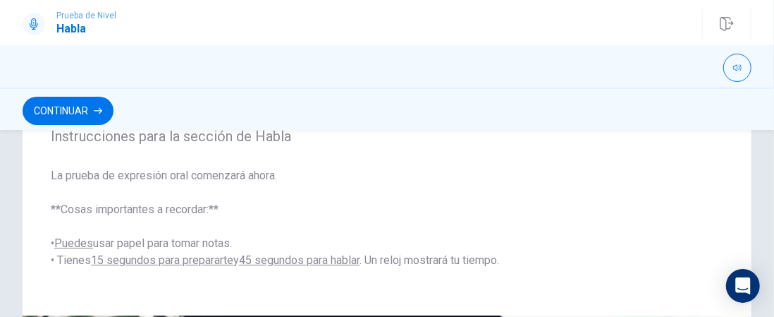
scroll to position [78, 0]
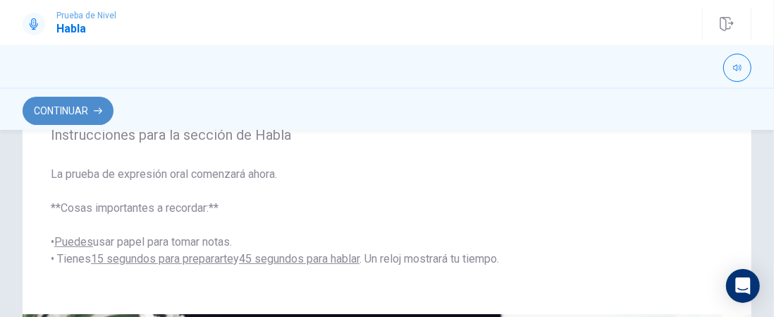
click at [75, 113] on button "Continuar" at bounding box center [68, 111] width 91 height 28
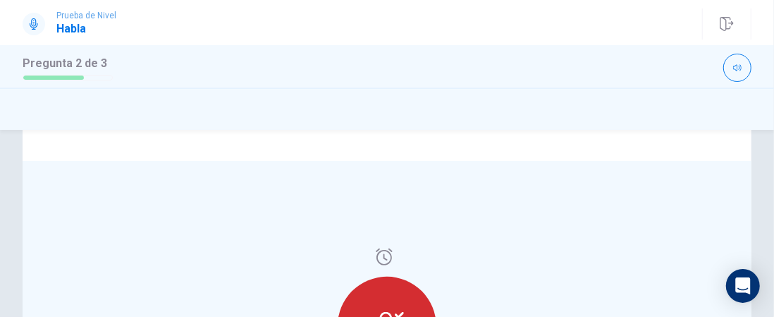
scroll to position [274, 0]
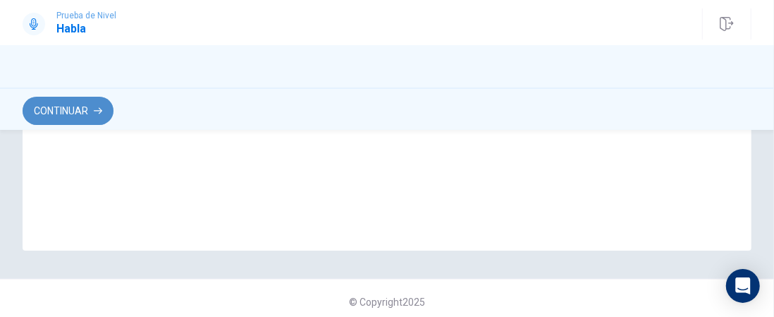
click at [63, 110] on button "Continuar" at bounding box center [68, 111] width 91 height 28
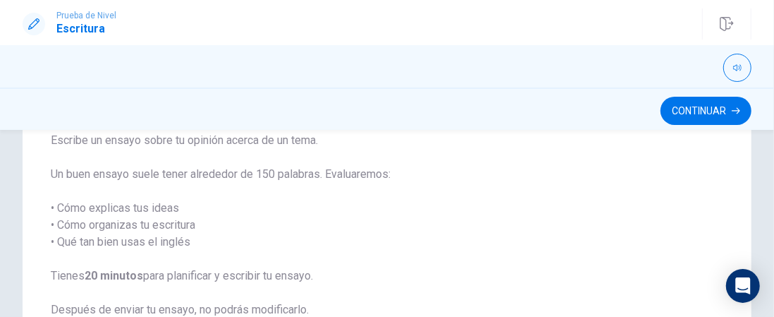
scroll to position [139, 0]
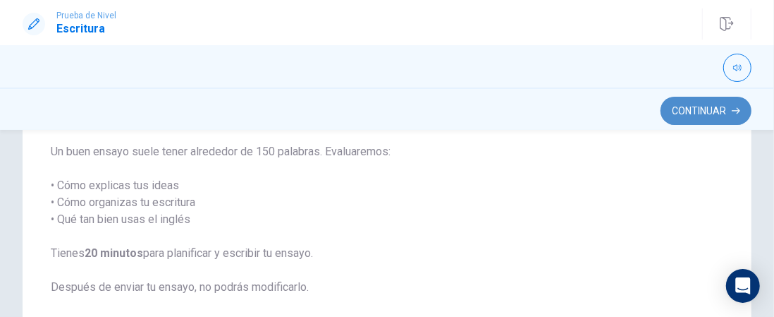
click at [702, 107] on button "Continuar" at bounding box center [706, 111] width 91 height 28
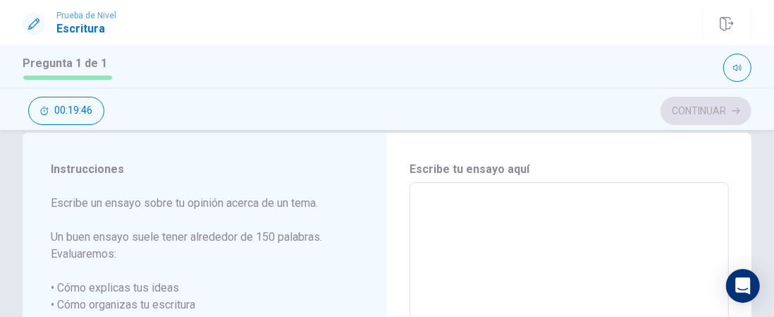
scroll to position [3, 0]
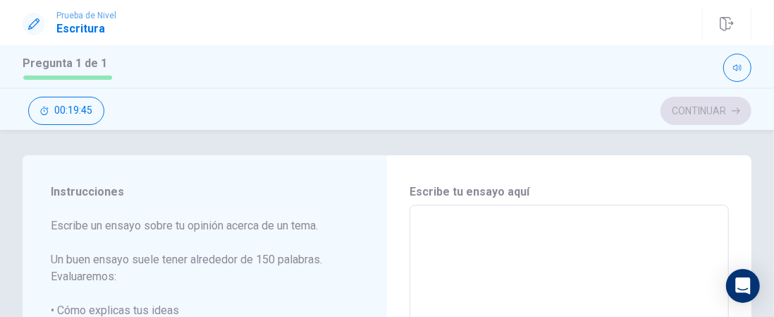
type textarea "Y"
type textarea "x"
type textarea "Ye"
type textarea "x"
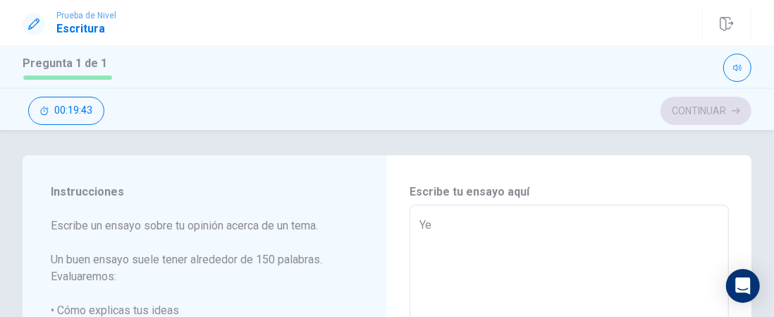
type textarea "Yes"
type textarea "x"
type textarea "Yes"
type textarea "x"
type textarea "Yes a"
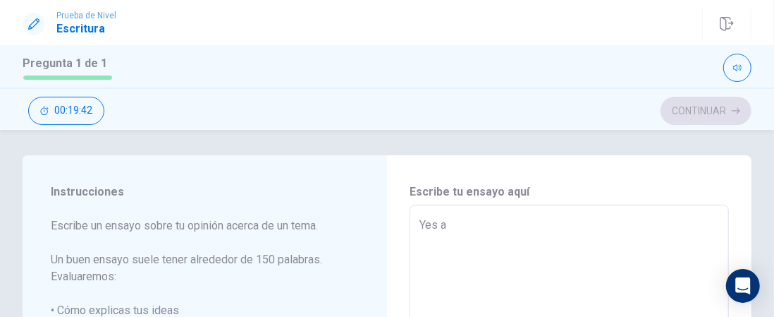
type textarea "x"
type textarea "Yes al"
type textarea "x"
type textarea "Yes all"
type textarea "x"
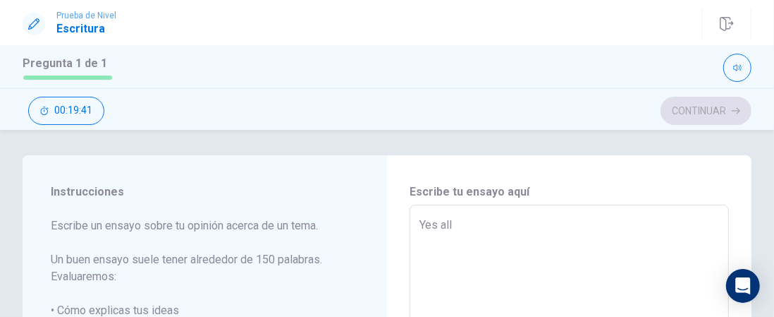
type textarea "Yes all"
type textarea "x"
type textarea "Yes all s"
type textarea "x"
type textarea "Yes all sc"
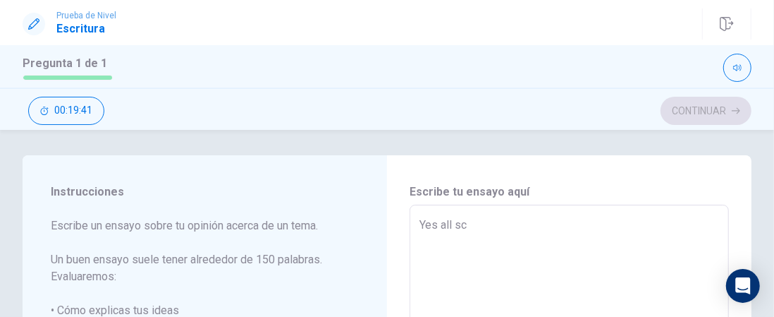
type textarea "x"
type textarea "Yes all sch"
type textarea "x"
type textarea "Yes all scho"
type textarea "x"
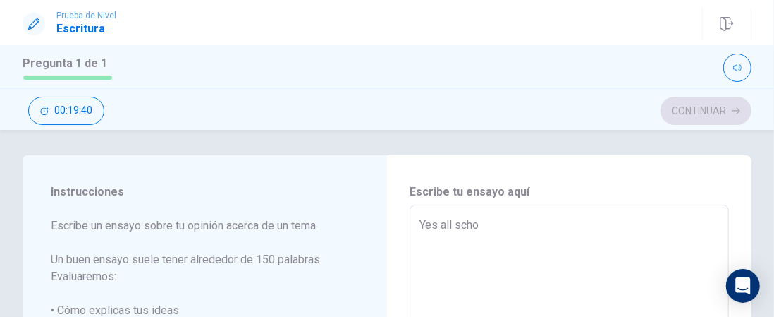
type textarea "Yes all schoo"
type textarea "x"
type textarea "Yes all school"
type textarea "x"
type textarea "Yes all schools"
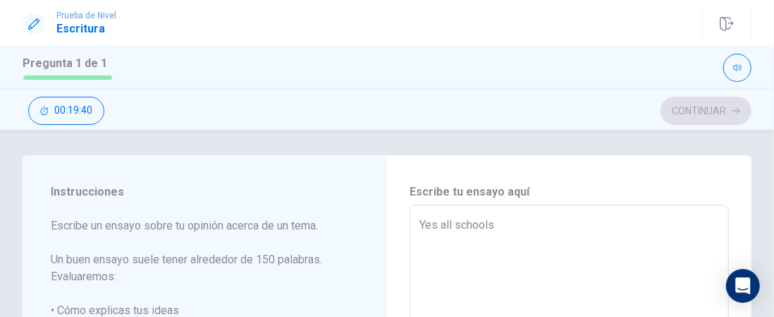
type textarea "x"
type textarea "Yes all schools"
type textarea "x"
type textarea "Yes all schools s"
type textarea "x"
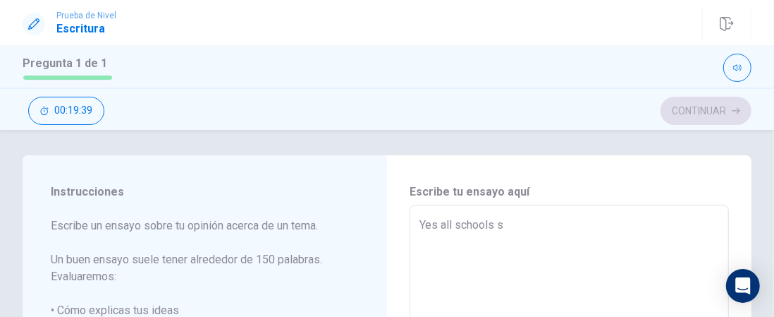
type textarea "Yes all schools sh"
type textarea "x"
type textarea "Yes all schools sho"
type textarea "x"
type textarea "Yes all schools shou"
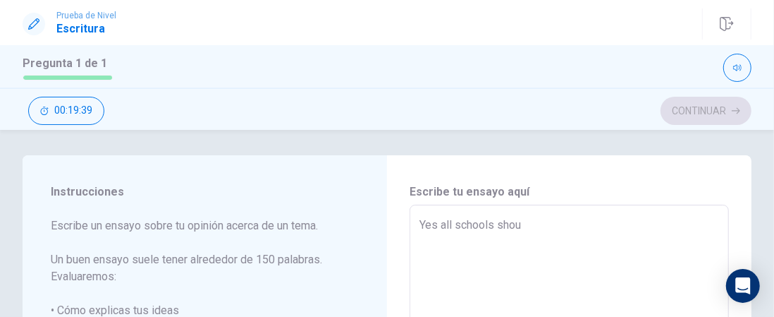
type textarea "x"
type textarea "Yes all schools shoul"
type textarea "x"
type textarea "Yes all schools should"
type textarea "x"
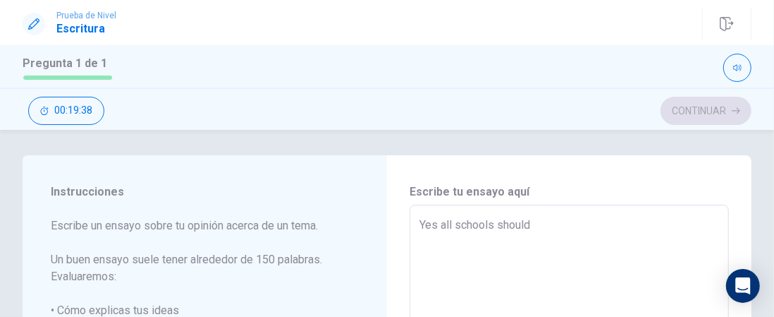
type textarea "Yes all schools should"
type textarea "x"
type textarea "Yes all schools should b"
type textarea "x"
type textarea "Yes all schools should be"
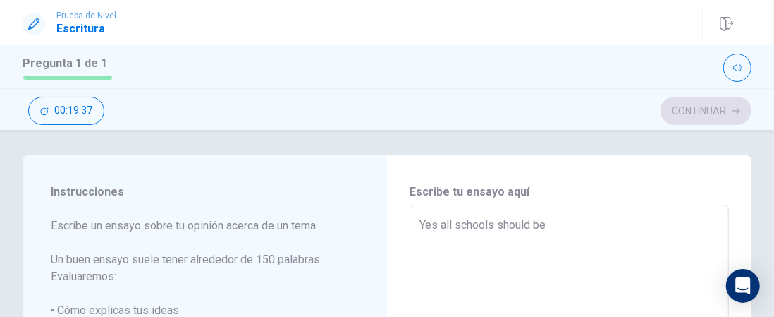
type textarea "x"
type textarea "Yes all schools should be"
type textarea "x"
type textarea "Yes all schools should be r"
type textarea "x"
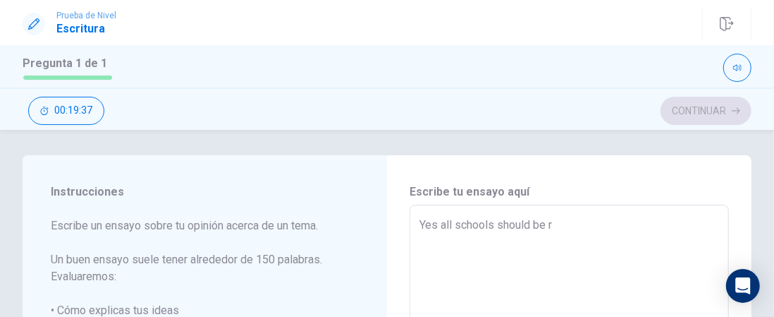
type textarea "Yes all schools should be re"
type textarea "x"
type textarea "Yes all schools should be req"
type textarea "x"
type textarea "Yes all schools should be requ"
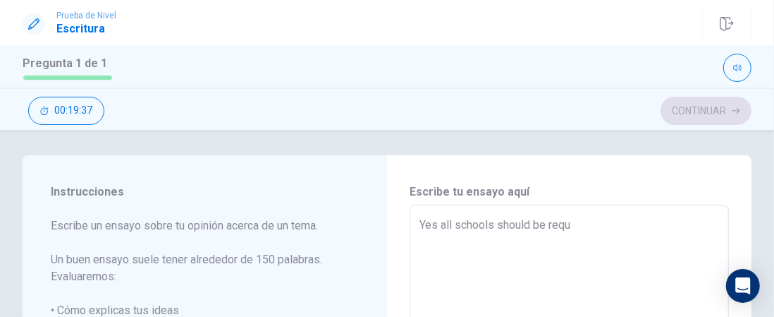
type textarea "x"
type textarea "Yes all schools should be requi"
type textarea "x"
type textarea "Yes all schools should be requir"
type textarea "x"
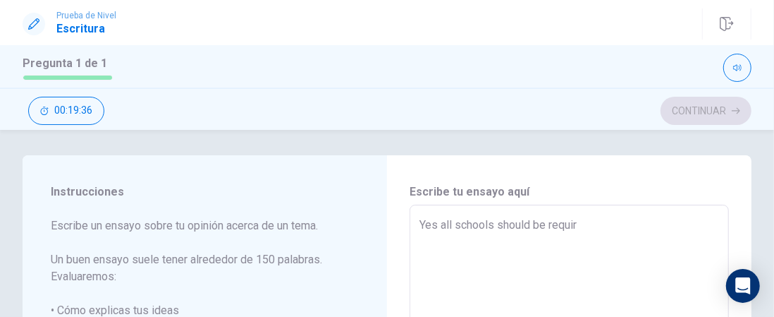
type textarea "Yes all schools should be require"
type textarea "x"
type textarea "Yes all schools should be required"
type textarea "x"
type textarea "Yes all schools should be required"
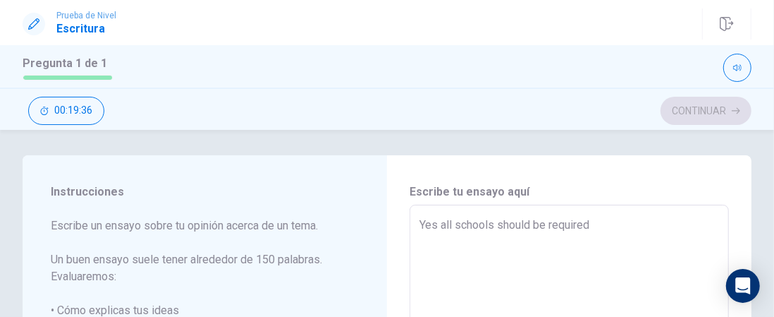
type textarea "x"
type textarea "Yes all schools should be required t"
type textarea "x"
type textarea "Yes all schools should be required to"
type textarea "x"
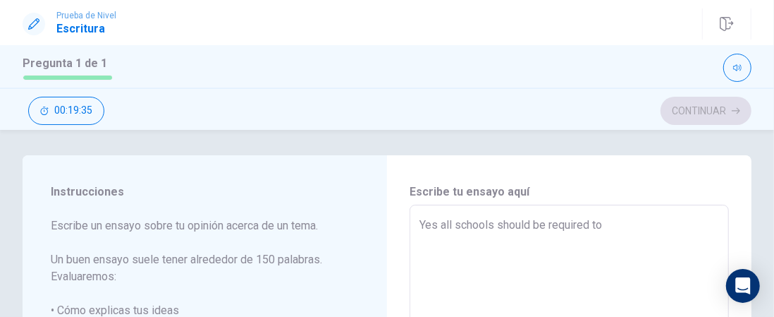
type textarea "Yes all schools should be required to"
type textarea "x"
type textarea "Yes all schools should be required to h"
type textarea "x"
type textarea "Yes all schools should be required to ha"
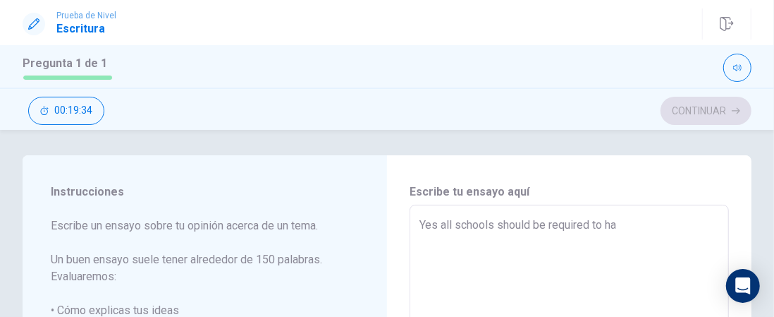
type textarea "x"
type textarea "Yes all schools should be required to hav"
type textarea "x"
type textarea "Yes all schools should be required to have"
type textarea "x"
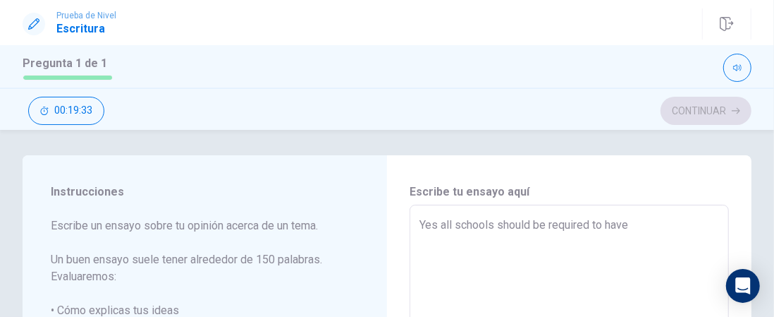
type textarea "Yes all schools should be required to have"
type textarea "x"
type textarea "Yes all schools should be required to have a"
type textarea "x"
type textarea "Yes all schools should be required to have an"
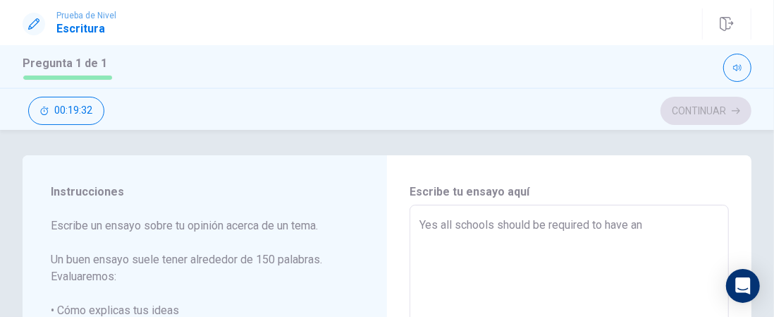
type textarea "x"
type textarea "Yes all schools should be required to have an"
type textarea "x"
type textarea "Yes all schools should be required to have an s"
type textarea "x"
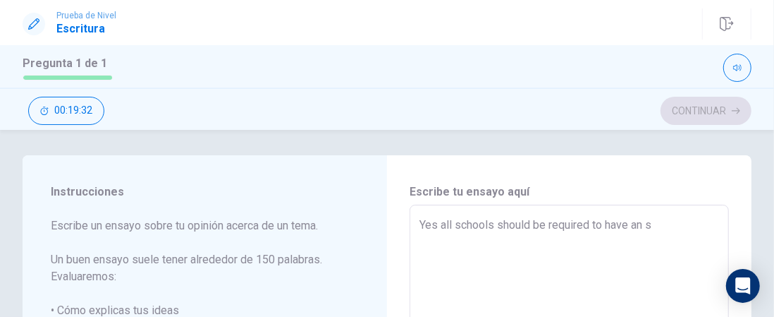
type textarea "Yes all schools should be required to have an st"
type textarea "x"
type textarea "Yes all schools should be required to have an str"
type textarea "x"
type textarea "Yes all schools should be required to have an stri"
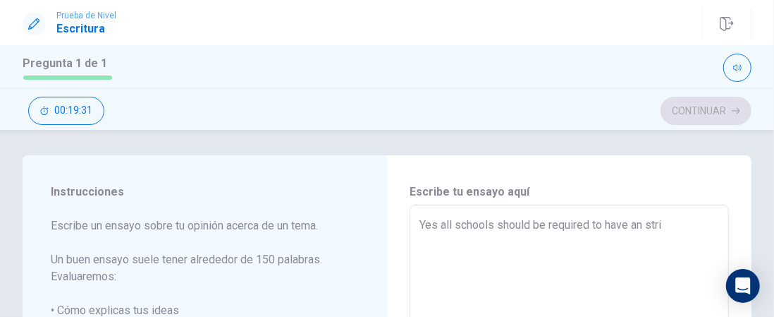
type textarea "x"
type textarea "Yes all schools should be required to have an stric"
type textarea "x"
type textarea "Yes all schools should be required to have an strict"
type textarea "x"
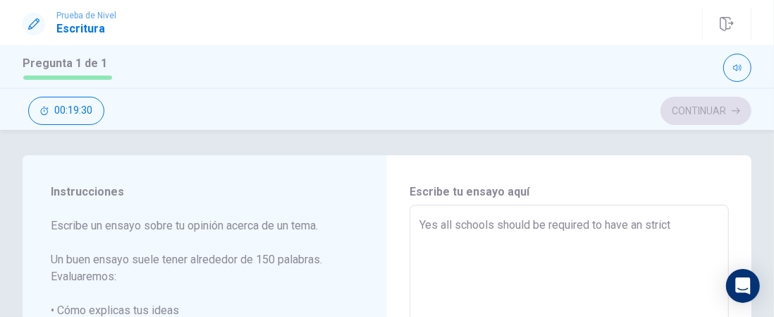
type textarea "Yes all schools should be required to have an strict"
type textarea "x"
type textarea "Yes all schools should be required to have an strict a"
type textarea "x"
type textarea "Yes all schools should be required to have an strict an"
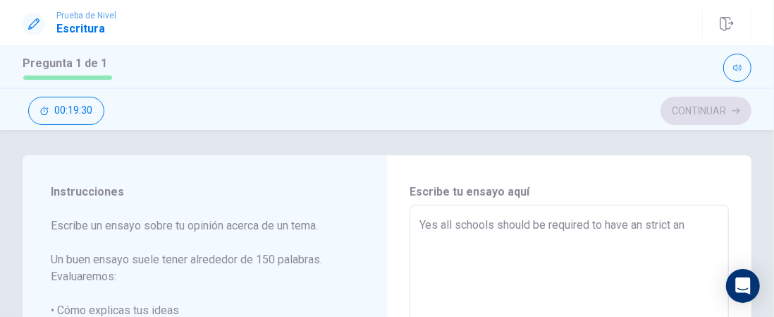
type textarea "x"
type textarea "Yes all schools should be required to have an strict ant"
type textarea "x"
type textarea "Yes all schools should be required to have an strict anty"
type textarea "x"
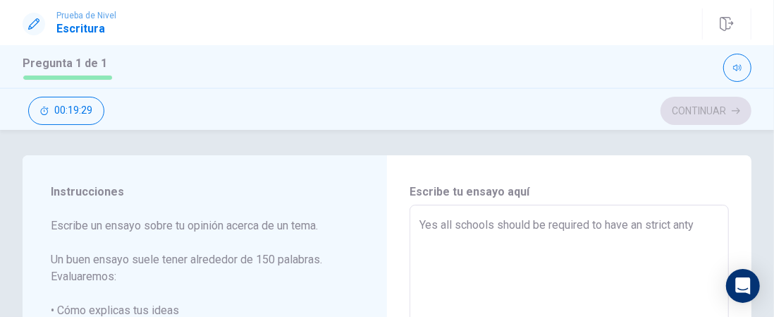
type textarea "Yes all schools should be required to have an strict anty"
type textarea "x"
type textarea "Yes all schools should be required to have an strict anty b"
type textarea "x"
type textarea "Yes all schools should be required to have an strict anty"
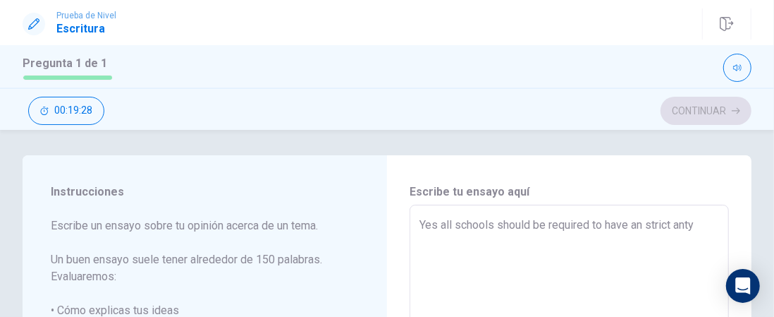
type textarea "x"
type textarea "Yes all schools should be required to have an strict anty"
type textarea "x"
type textarea "Yes all schools should be required to have an strict ant"
type textarea "x"
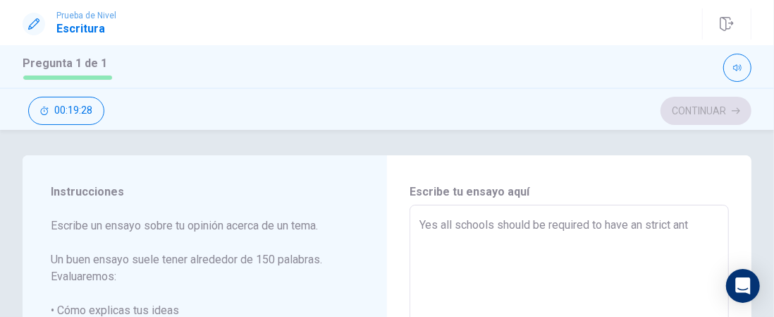
type textarea "Yes all schools should be required to have an strict anti"
type textarea "x"
type textarea "Yes all schools should be required to have an strict anti"
type textarea "x"
type textarea "Yes all schools should be required to have an strict anti b"
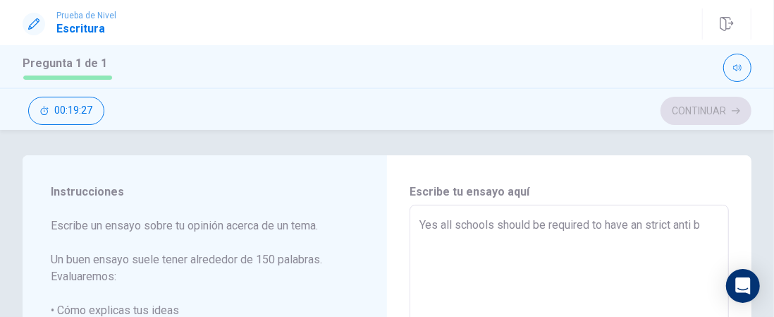
type textarea "x"
type textarea "Yes all schools should be required to have an strict anti bu"
type textarea "x"
type textarea "Yes all schools should be required to have an strict anti bul"
type textarea "x"
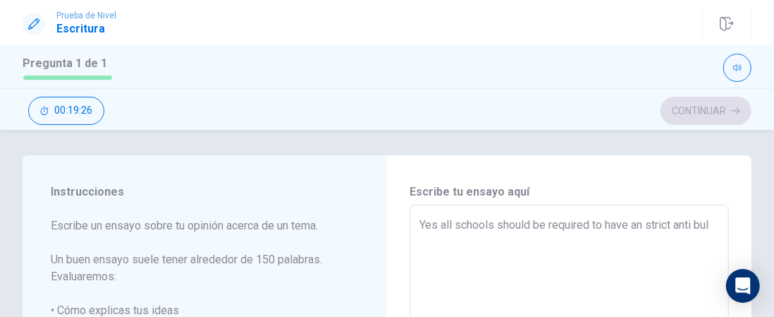
type textarea "Yes all schools should be required to have an strict anti bull"
type textarea "x"
type textarea "Yes all schools should be required to have an strict anti bully"
type textarea "x"
type textarea "Yes all schools should be required to have an strict anti bullyi"
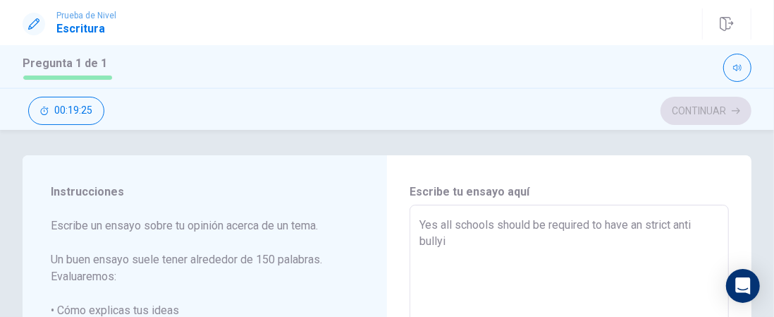
type textarea "x"
type textarea "Yes all schools should be required to have an strict anti bullyin"
type textarea "x"
type textarea "Yes all schools should be required to have an strict anti bullying"
type textarea "x"
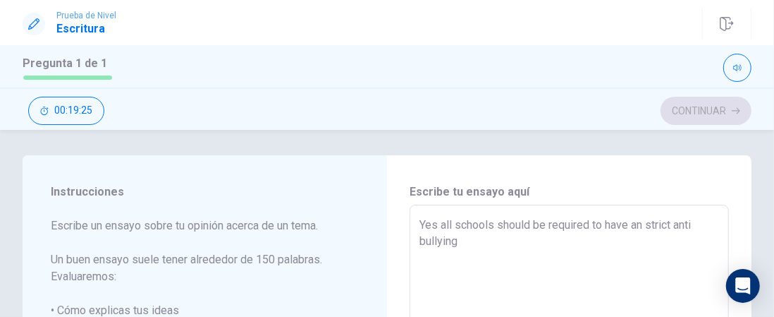
type textarea "Yes all schools should be required to have an strict anti bullying"
type textarea "x"
type textarea "Yes all schools should be required to have an strict anti bullying p"
type textarea "x"
type textarea "Yes all schools should be required to have an strict anti bullying po"
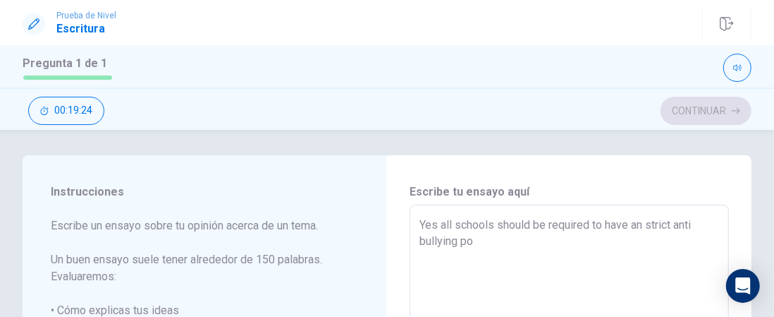
type textarea "x"
type textarea "Yes all schools should be required to have an strict anti bullying pol"
type textarea "x"
type textarea "Yes all schools should be required to have an strict anti bullying poli"
type textarea "x"
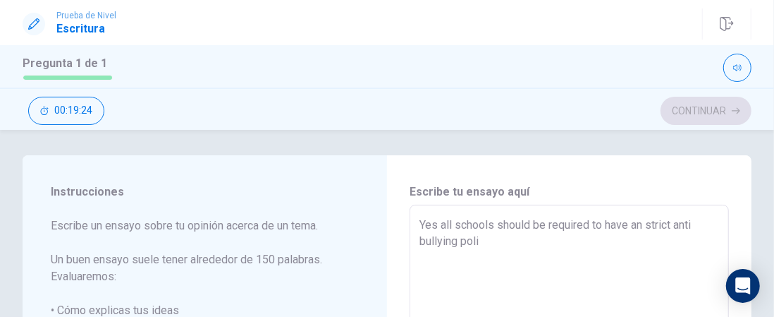
type textarea "Yes all schools should be required to have an strict anti bullying polic"
type textarea "x"
type textarea "Yes all schools should be required to have an strict anti bullying polici"
type textarea "x"
type textarea "Yes all schools should be required to have an strict anti bullying policid"
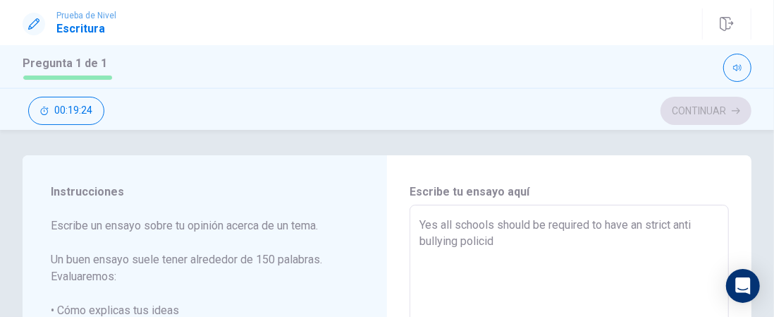
type textarea "x"
type textarea "Yes all schools should be required to have an strict anti bullying policidy"
type textarea "x"
type textarea "Yes all schools should be required to have an strict anti bullying policid"
type textarea "x"
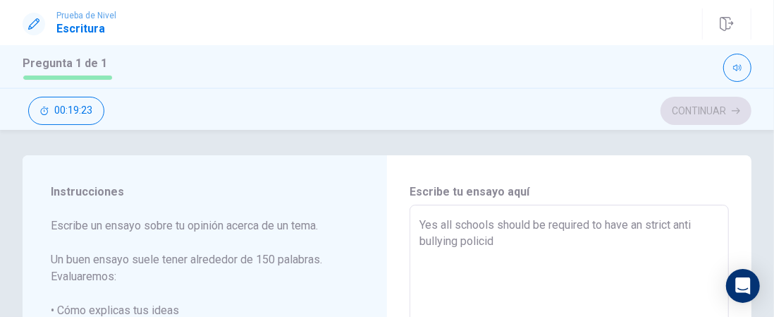
type textarea "Yes all schools should be required to have an strict anti bullying polici"
type textarea "x"
type textarea "Yes all schools should be required to have an strict anti bullying polic"
type textarea "x"
type textarea "Yes all schools should be required to have an strict anti bullying policy"
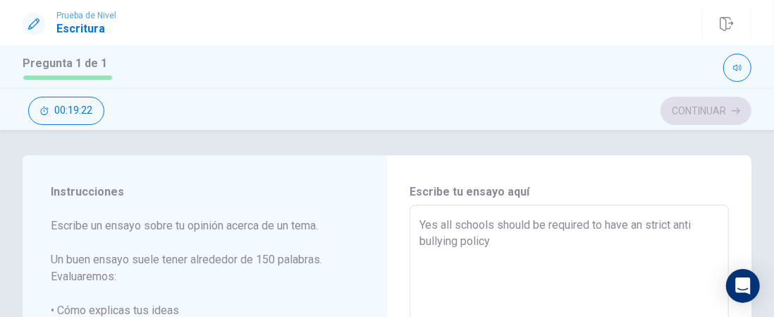
type textarea "x"
type textarea "Yes all schools should be required to have an strict anti bullying policy."
type textarea "x"
type textarea "Yes all schools should be required to have an strict anti bullying policy."
type textarea "x"
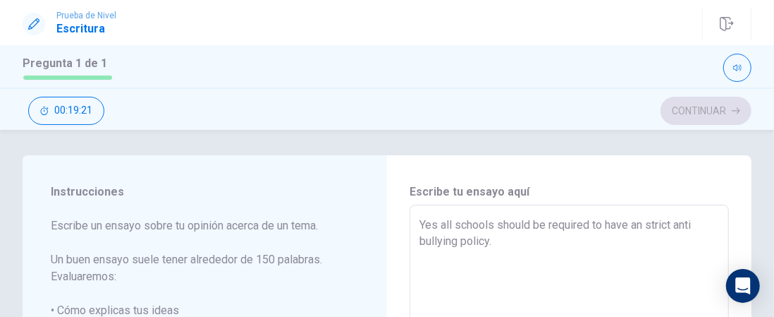
type textarea "Yes all schools should be required to have an strict anti bullying policy. I"
type textarea "x"
type textarea "Yes all schools should be required to have an strict anti bullying policy. It"
type textarea "x"
type textarea "Yes all schools should be required to have an strict anti bullying policy. It"
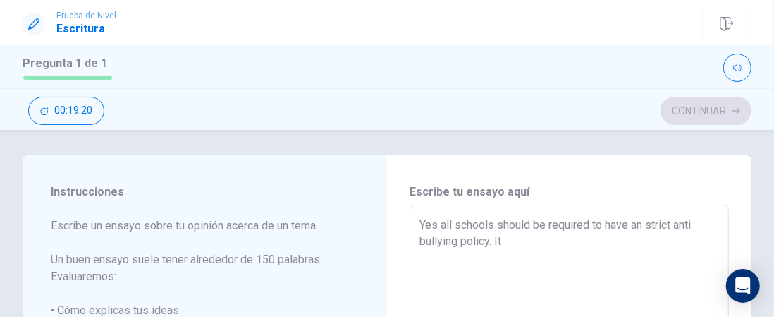
type textarea "x"
type textarea "Yes all schools should be required to have an strict anti bullying policy. It i"
type textarea "x"
type textarea "Yes all schools should be required to have an strict anti bullying policy. It is"
type textarea "x"
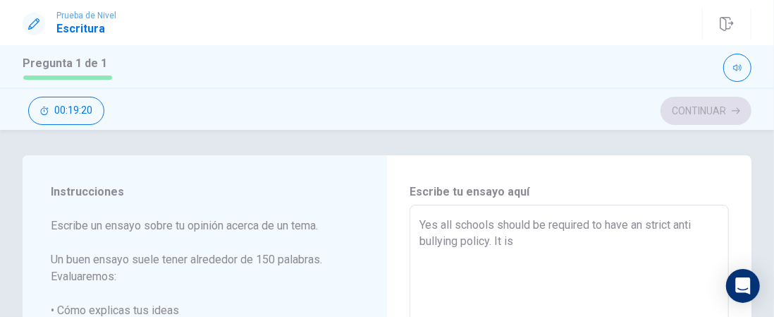
type textarea "Yes all schools should be required to have an strict anti bullying policy. It is"
type textarea "x"
type textarea "Yes all schools should be required to have an strict anti bullying policy. It i…"
type textarea "x"
type textarea "Yes all schools should be required to have an strict anti bullying policy. It i…"
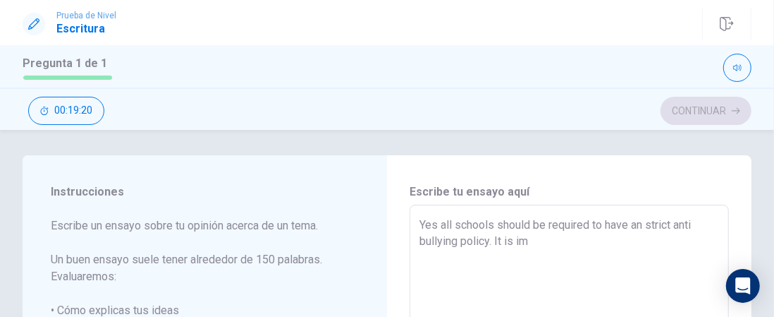
type textarea "x"
type textarea "Yes all schools should be required to have an strict anti bullying policy. It i…"
type textarea "x"
type textarea "Yes all schools should be required to have an strict anti bullying policy. It i…"
type textarea "x"
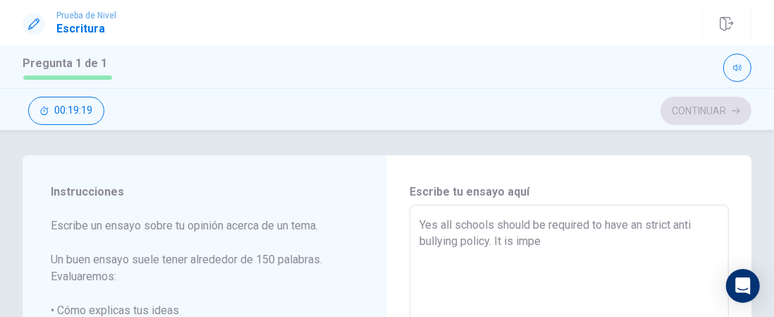
type textarea "Yes all schools should be required to have an strict anti bullying policy. It i…"
type textarea "x"
type textarea "Yes all schools should be required to have an strict anti bullying policy. It i…"
type textarea "x"
type textarea "Yes all schools should be required to have an strict anti bullying policy. It i…"
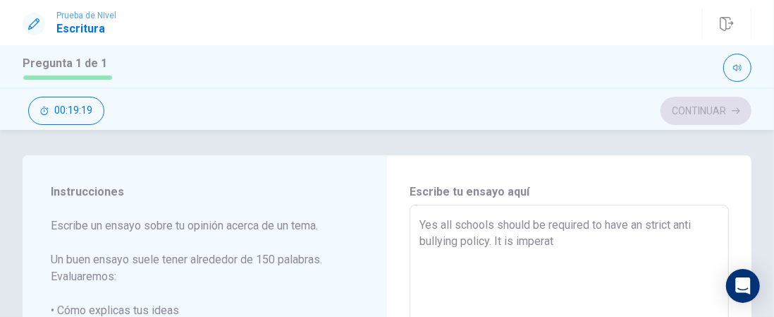
type textarea "x"
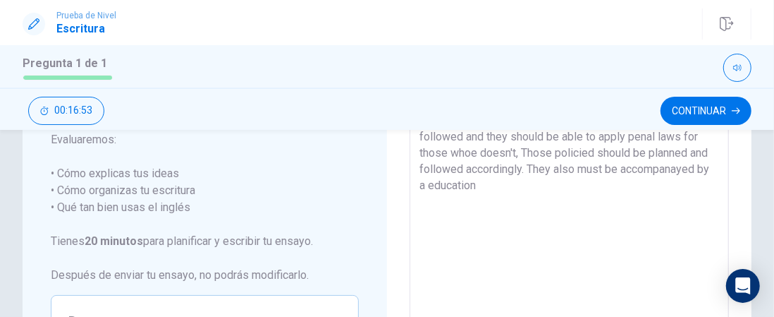
scroll to position [135, 0]
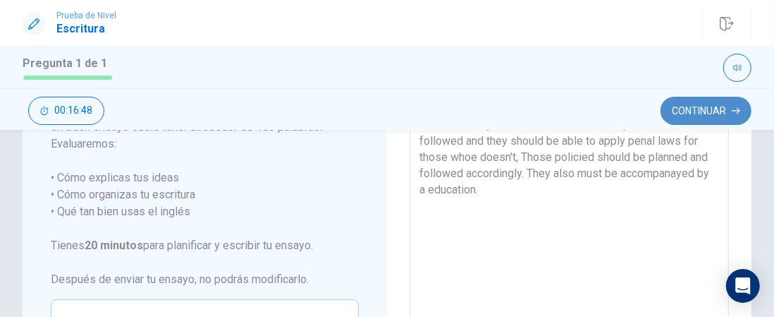
click at [689, 109] on button "Continuar" at bounding box center [706, 111] width 91 height 28
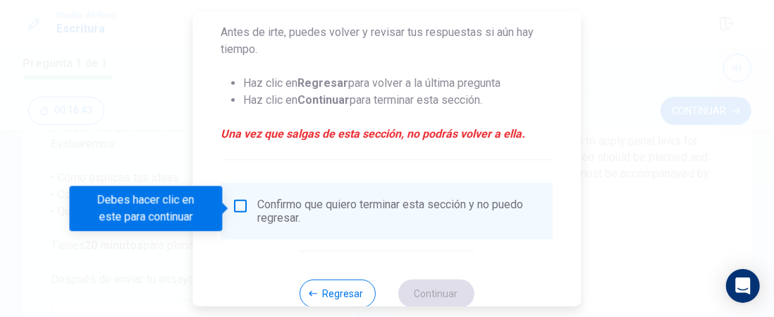
scroll to position [207, 0]
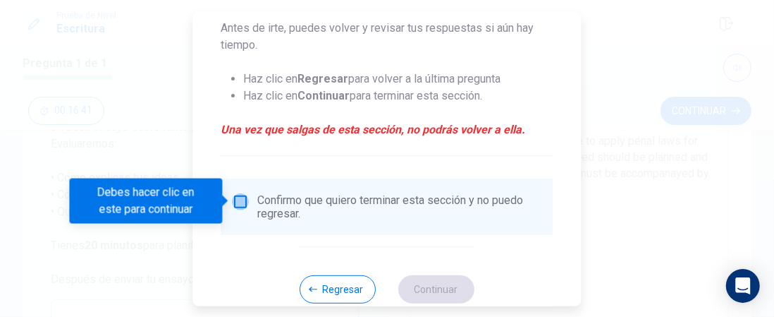
click at [240, 200] on input "Debes hacer clic en este para continuar" at bounding box center [241, 200] width 17 height 17
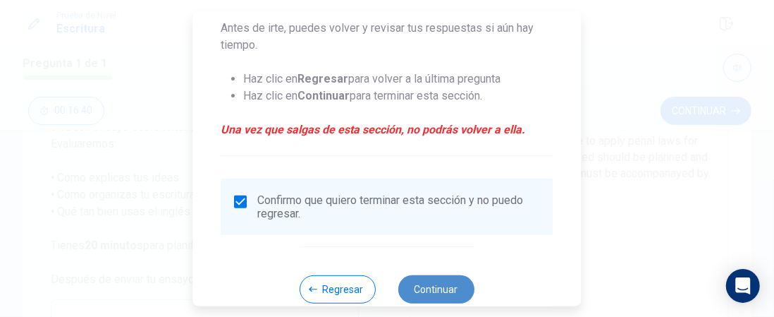
click at [419, 283] on button "Continuar" at bounding box center [436, 288] width 76 height 28
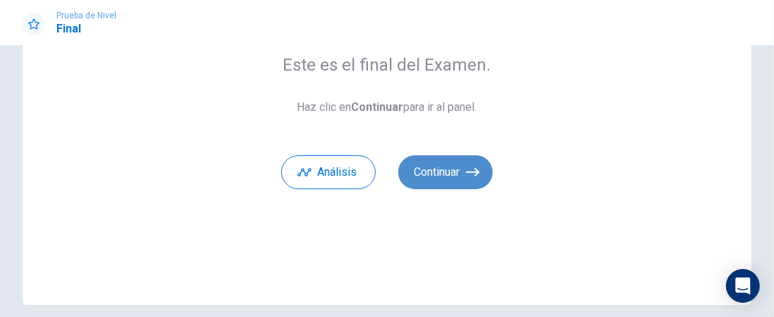
click at [444, 164] on button "Continuar" at bounding box center [445, 172] width 94 height 34
